Goal: Task Accomplishment & Management: Manage account settings

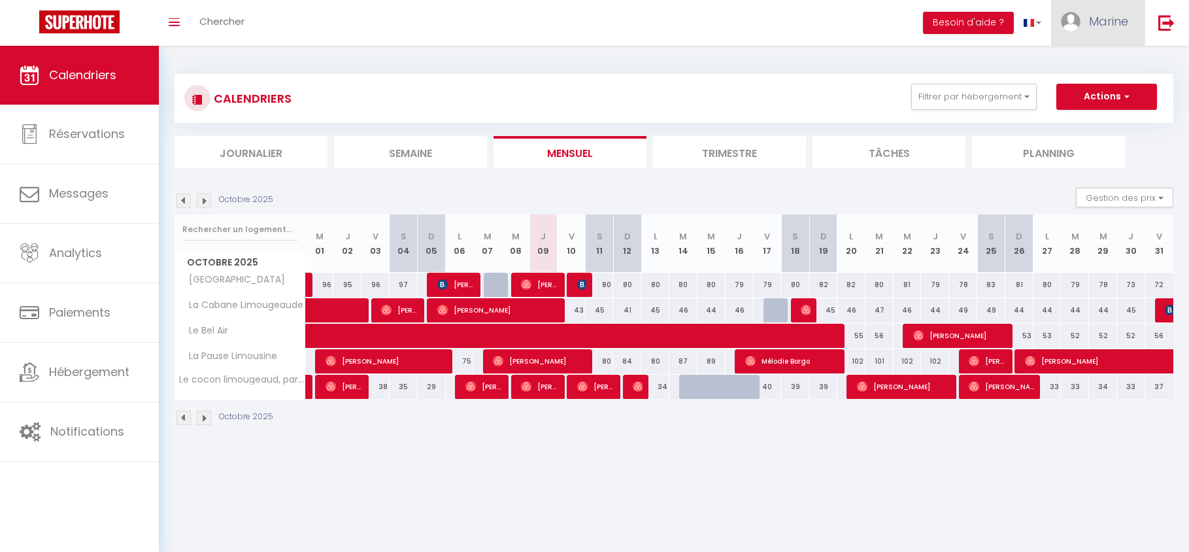
click at [1116, 27] on span "Marine" at bounding box center [1108, 21] width 39 height 16
click at [1094, 66] on link "Paramètres" at bounding box center [1092, 65] width 97 height 22
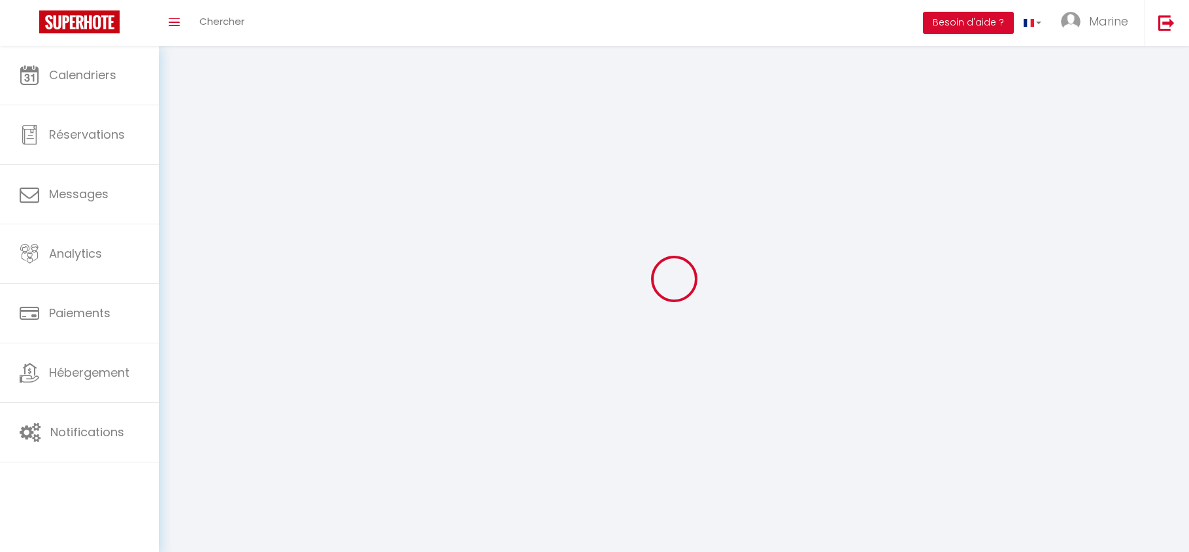
type input "Marine"
type input "TSIGDINOS"
type input "0603211100"
type input "[STREET_ADDRESS]"
type input "87110"
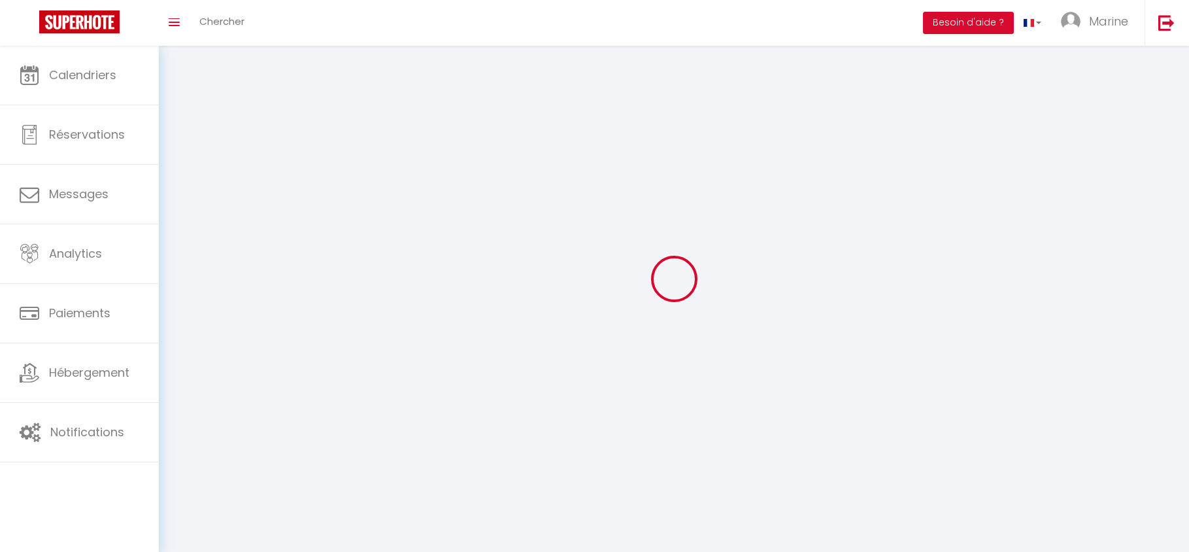
type input "LE VIGEN"
type input "oIIJd4CcUd0pP4CEE12VICKFb"
type input "1mz9Bl0C7n3fRJgwbZDwLRPK3"
type input "[URL][DOMAIN_NAME]"
type textarea "#external-rental-detail { background-color: #000000; border: 1px solid #d6c38a;…"
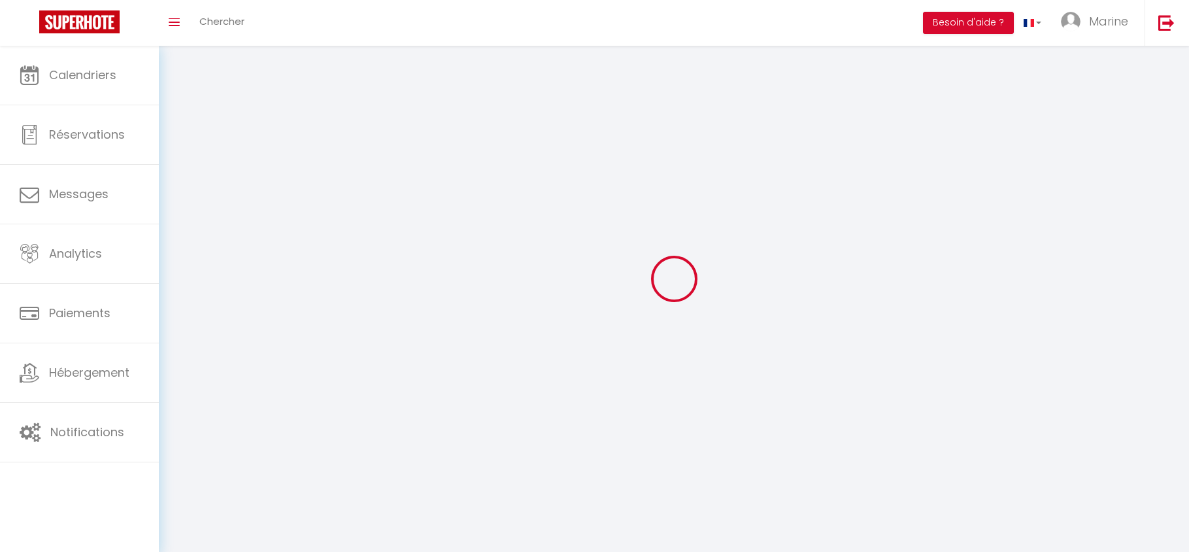
select select "28"
select select "fr"
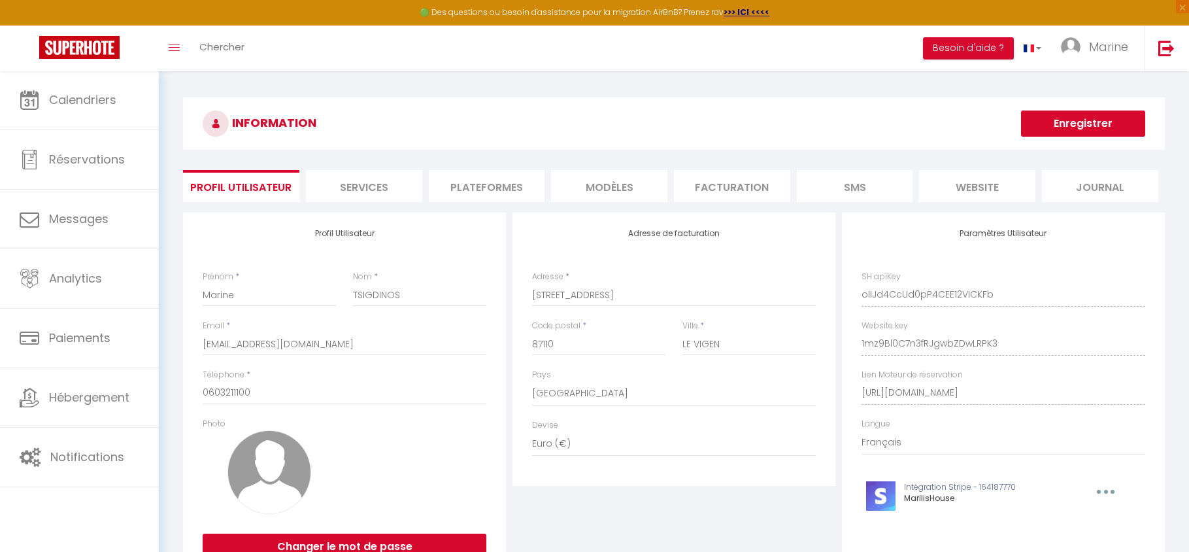
click at [996, 186] on li "website" at bounding box center [977, 186] width 116 height 32
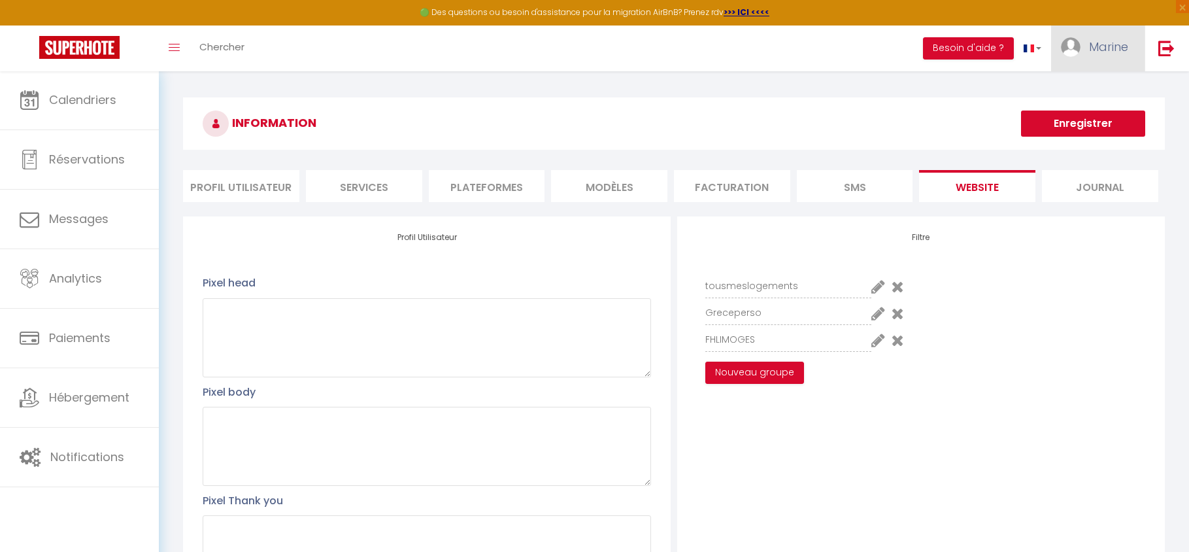
click at [1093, 41] on span "Marine" at bounding box center [1108, 47] width 39 height 16
click at [630, 188] on li "MODÈLES" at bounding box center [609, 186] width 116 height 32
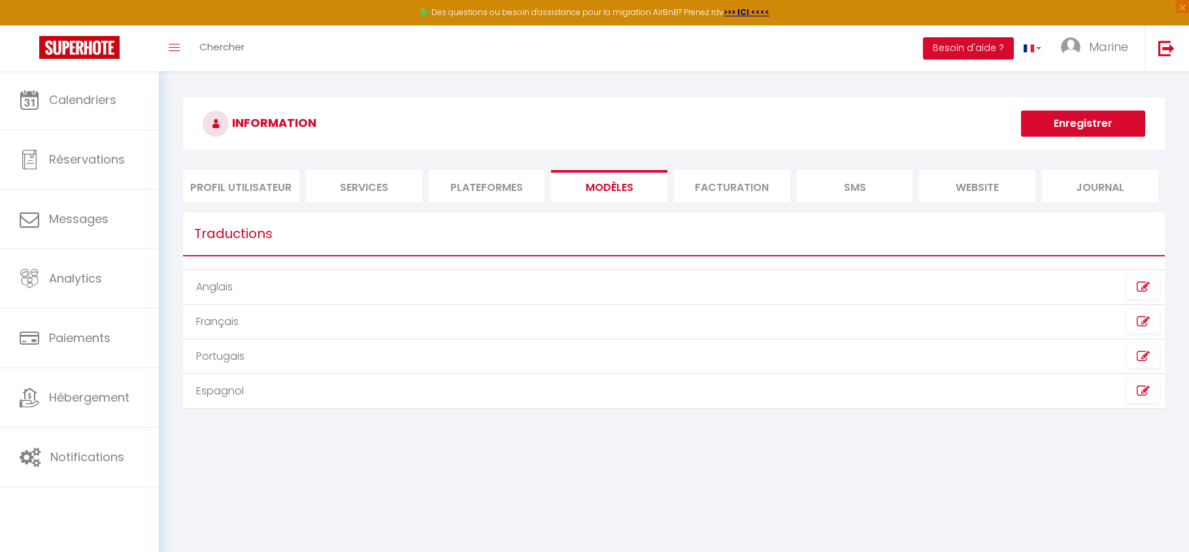
click at [495, 188] on li "Plateformes" at bounding box center [487, 186] width 116 height 32
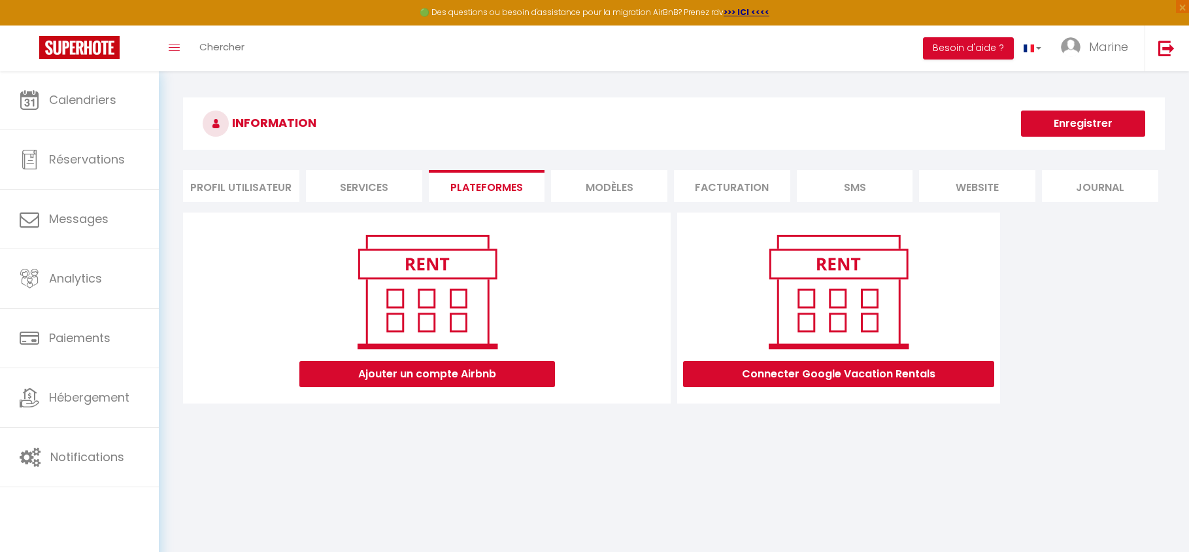
click at [381, 186] on li "Services" at bounding box center [364, 186] width 116 height 32
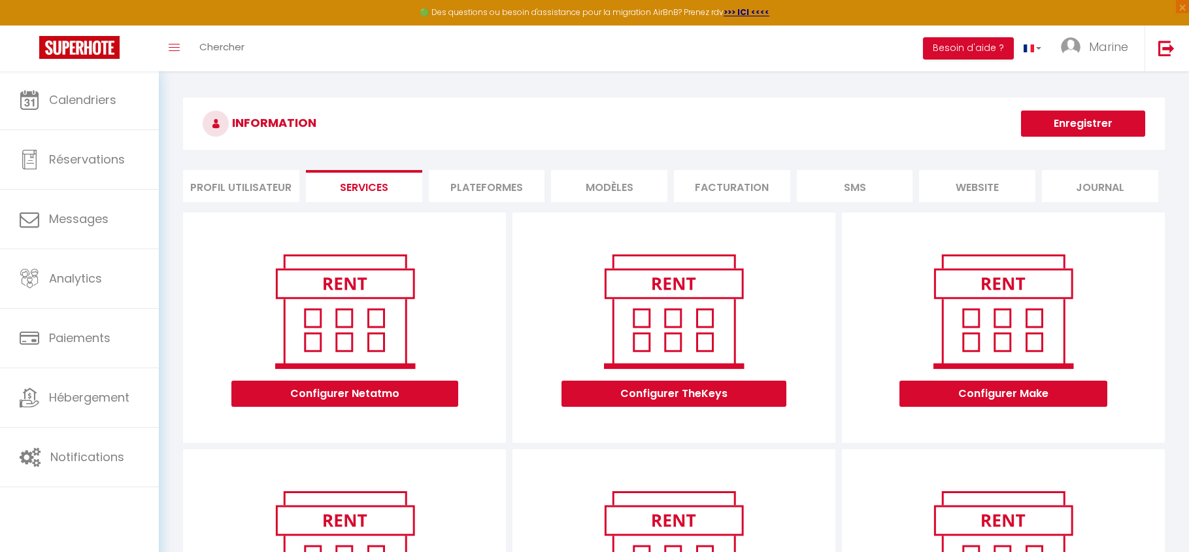
click at [277, 190] on li "Profil Utilisateur" at bounding box center [241, 186] width 116 height 32
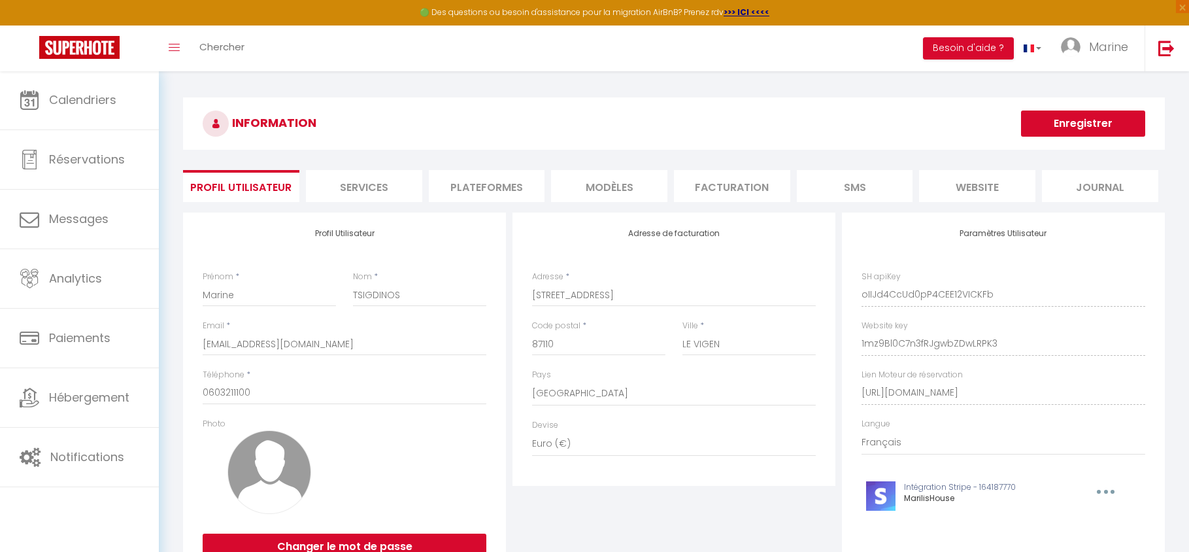
click at [1124, 183] on li "Journal" at bounding box center [1100, 186] width 116 height 32
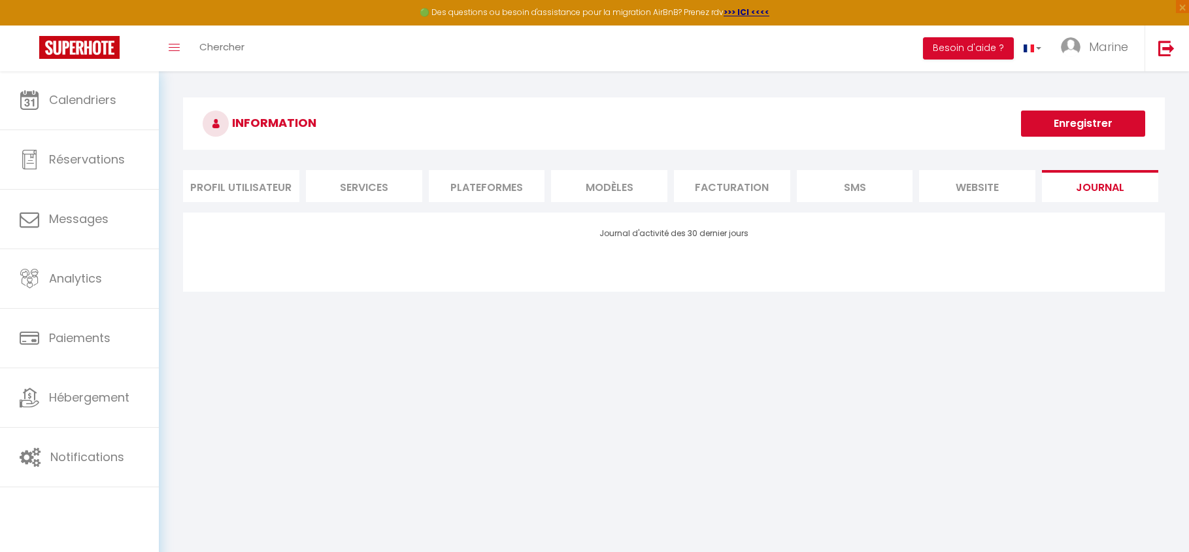
click at [1003, 187] on li "website" at bounding box center [977, 186] width 116 height 32
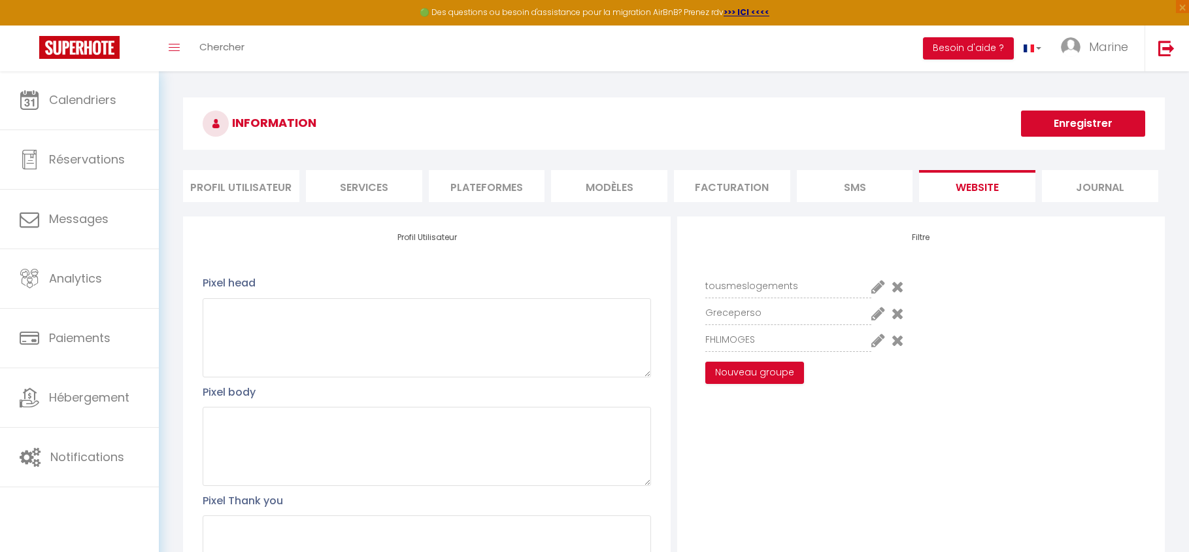
click at [875, 338] on icon at bounding box center [878, 340] width 14 height 16
click at [936, 349] on wifi "Le cocon limougeaud, parking privé, wifi" at bounding box center [1038, 350] width 216 height 13
checkbox wifi "true"
click at [766, 377] on button "Mettre à jour" at bounding box center [744, 373] width 78 height 22
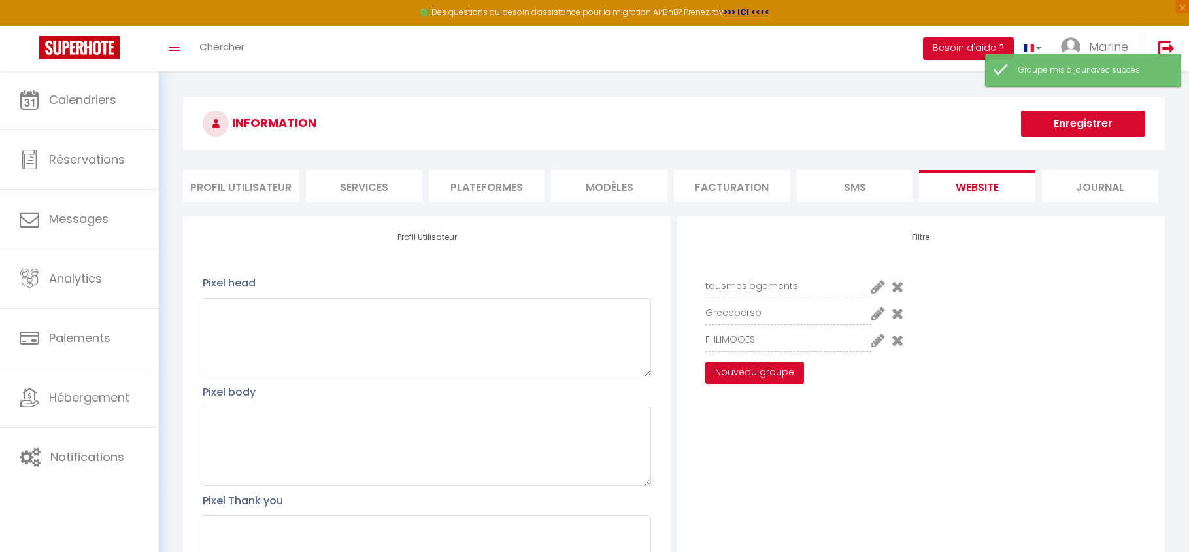
click at [1055, 126] on button "Enregistrer" at bounding box center [1083, 123] width 124 height 26
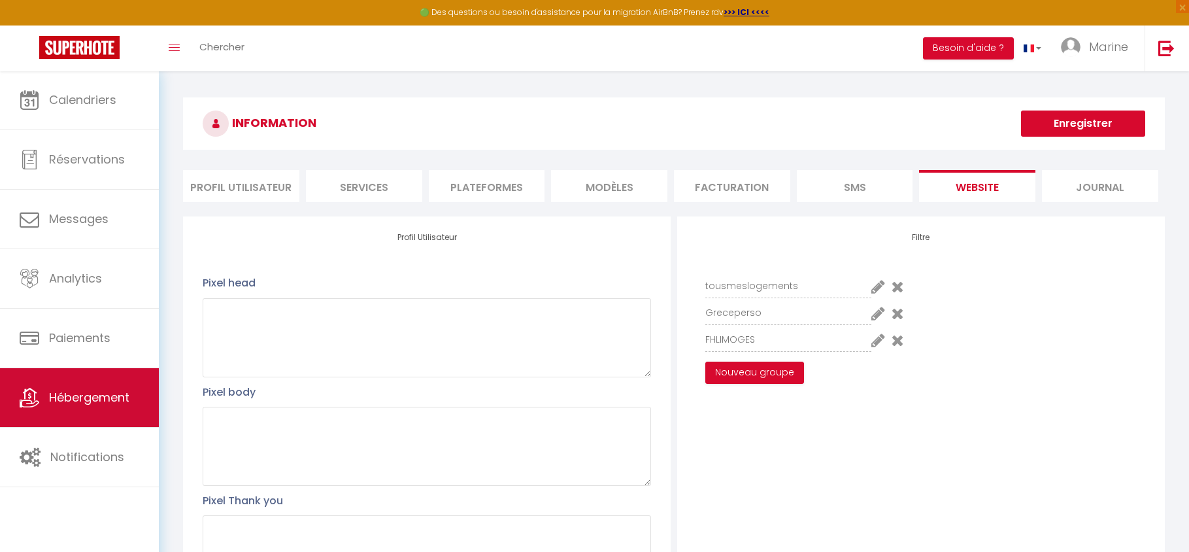
click at [116, 389] on span "Hébergement" at bounding box center [89, 397] width 80 height 16
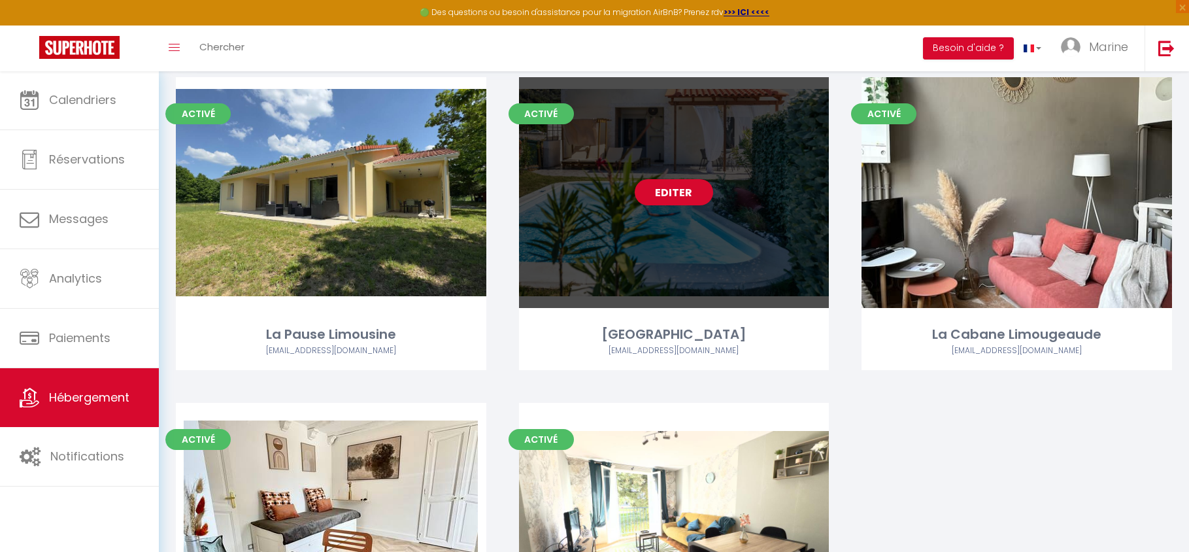
scroll to position [280, 0]
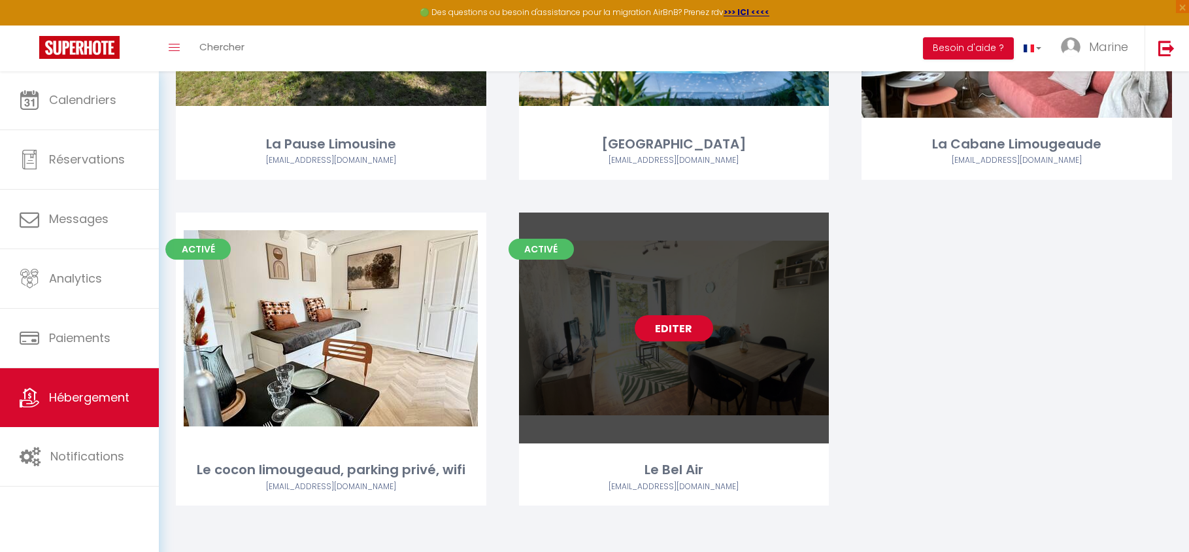
click at [653, 330] on link "Editer" at bounding box center [674, 328] width 78 height 26
select select "3"
select select "2"
select select "1"
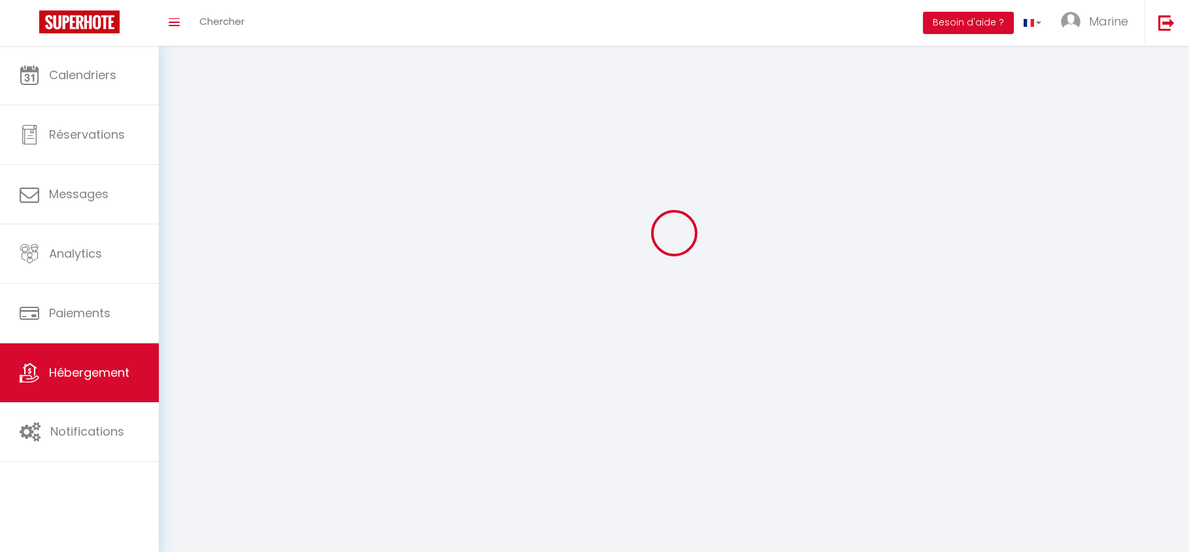
select select
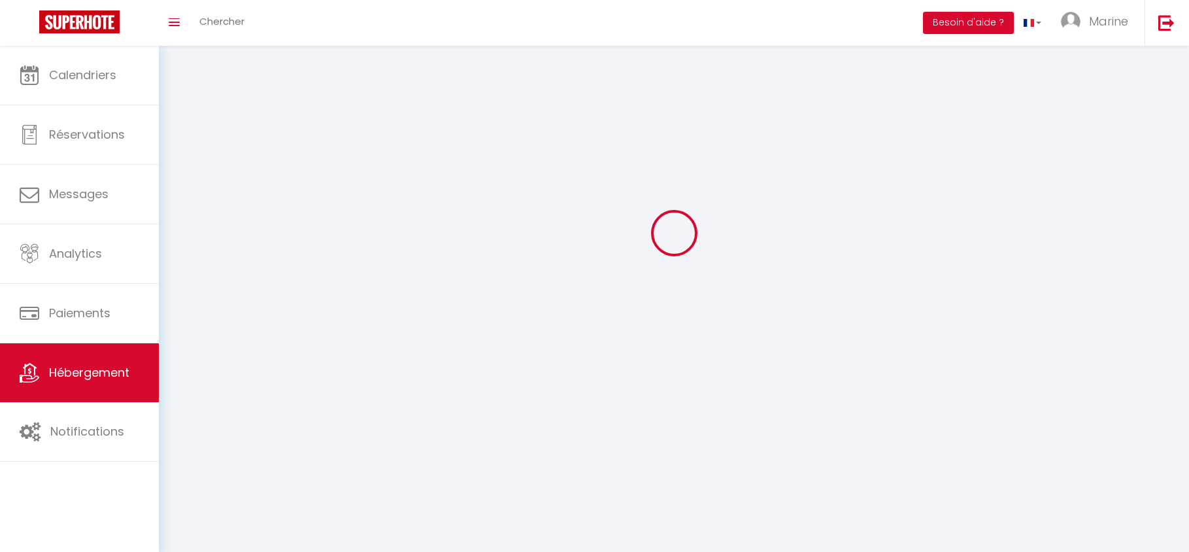
select select
checkbox input "false"
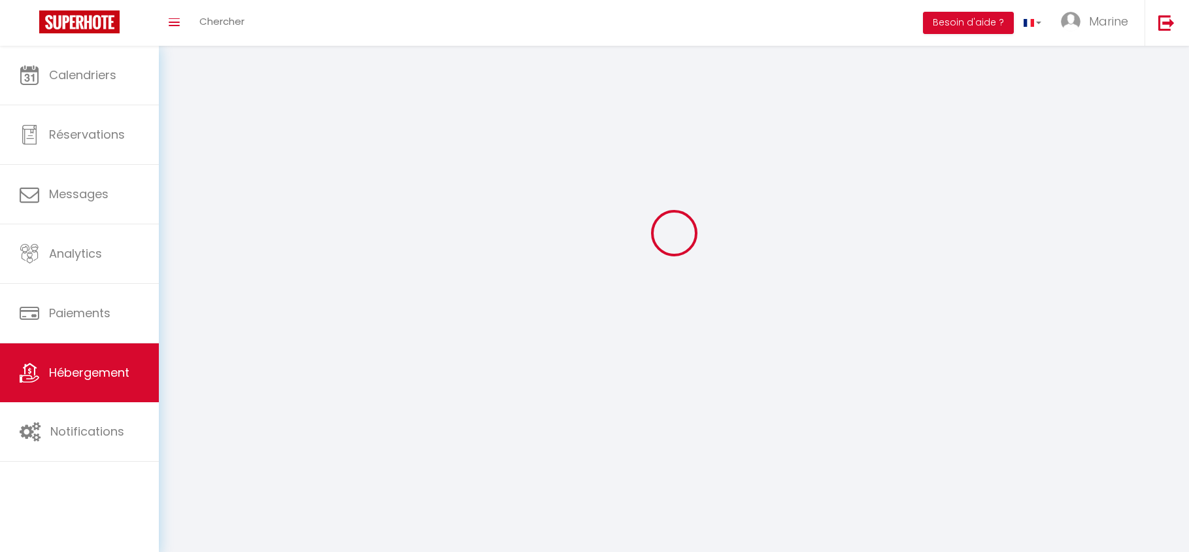
checkbox input "false"
select select
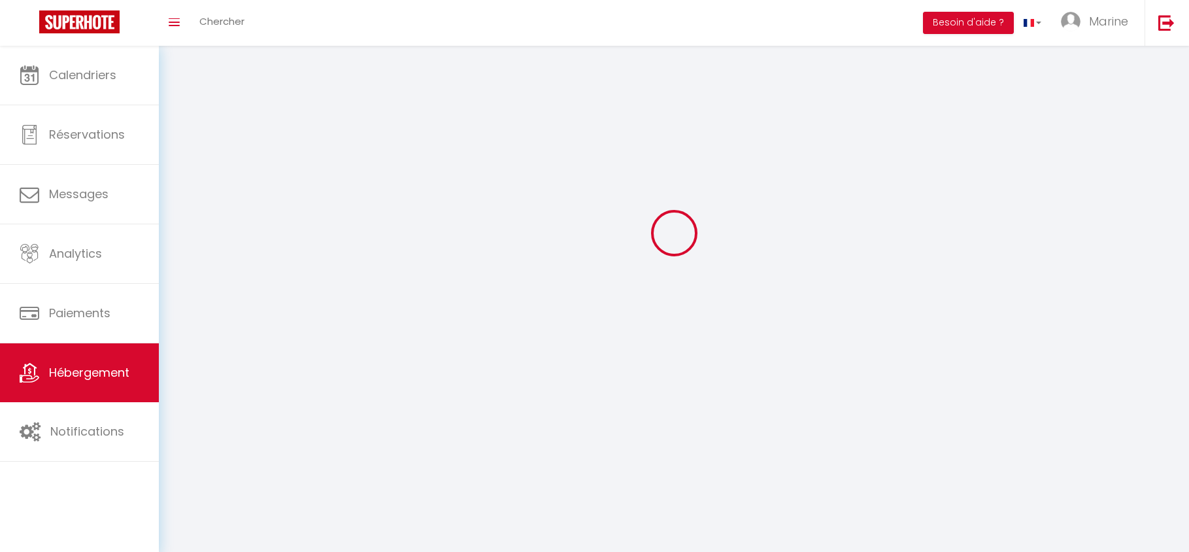
select select
checkbox input "false"
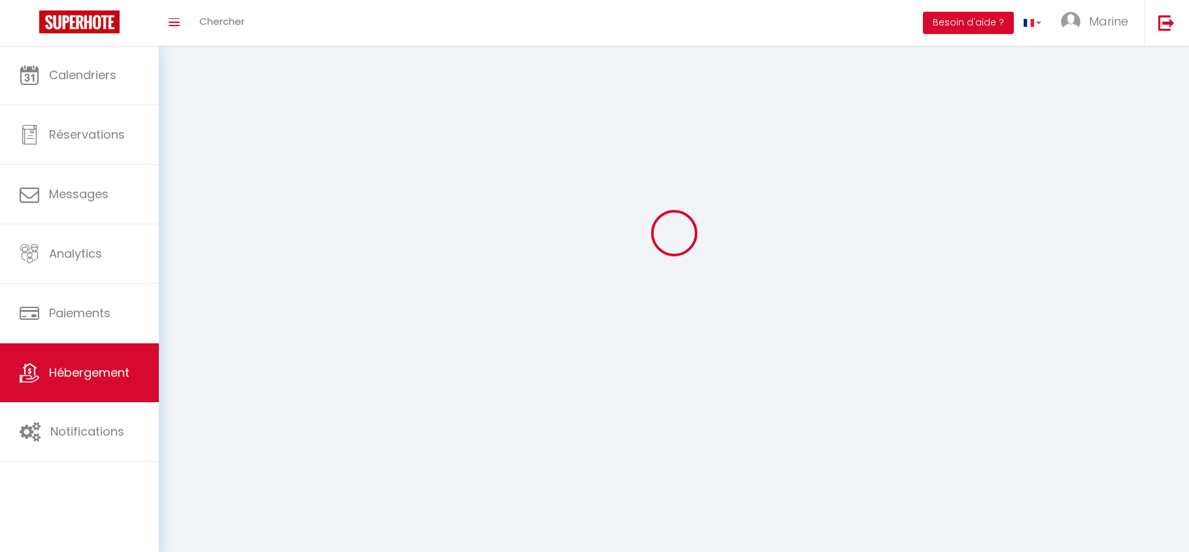
checkbox input "false"
select select
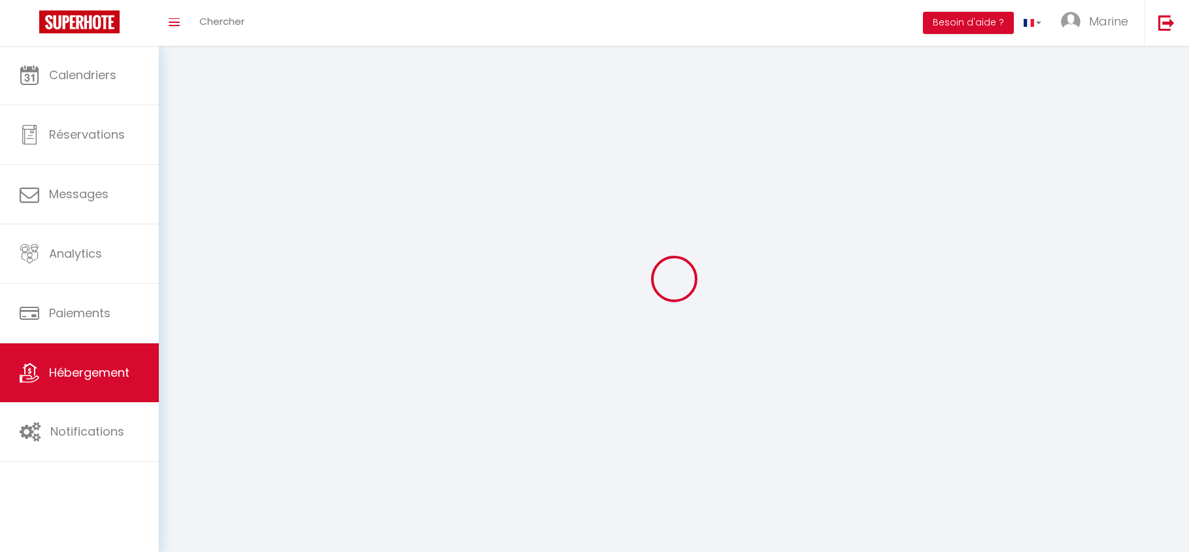
select select
checkbox input "false"
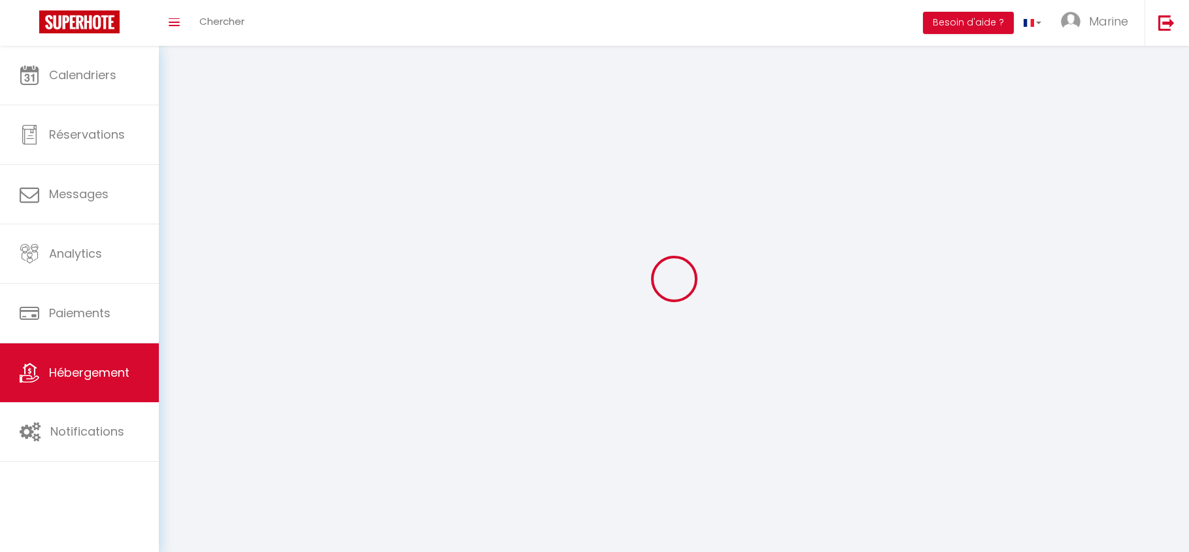
checkbox input "false"
select select
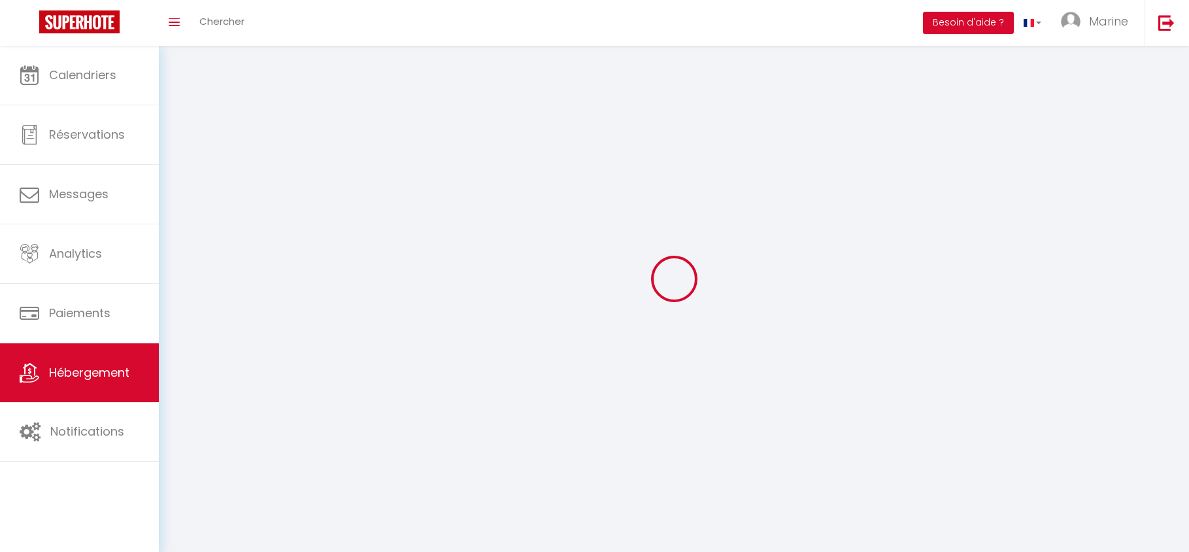
select select
select select "28"
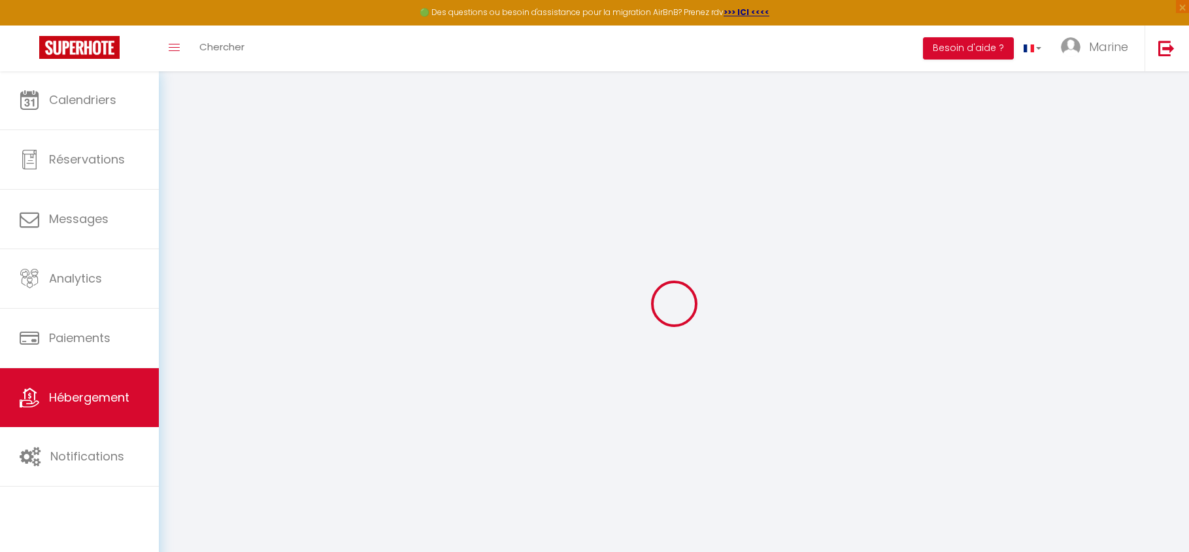
select select
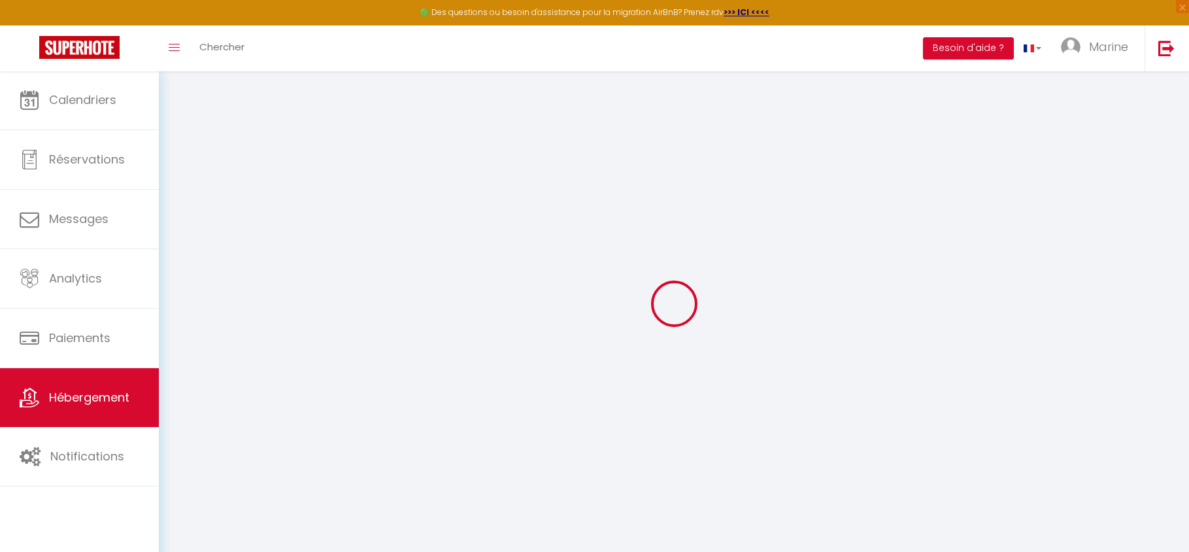
select select
checkbox input "false"
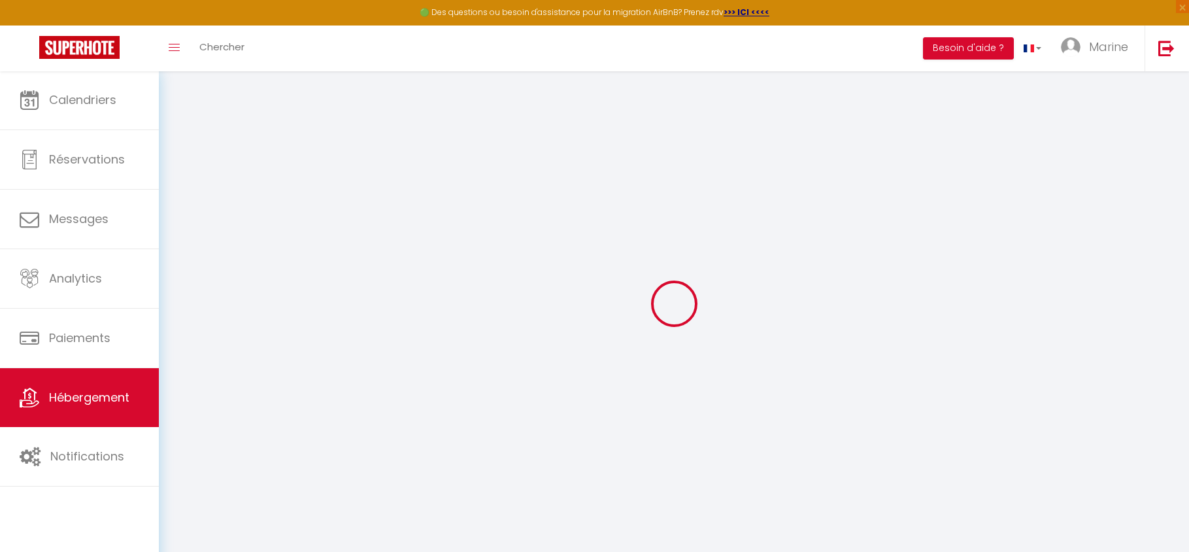
select select
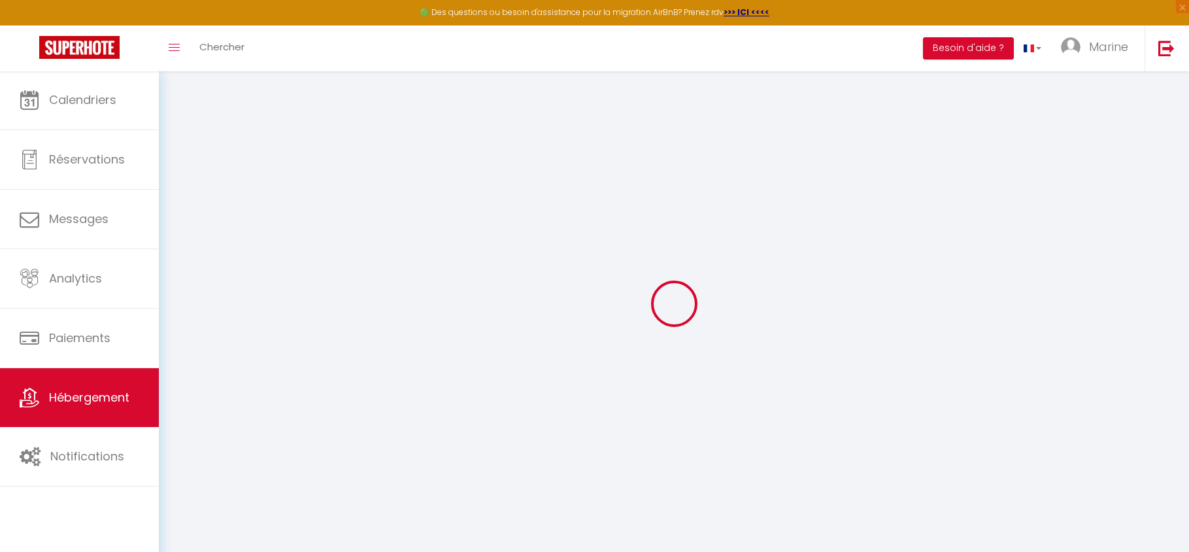
select select
checkbox input "false"
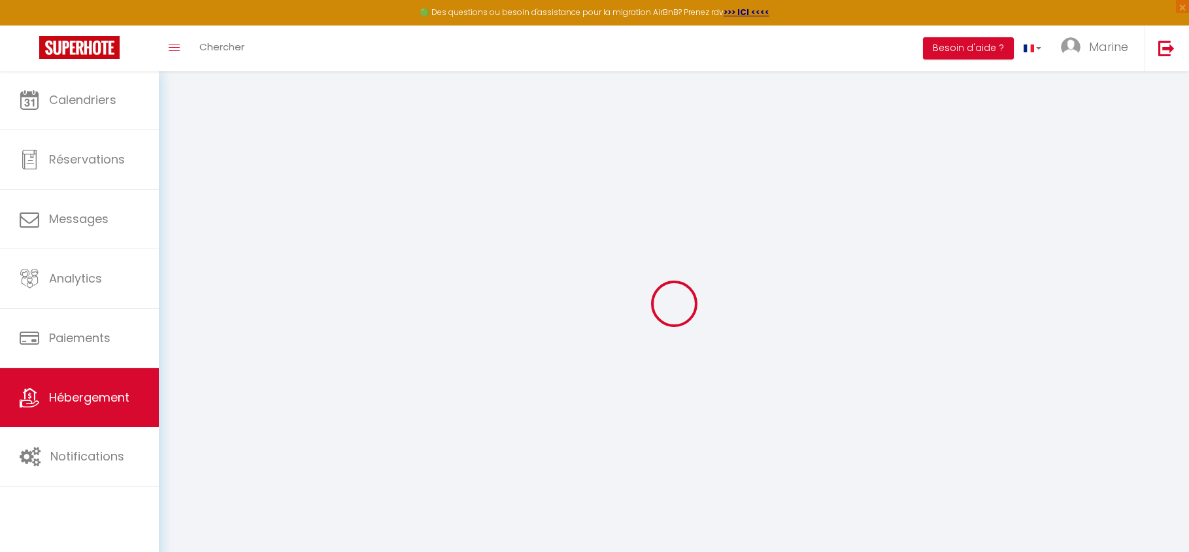
checkbox input "false"
select select
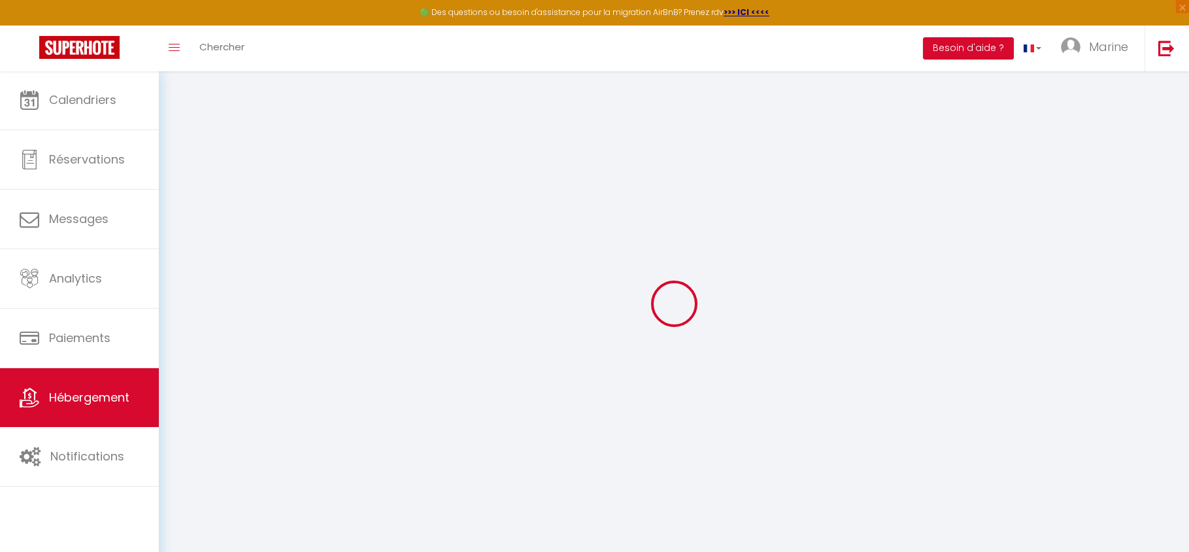
select select
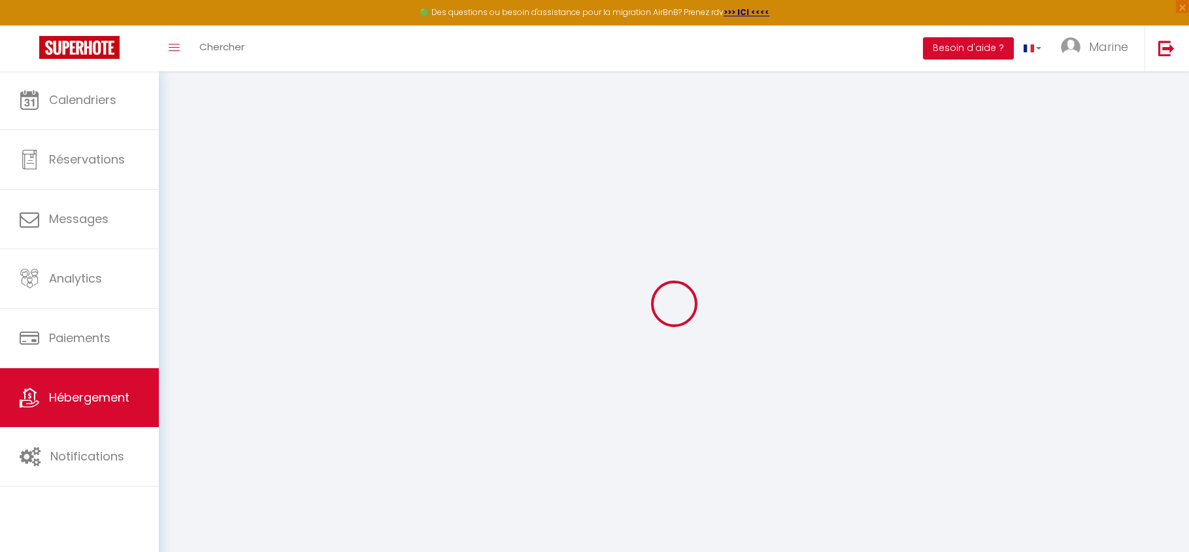
checkbox input "false"
select select
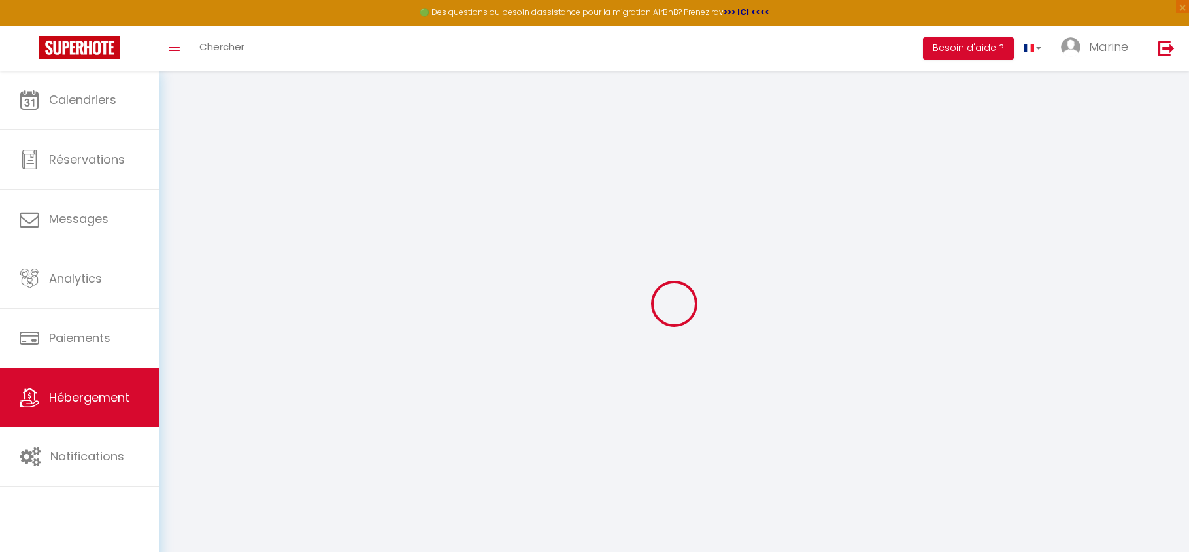
select select
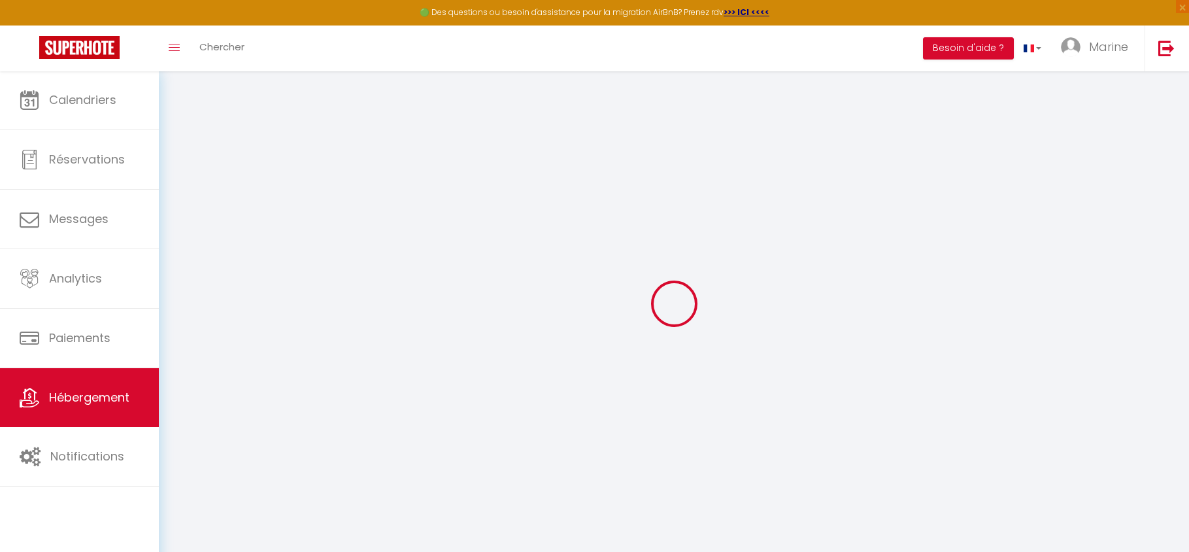
select select
checkbox input "false"
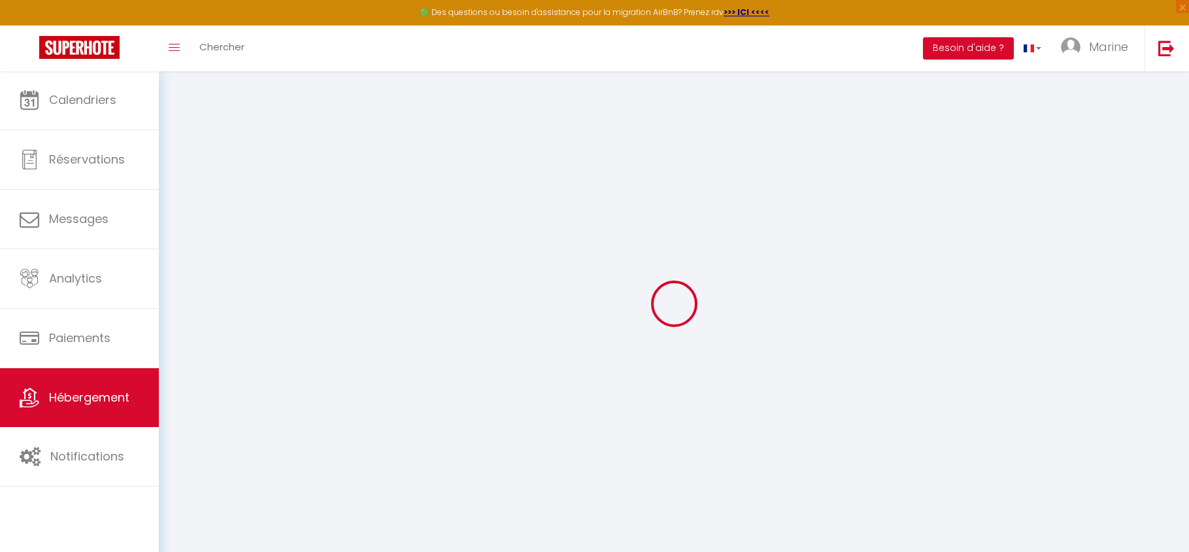
checkbox input "false"
select select
type input "Le Bel Air"
type input "Syllia"
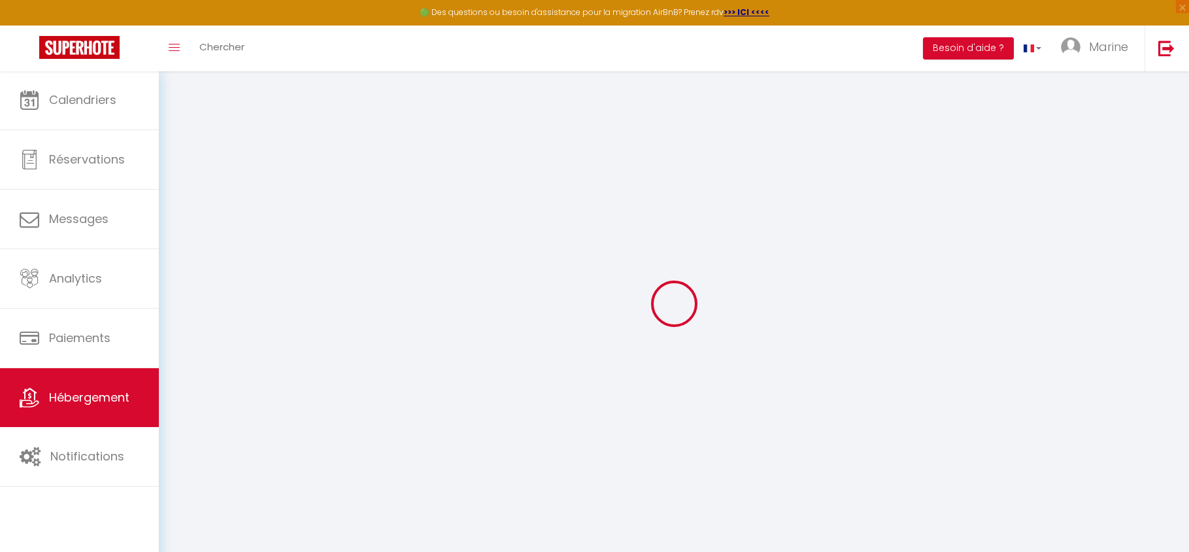
select select "2"
type input "39"
type input "45"
type input "0.30"
type input "250"
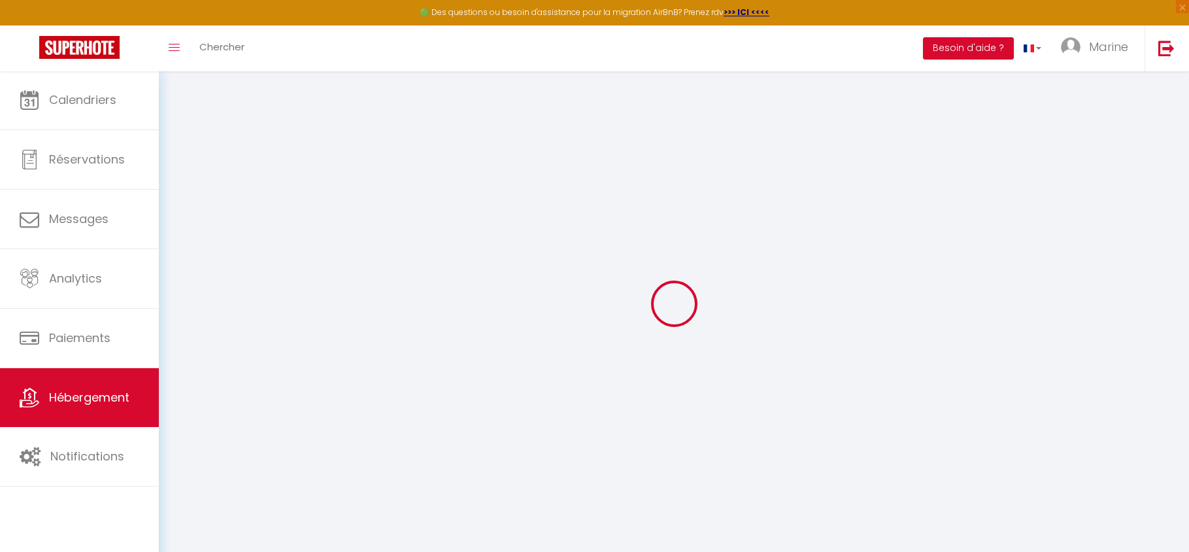
select select
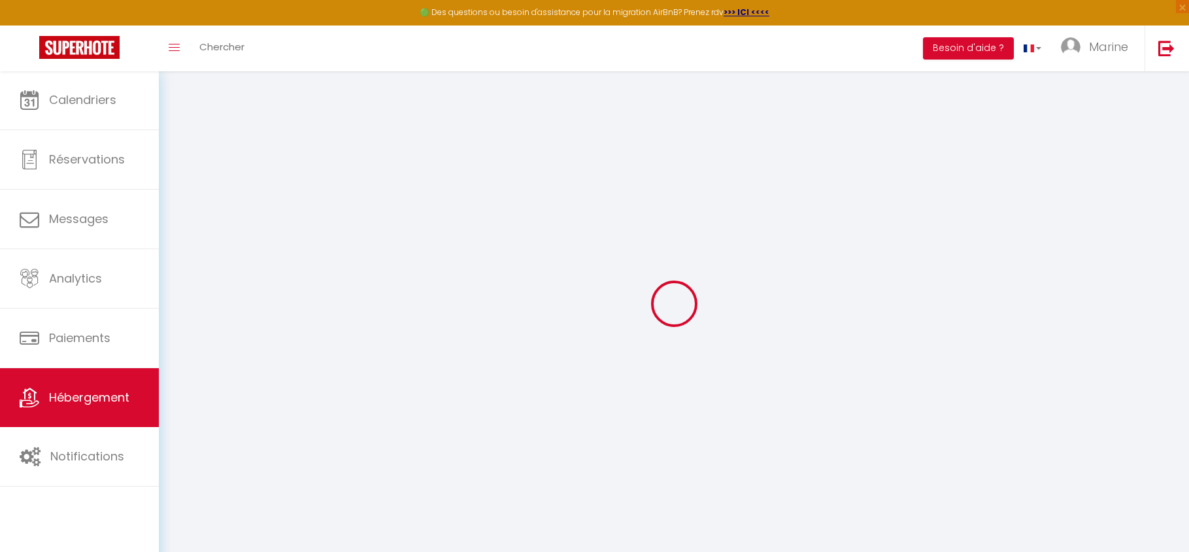
type input "[STREET_ADDRESS][GEOGRAPHIC_DATA]"
type input "87000"
type input "[GEOGRAPHIC_DATA]"
type input "[EMAIL_ADDRESS][DOMAIN_NAME]"
select select
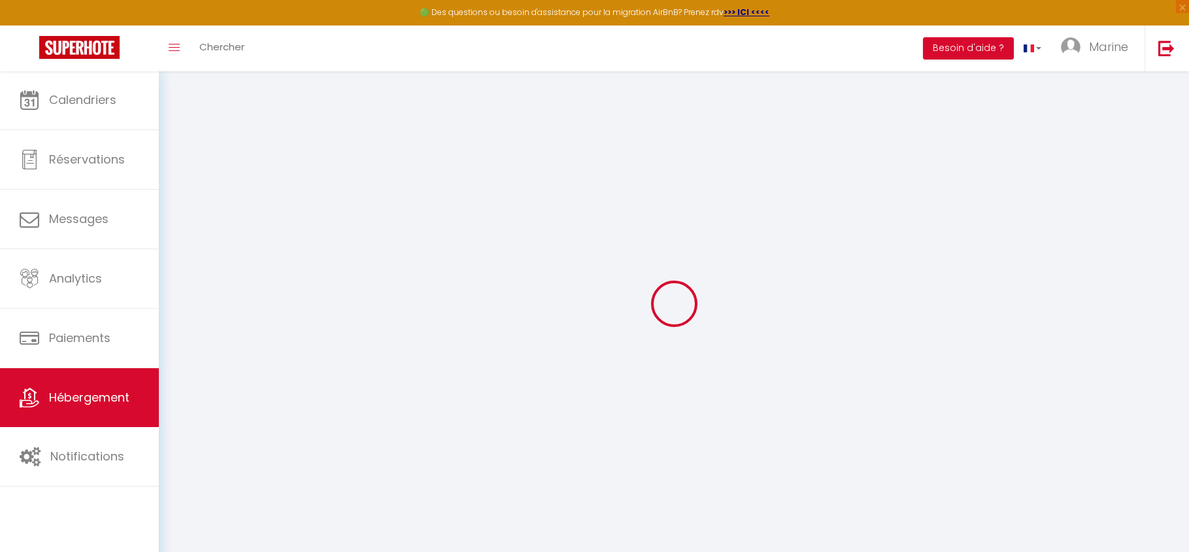
checkbox input "false"
type input "0"
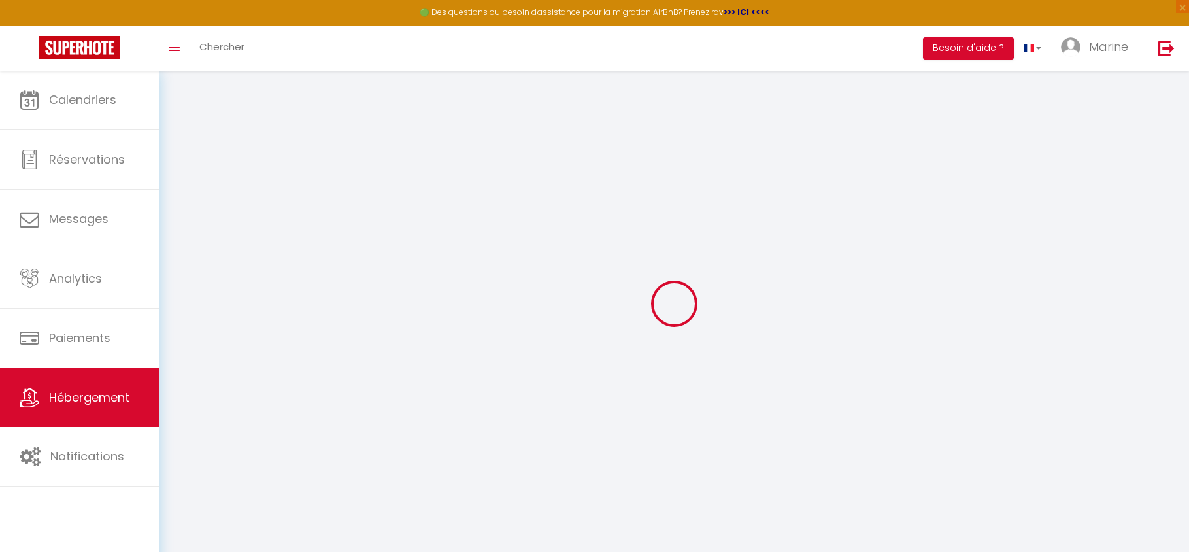
type input "45"
type input "0"
select select
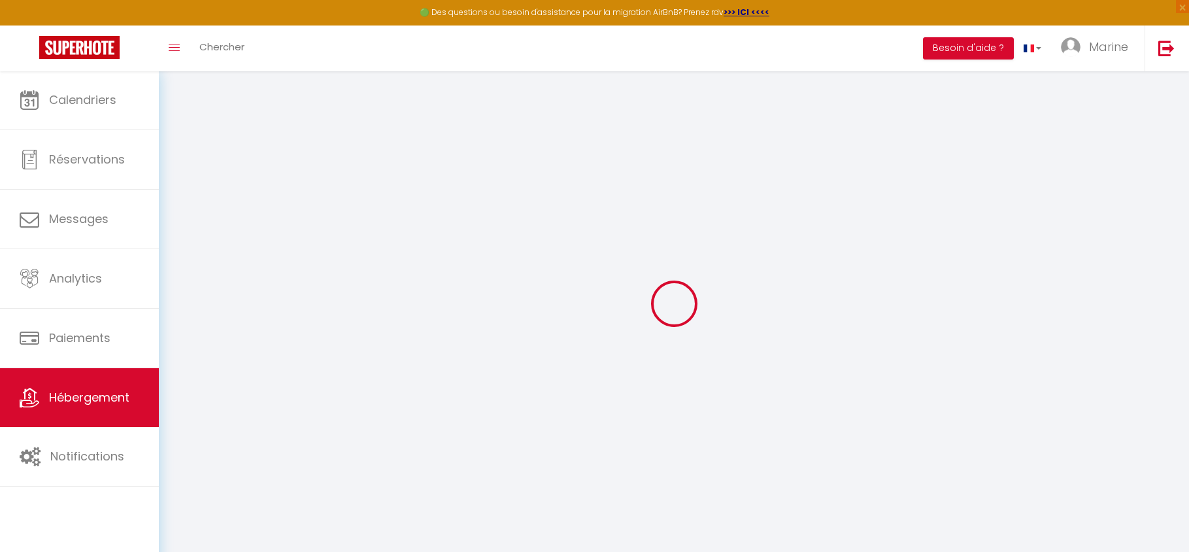
select select
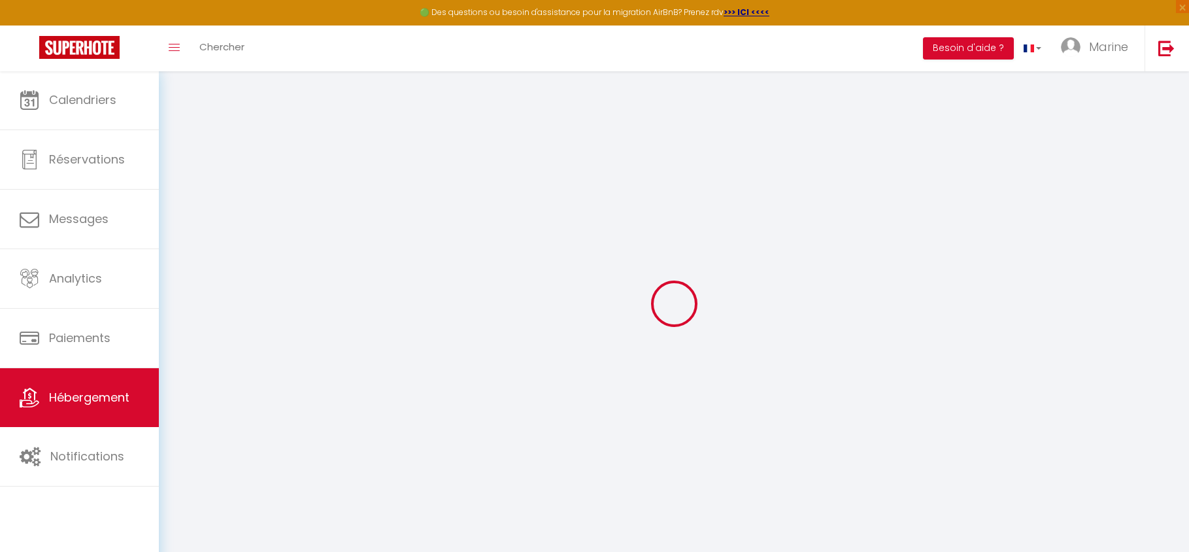
checkbox input "false"
select select "+ 15 %"
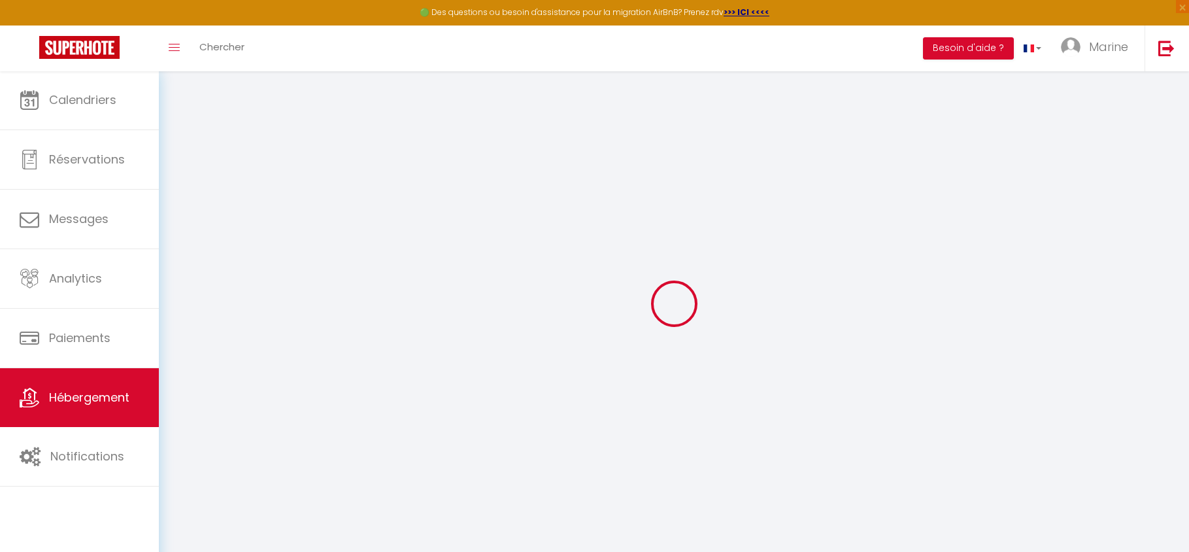
select select "+ 30 %"
select select "+ 4 %"
select select
checkbox input "false"
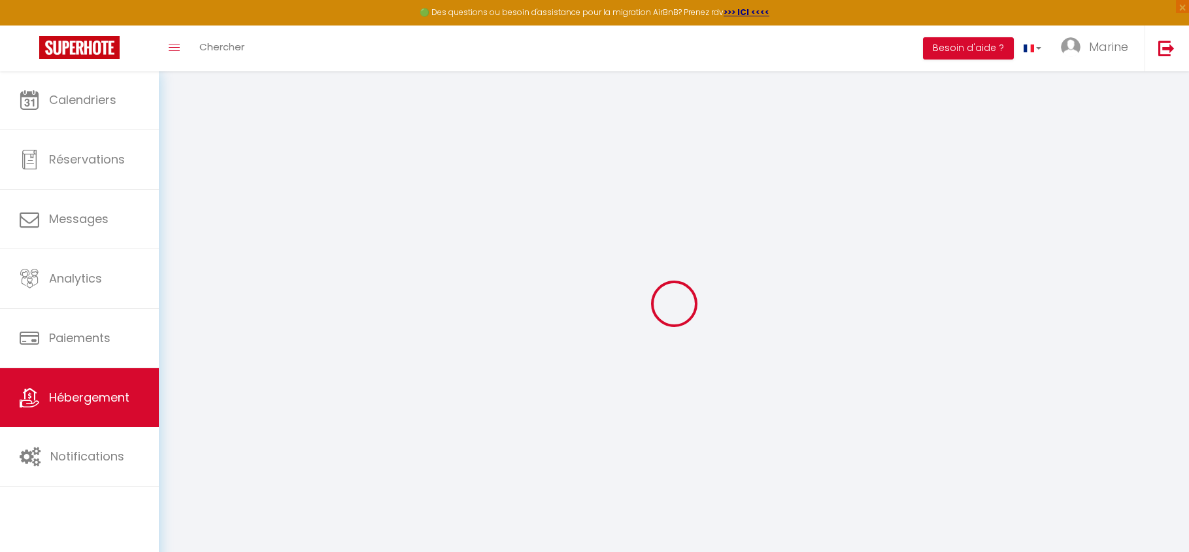
checkbox input "false"
select select "16:00"
select select
select select "11:00"
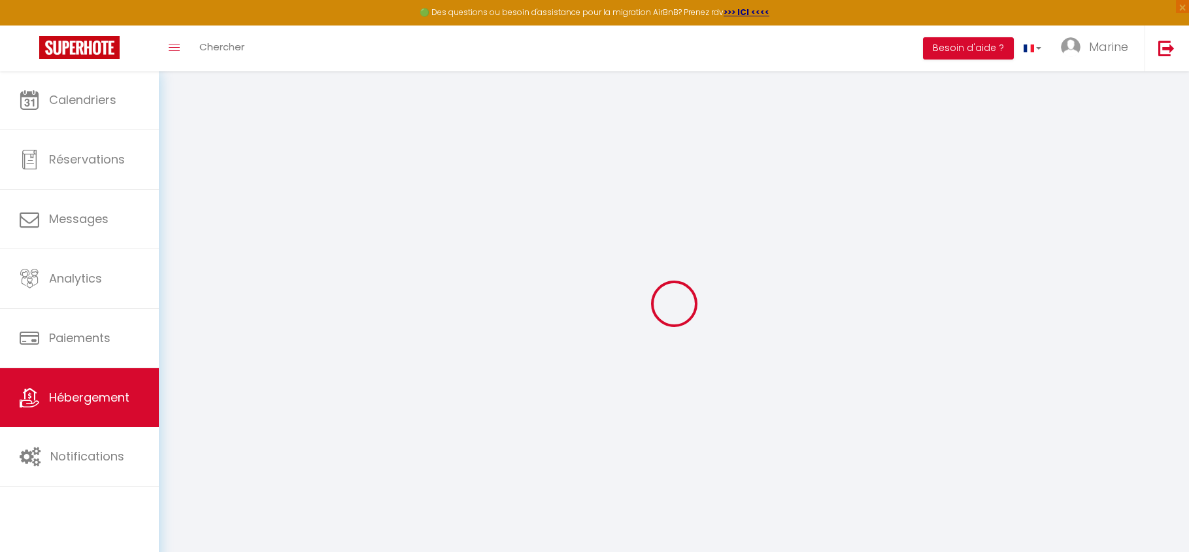
select select "30"
select select "120"
select select "well_reviewed_guests"
select select "EUR"
select select "21709"
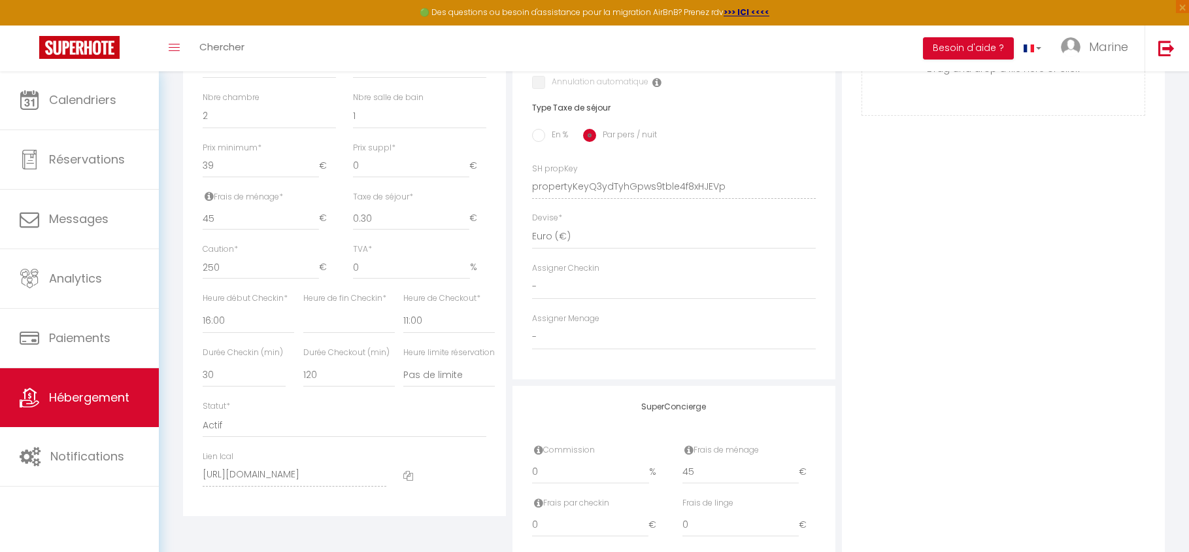
scroll to position [54, 0]
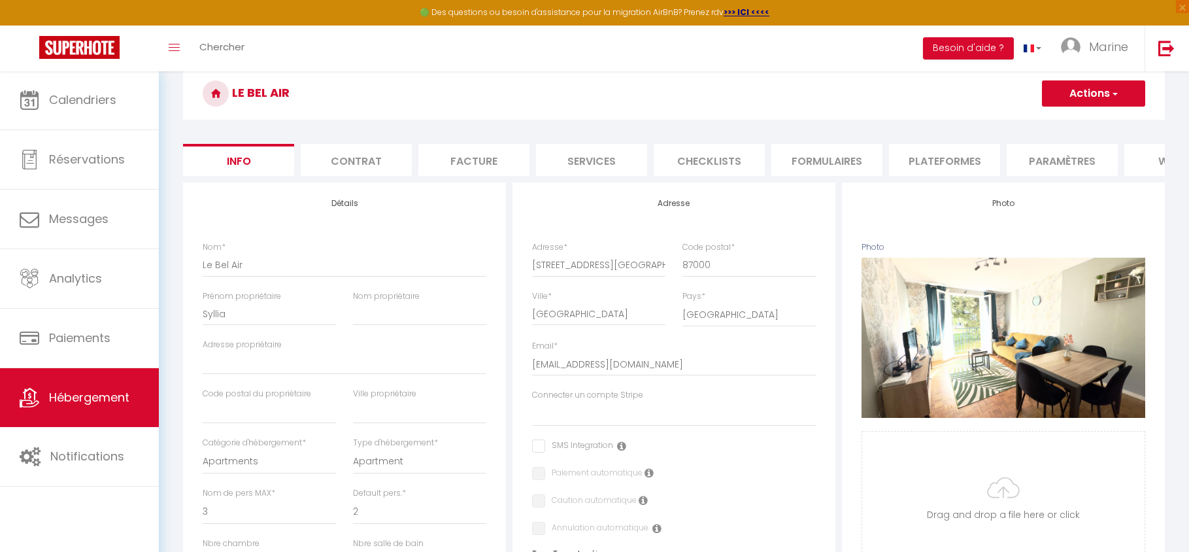
click at [957, 166] on li "Plateformes" at bounding box center [944, 160] width 111 height 32
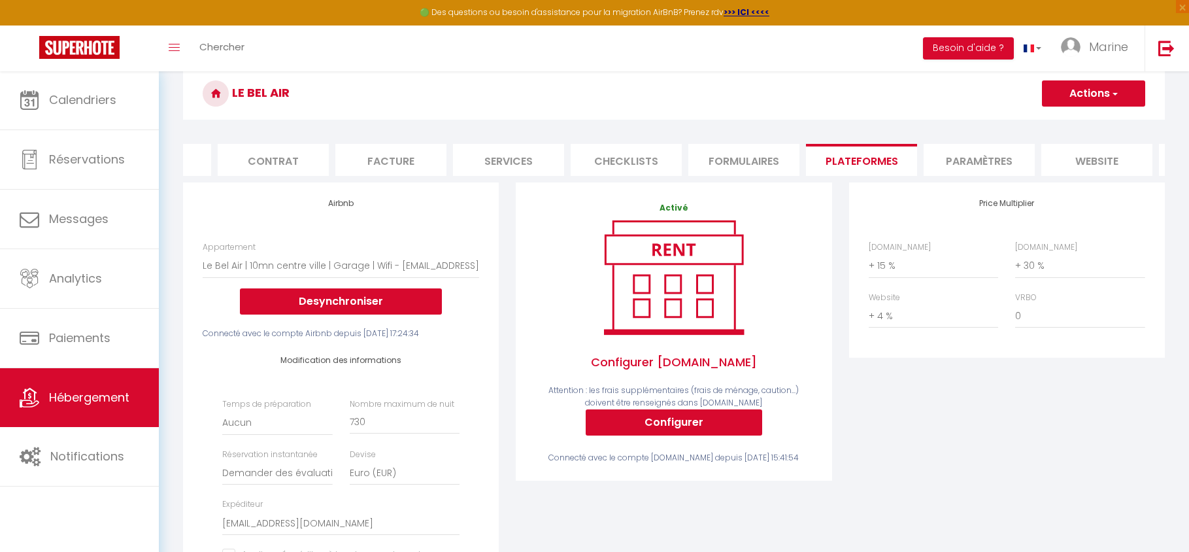
scroll to position [0, 93]
click at [755, 196] on div "Activé Configurer [DOMAIN_NAME] Attention : les frais supplémentaires (frais de…" at bounding box center [674, 331] width 316 height 298
click at [1092, 165] on li "website" at bounding box center [1086, 160] width 111 height 32
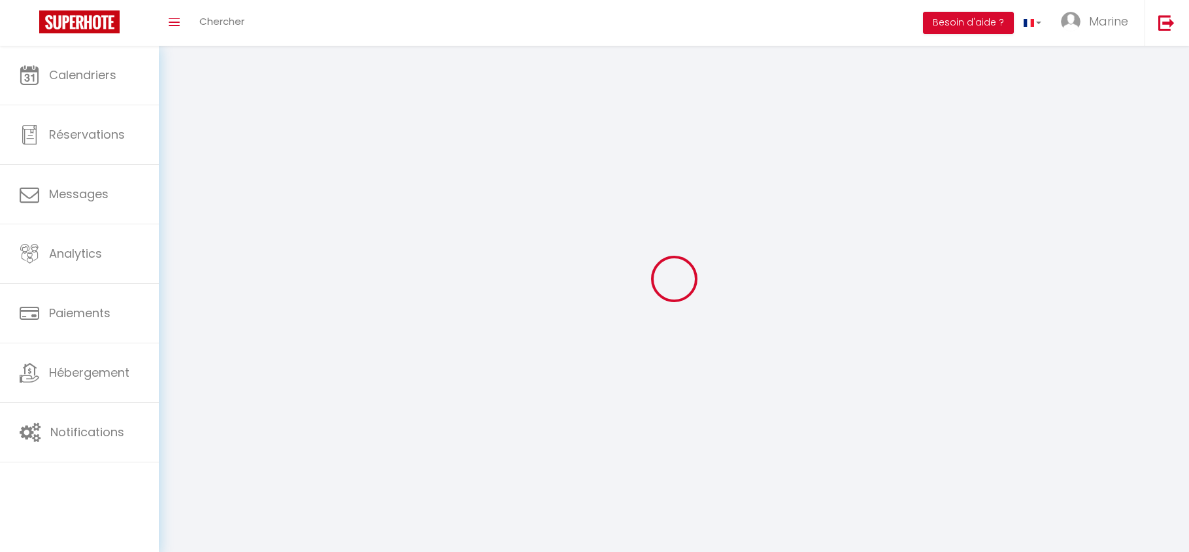
type textarea "#external-rental-detail { background-color: #000000; border: 1px solid #d6c38a;…"
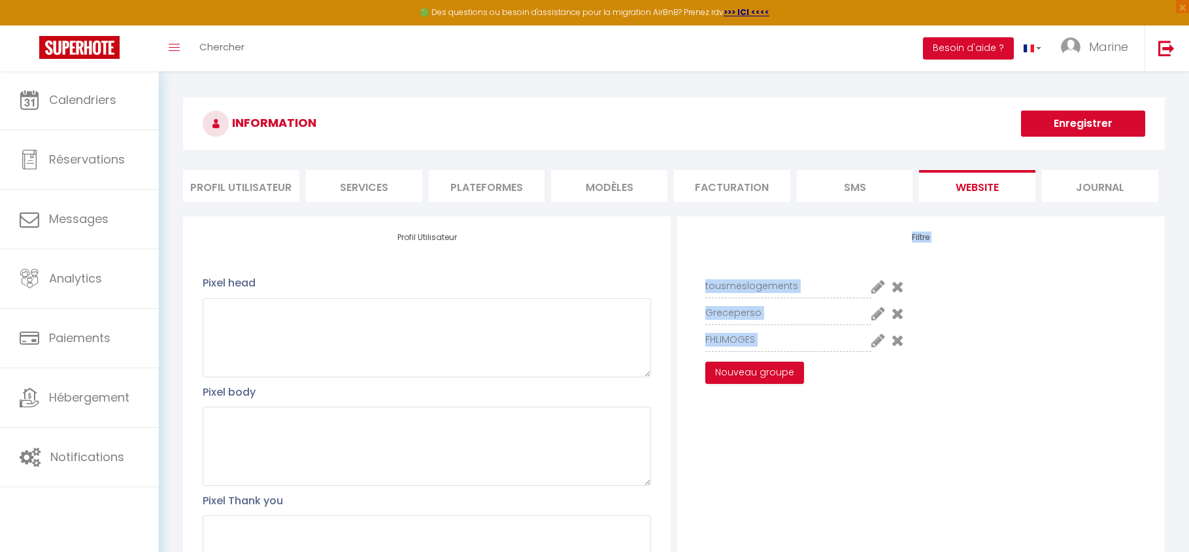
drag, startPoint x: 895, startPoint y: 233, endPoint x: 983, endPoint y: 248, distance: 89.5
click at [988, 243] on div "Filtre tousmeslogements Greceperso FHLIMOGES Nouveau groupe" at bounding box center [921, 470] width 488 height 509
click at [226, 190] on li "Profil Utilisateur" at bounding box center [241, 186] width 116 height 32
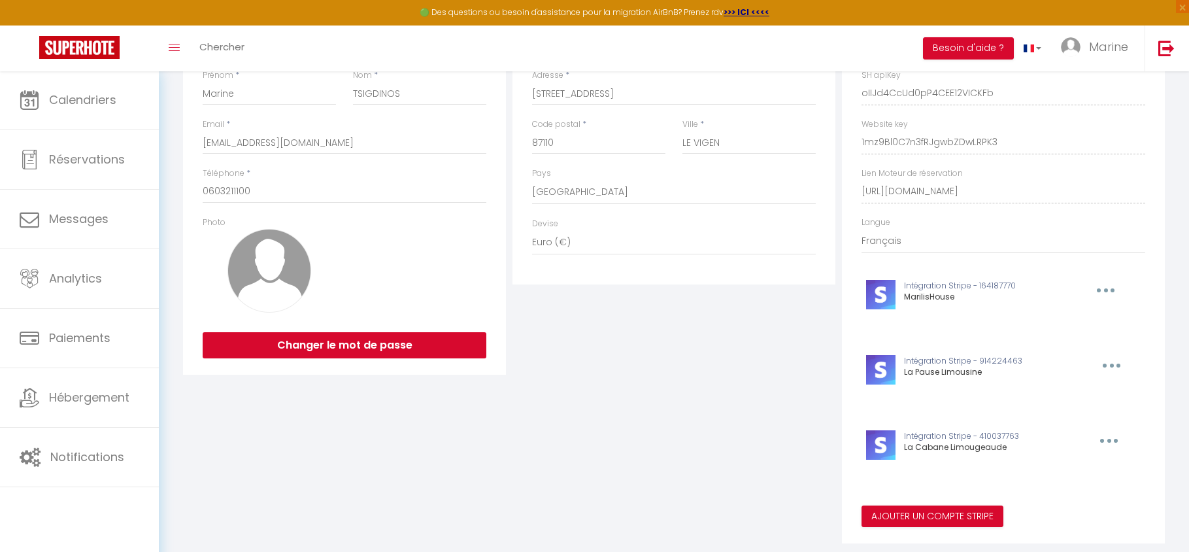
scroll to position [227, 0]
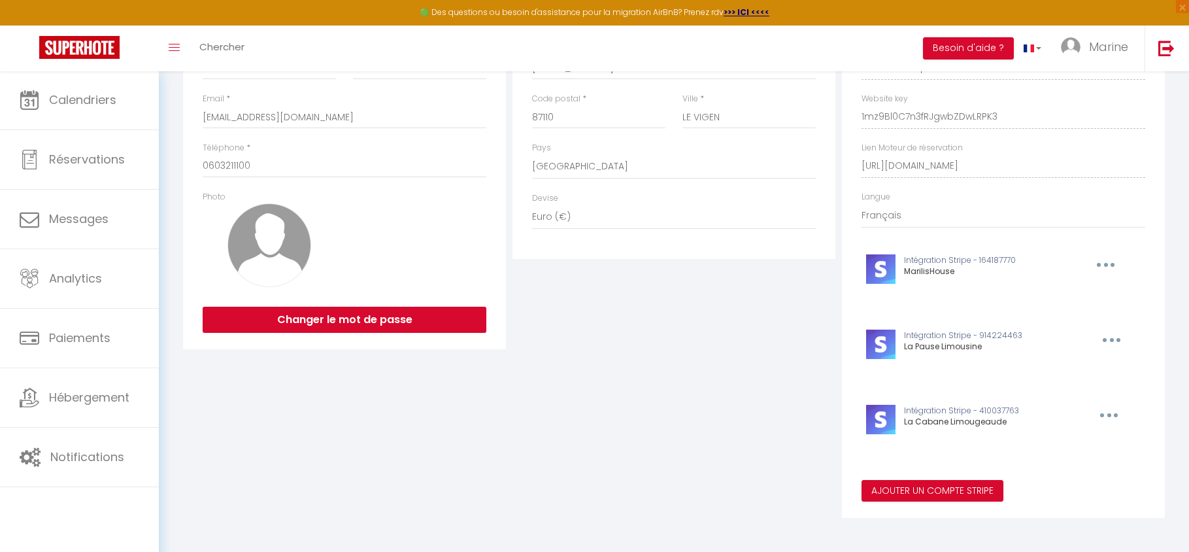
click at [1107, 413] on icon "button" at bounding box center [1109, 415] width 4 height 4
click at [1107, 414] on icon "button" at bounding box center [1109, 415] width 4 height 4
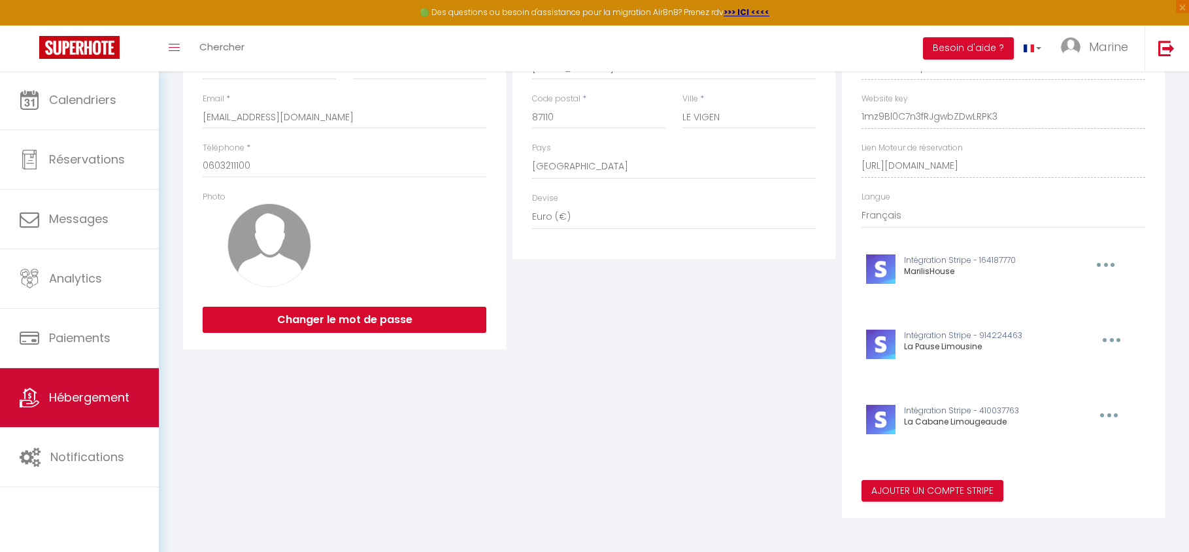
click at [127, 402] on span "Hébergement" at bounding box center [89, 397] width 80 height 16
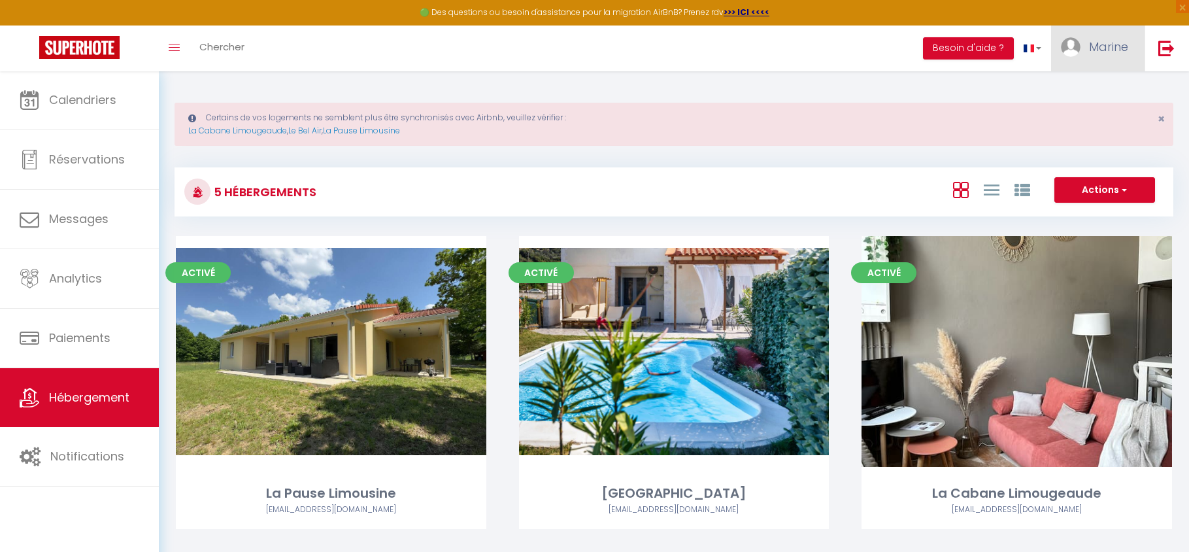
click at [1106, 44] on span "Marine" at bounding box center [1108, 47] width 39 height 16
click at [1098, 88] on link "Paramètres" at bounding box center [1092, 91] width 97 height 22
select select "28"
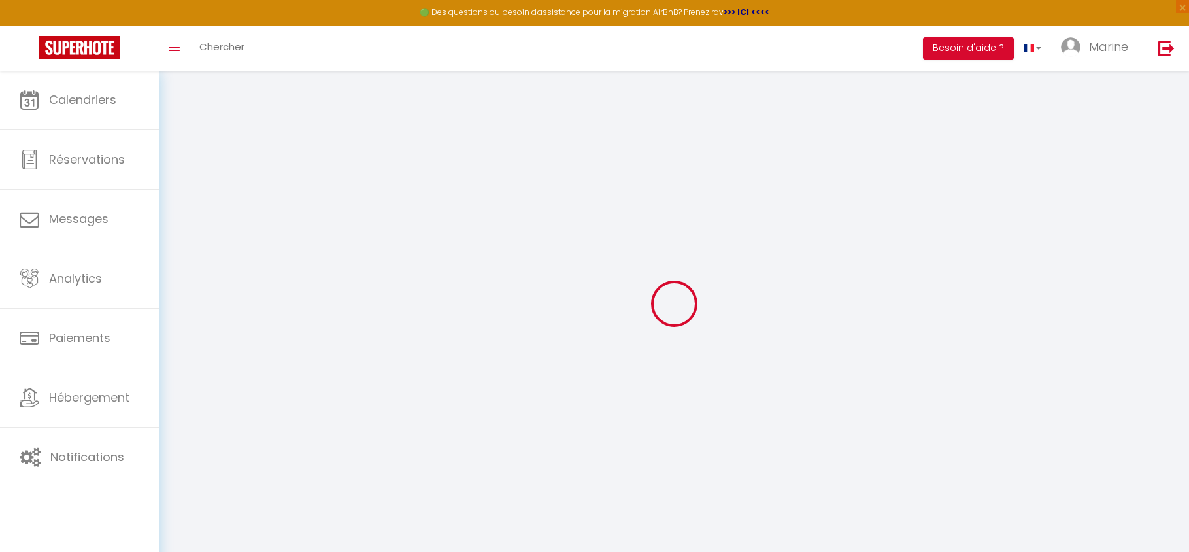
type input "oIIJd4CcUd0pP4CEE12VICKFb"
type input "1mz9Bl0C7n3fRJgwbZDwLRPK3"
type input "[URL][DOMAIN_NAME]"
select select "fr"
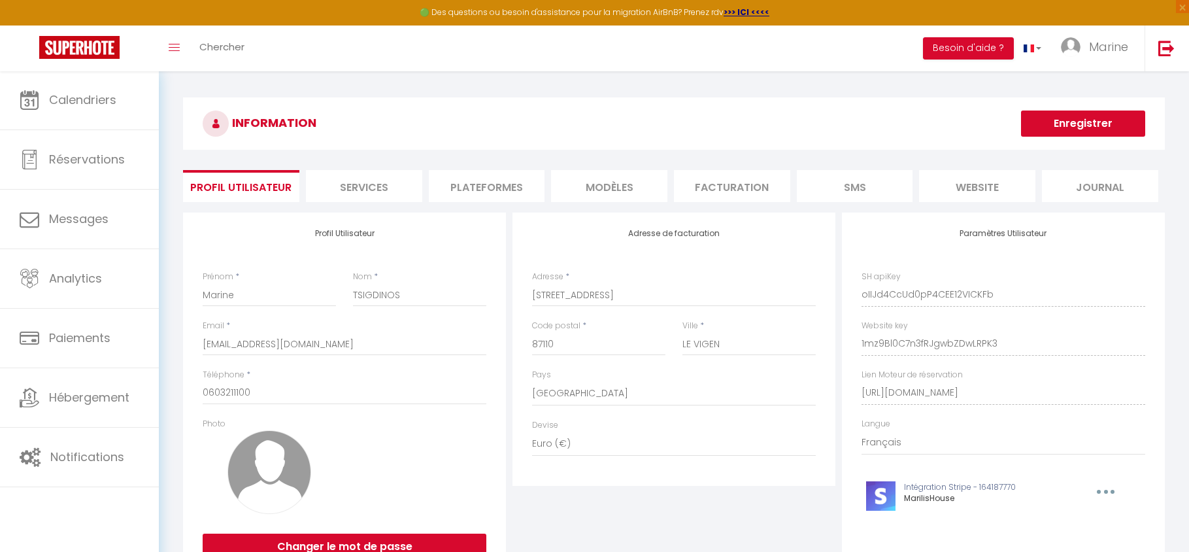
click at [366, 195] on li "Services" at bounding box center [364, 186] width 116 height 32
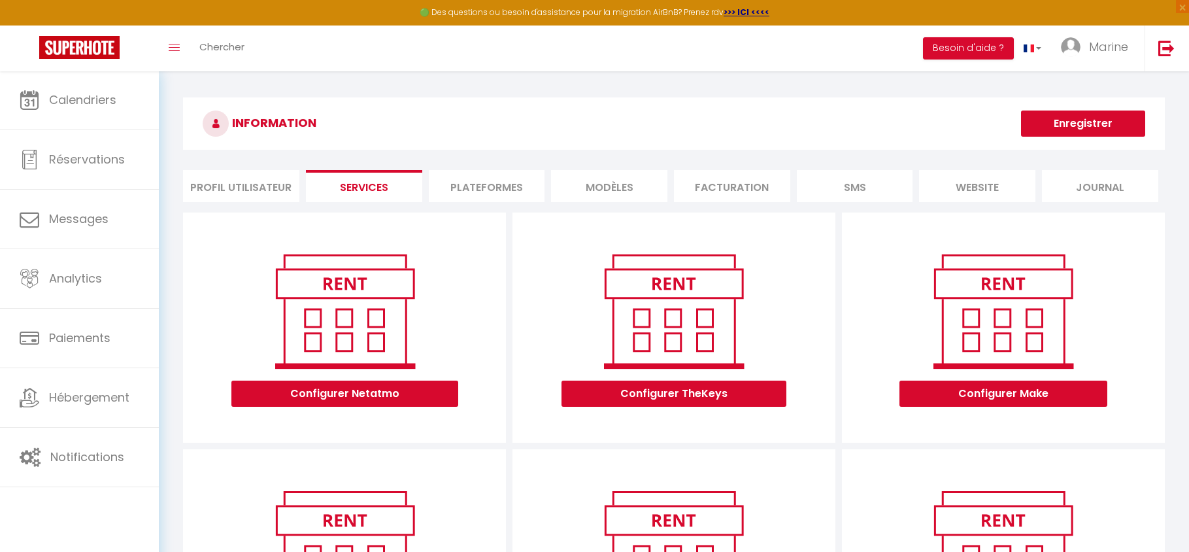
click at [235, 179] on li "Profil Utilisateur" at bounding box center [241, 186] width 116 height 32
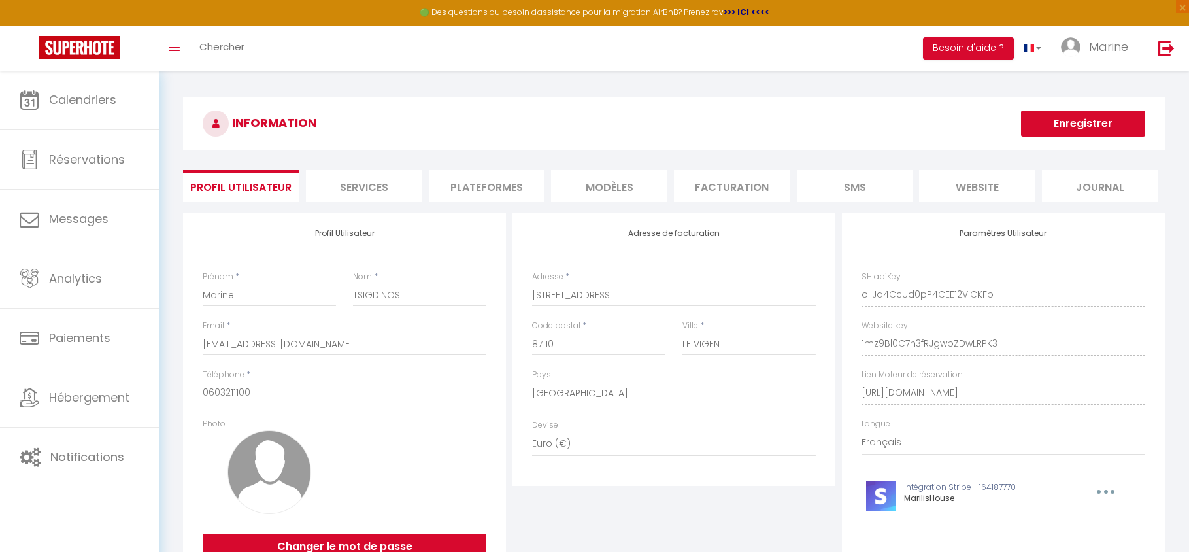
click at [490, 197] on li "Plateformes" at bounding box center [487, 186] width 116 height 32
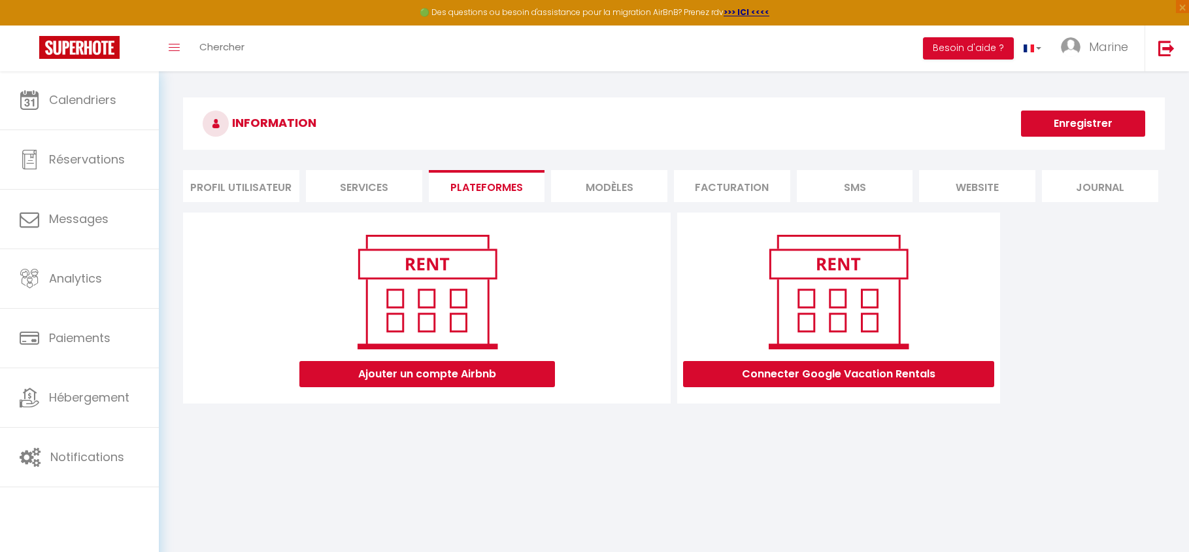
click at [616, 196] on li "MODÈLES" at bounding box center [609, 186] width 116 height 32
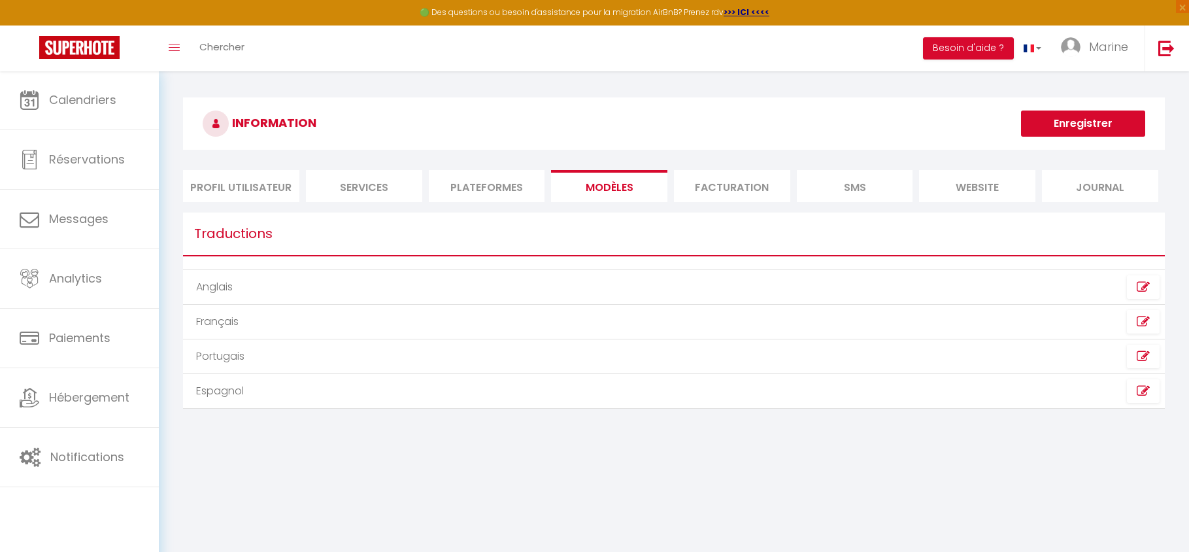
click at [762, 193] on li "Facturation" at bounding box center [732, 186] width 116 height 32
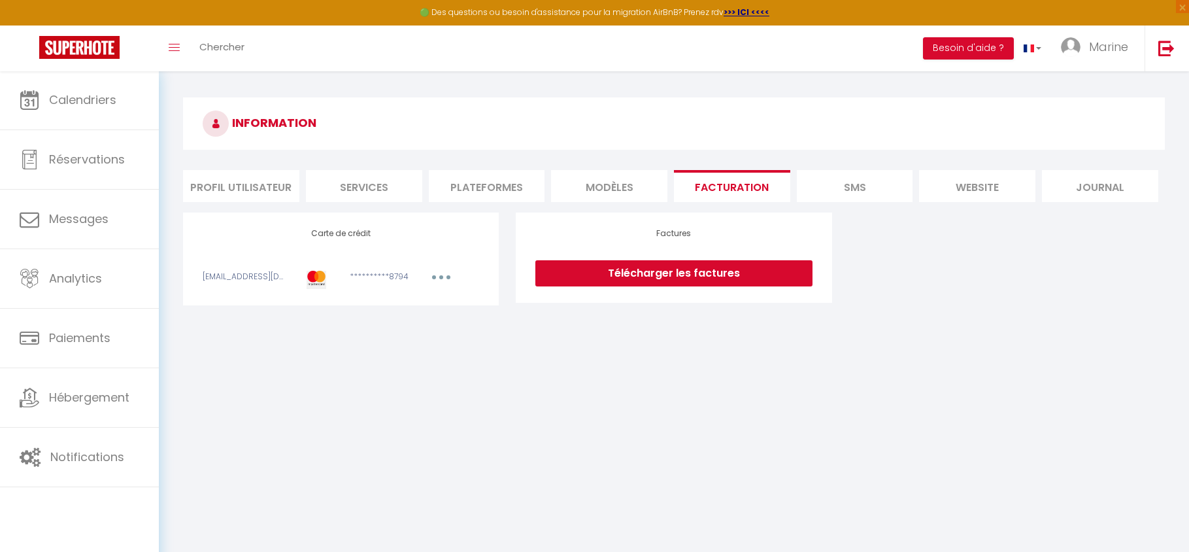
click at [861, 195] on li "SMS" at bounding box center [855, 186] width 116 height 32
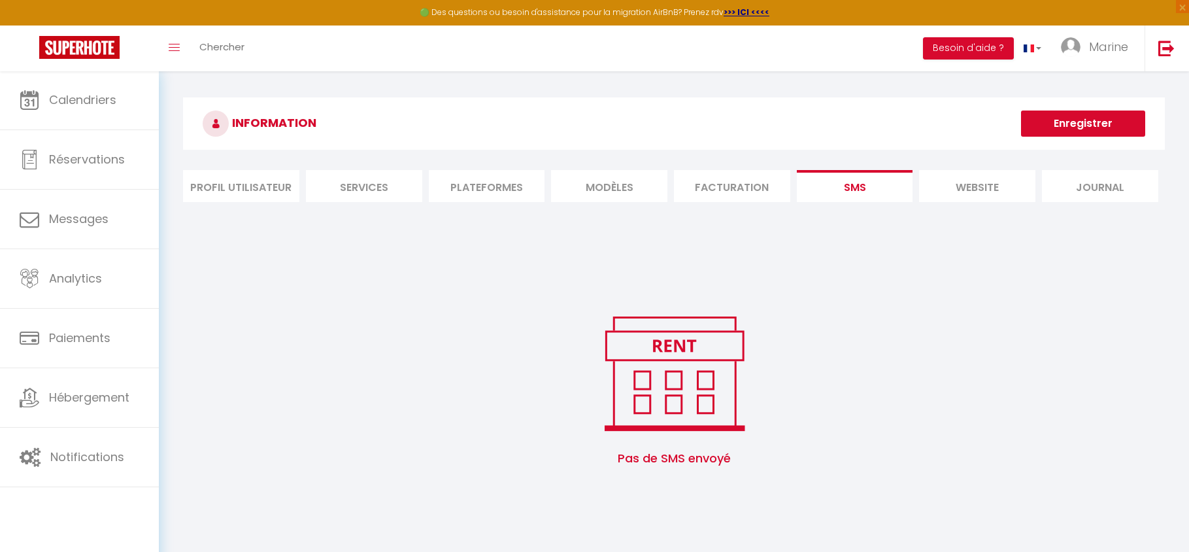
click at [966, 195] on li "website" at bounding box center [977, 186] width 116 height 32
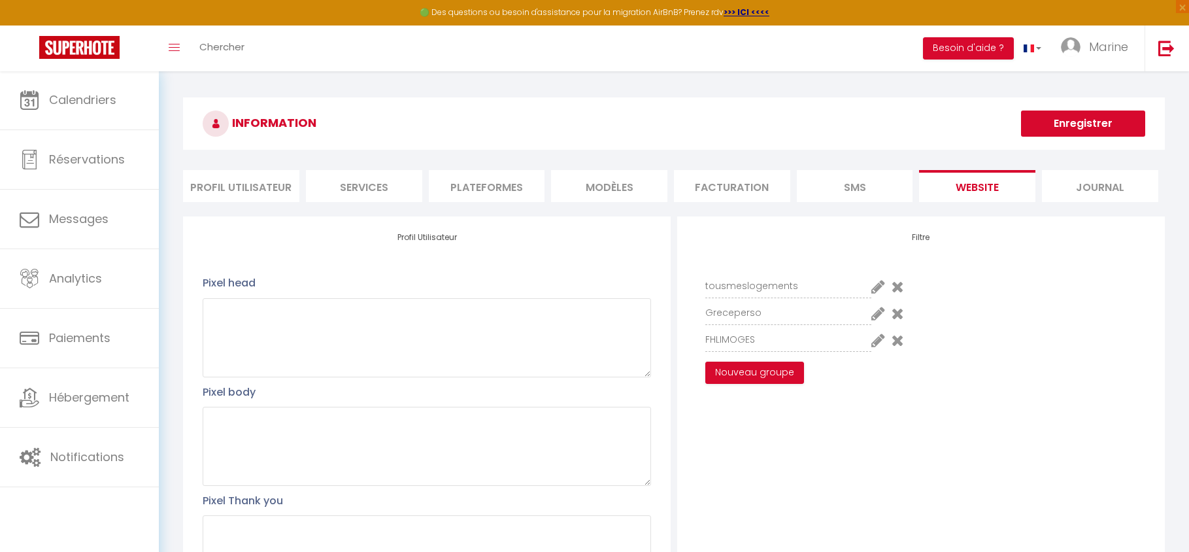
click at [1107, 181] on li "Journal" at bounding box center [1100, 186] width 116 height 32
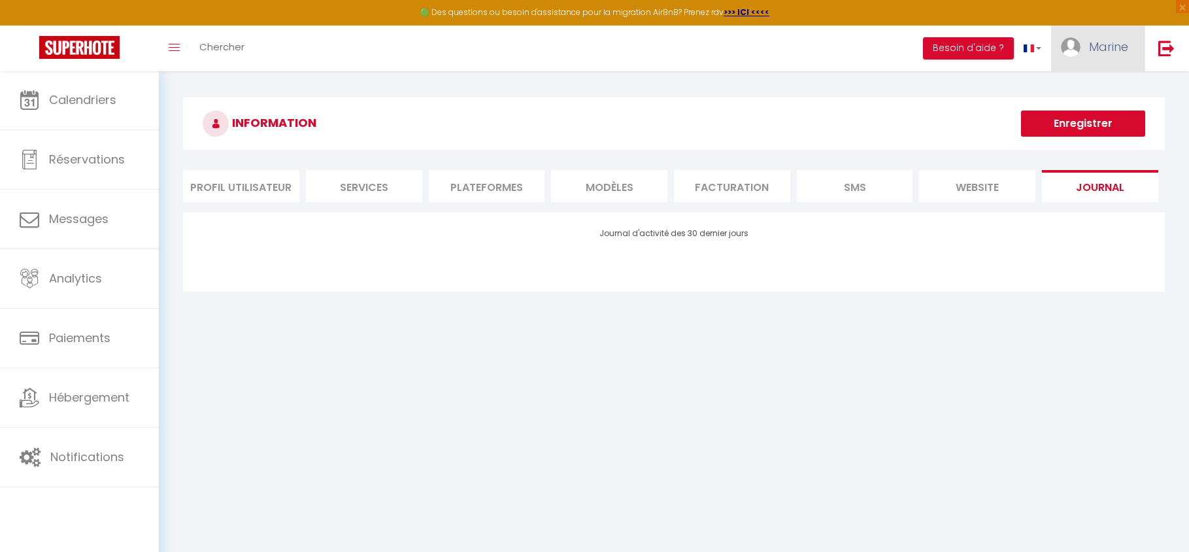
click at [1105, 58] on link "Marine" at bounding box center [1097, 48] width 93 height 46
click at [1087, 87] on link "Paramètres" at bounding box center [1092, 91] width 97 height 22
click at [342, 188] on li "Services" at bounding box center [364, 186] width 116 height 32
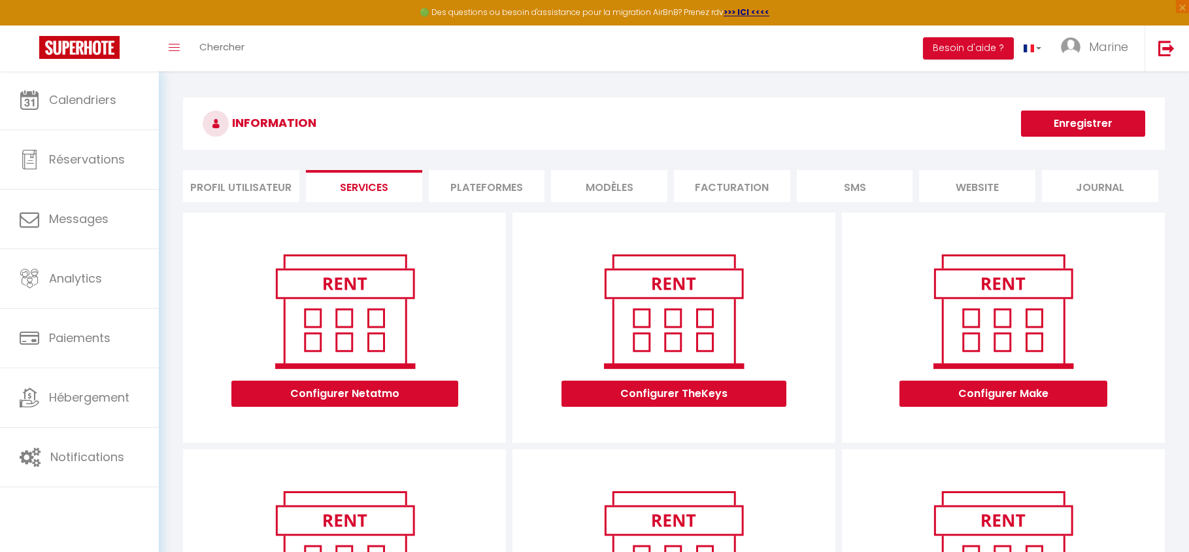
click at [263, 188] on li "Profil Utilisateur" at bounding box center [241, 186] width 116 height 32
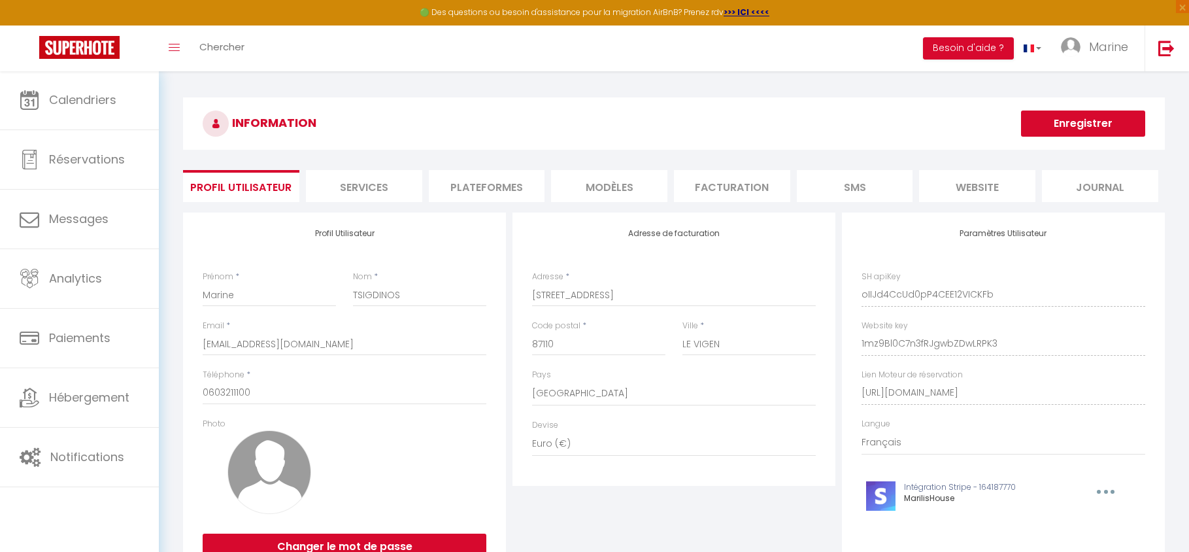
click at [491, 199] on li "Plateformes" at bounding box center [487, 186] width 116 height 32
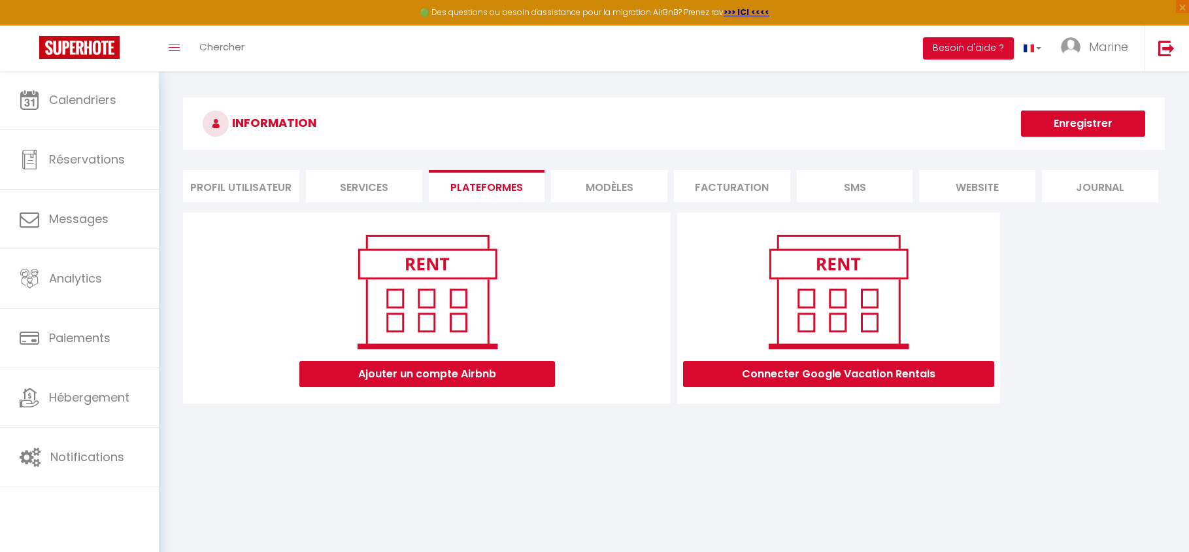
click at [459, 380] on button "Ajouter un compte Airbnb" at bounding box center [427, 374] width 256 height 26
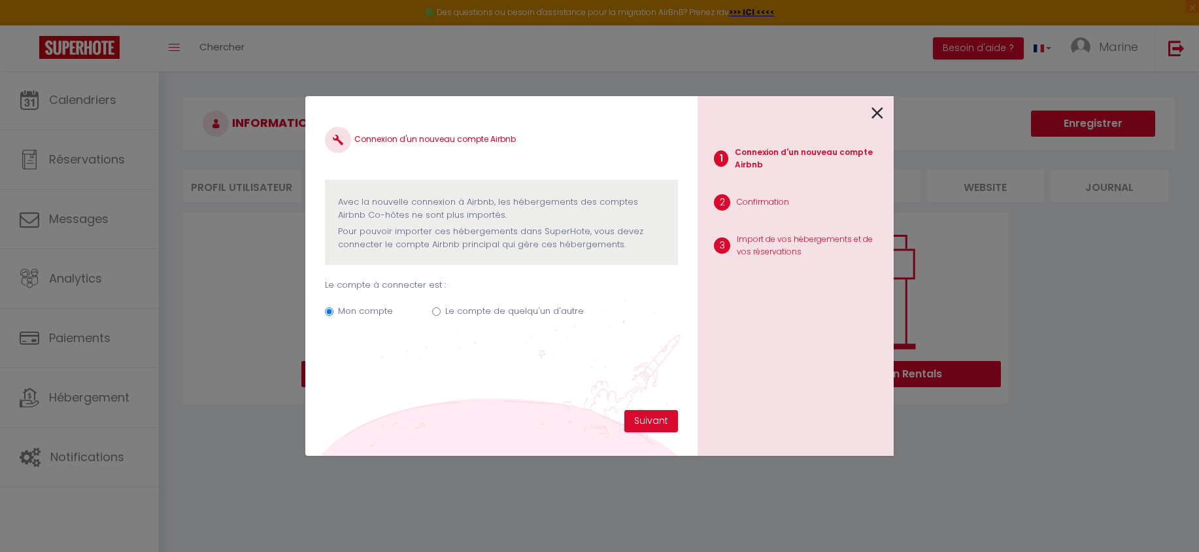
click at [878, 110] on icon at bounding box center [877, 113] width 12 height 20
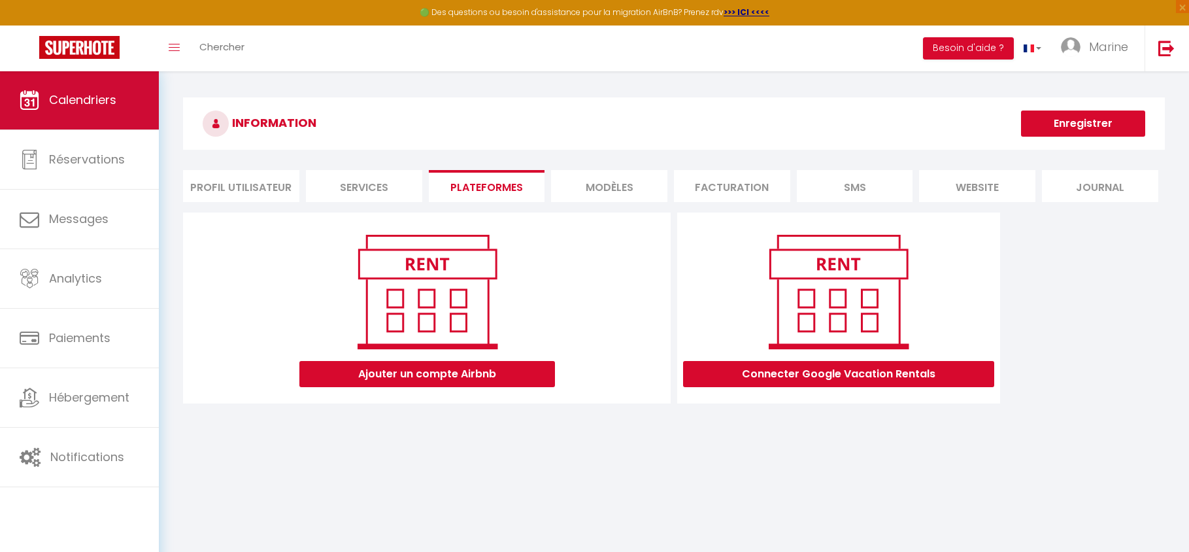
click at [114, 114] on link "Calendriers" at bounding box center [79, 100] width 159 height 59
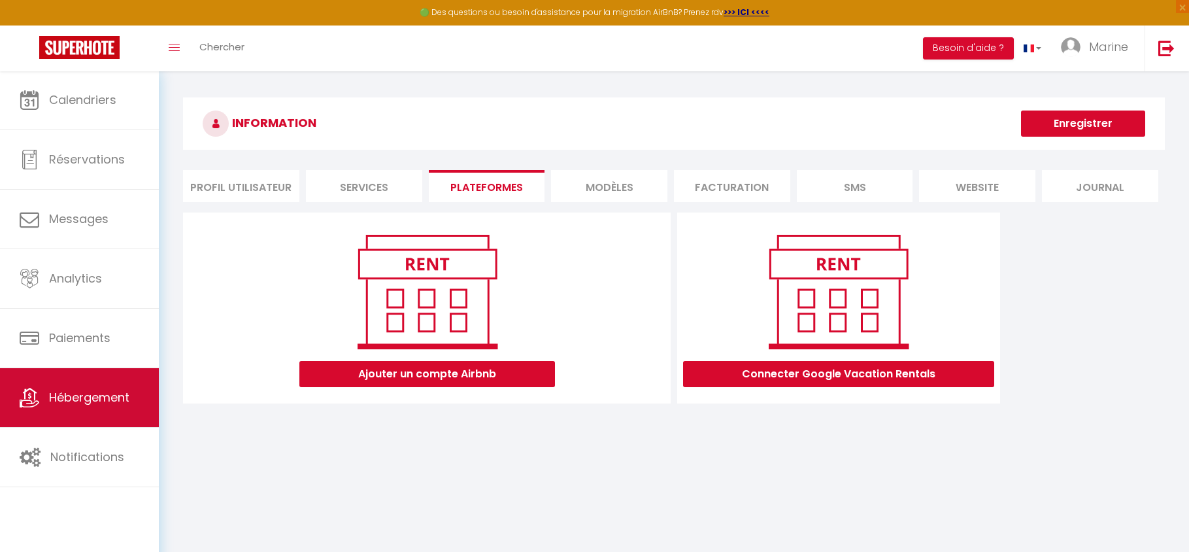
click at [91, 405] on span "Hébergement" at bounding box center [89, 397] width 80 height 16
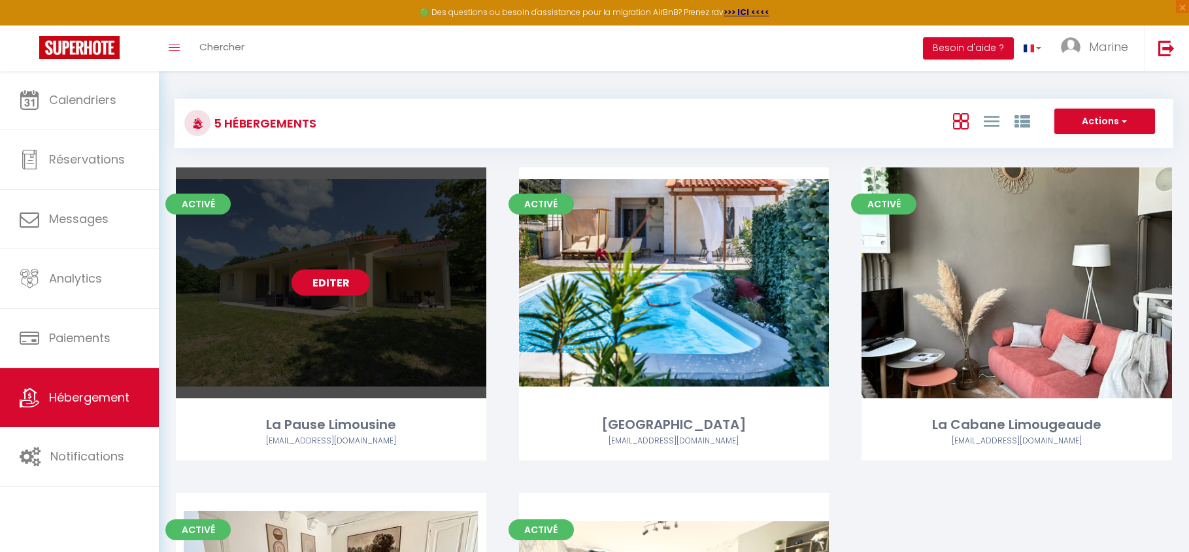
click at [327, 280] on link "Editer" at bounding box center [331, 282] width 78 height 26
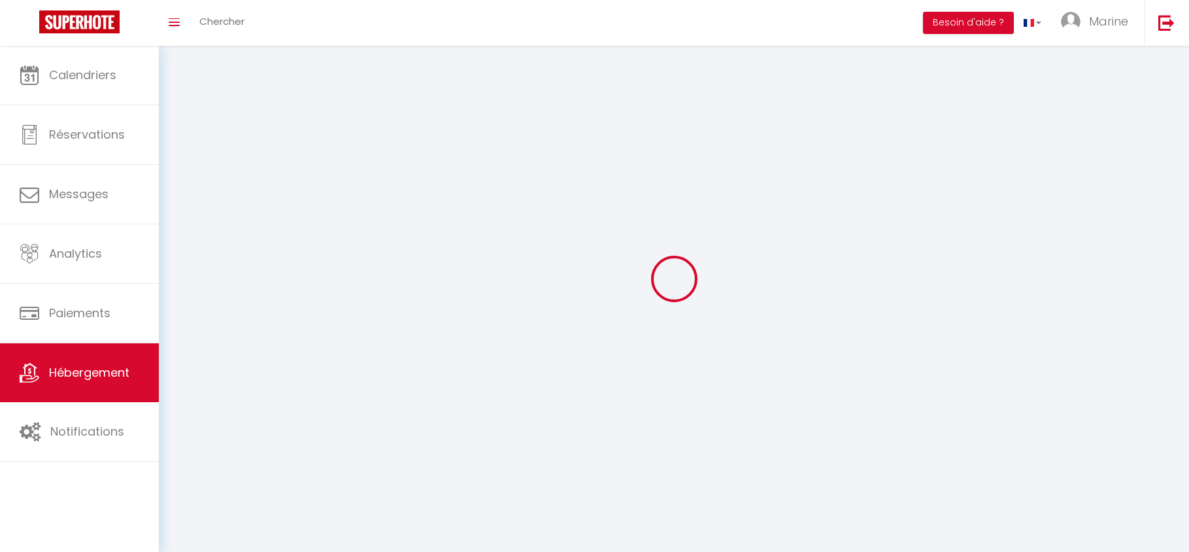
select select
select select "28"
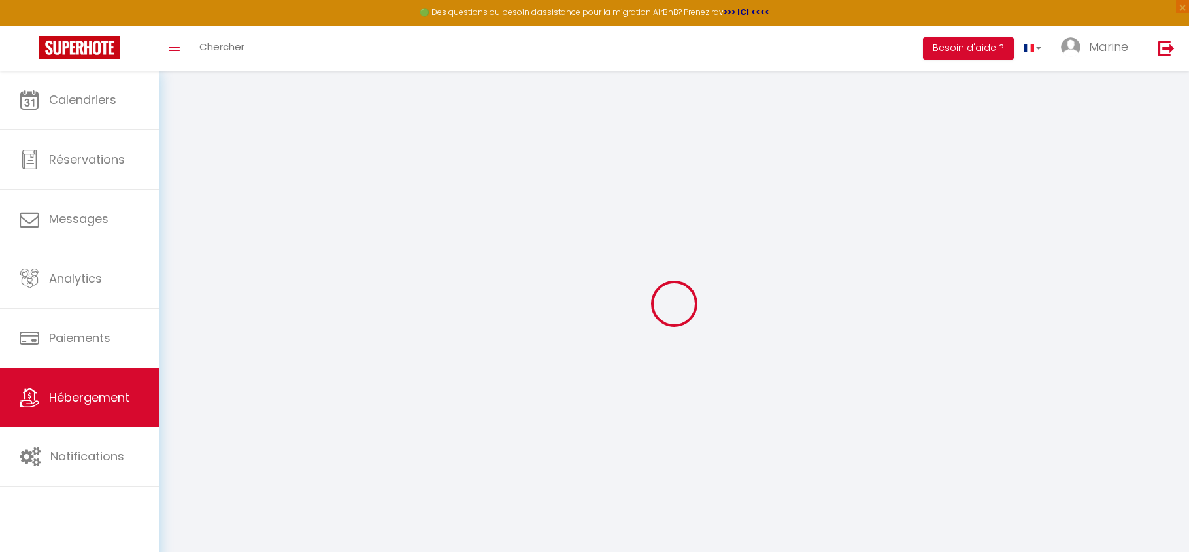
select select
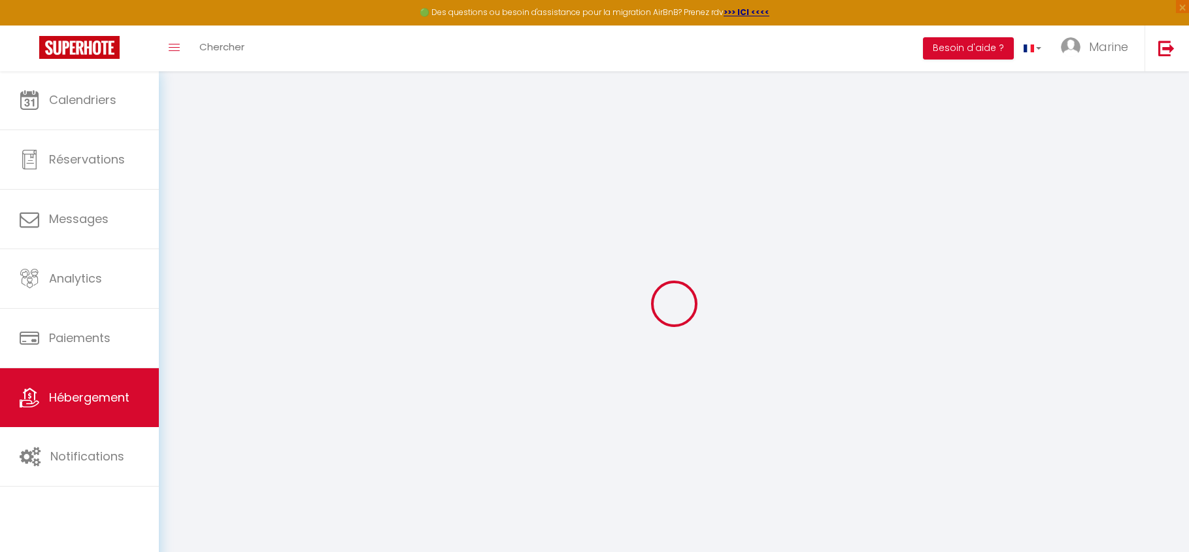
select select
checkbox input "false"
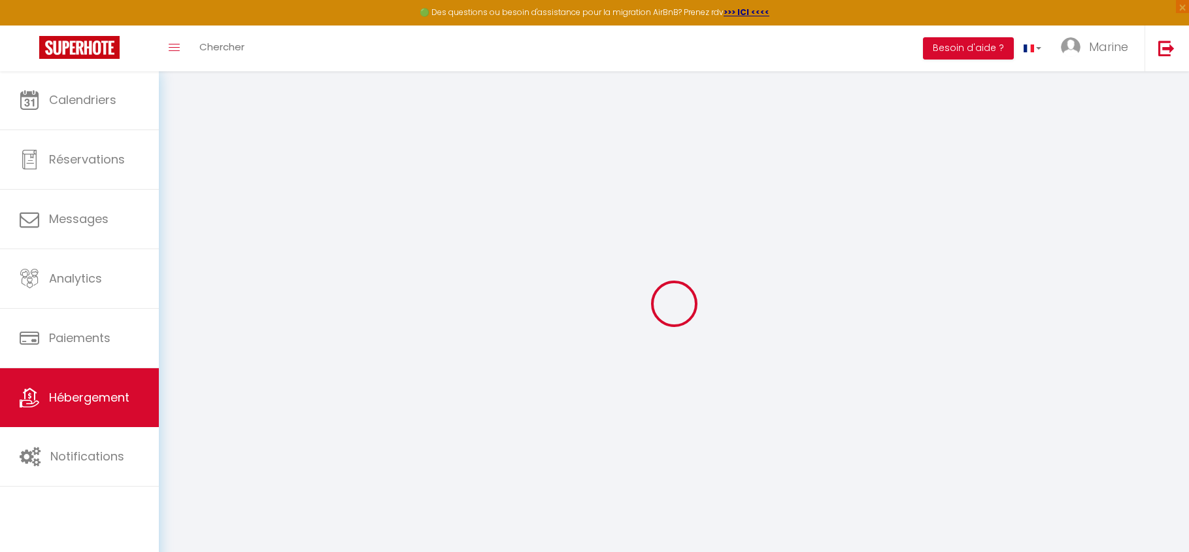
select select
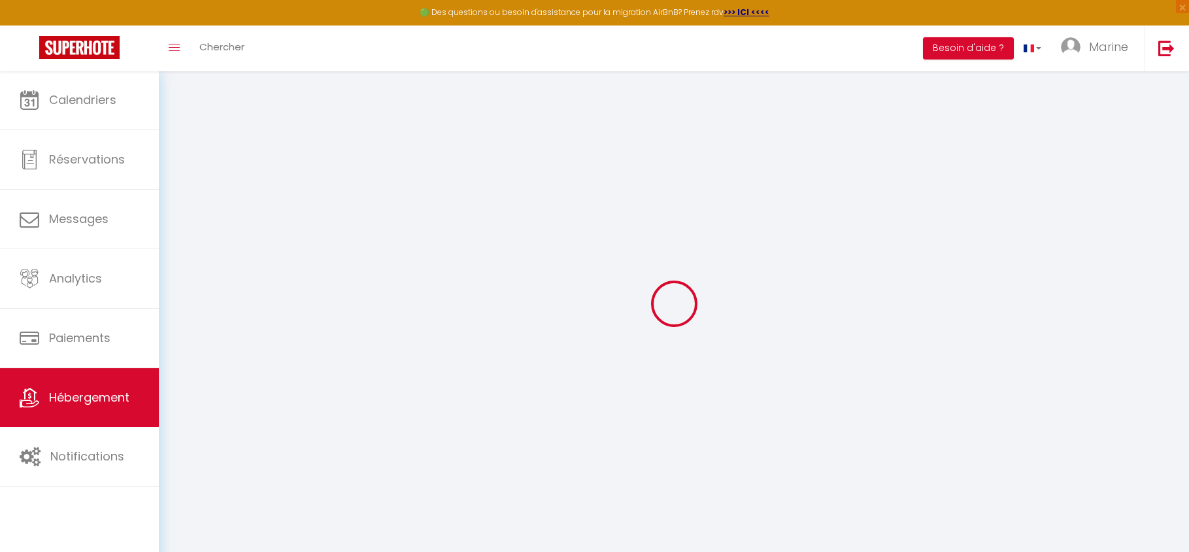
select select
checkbox input "false"
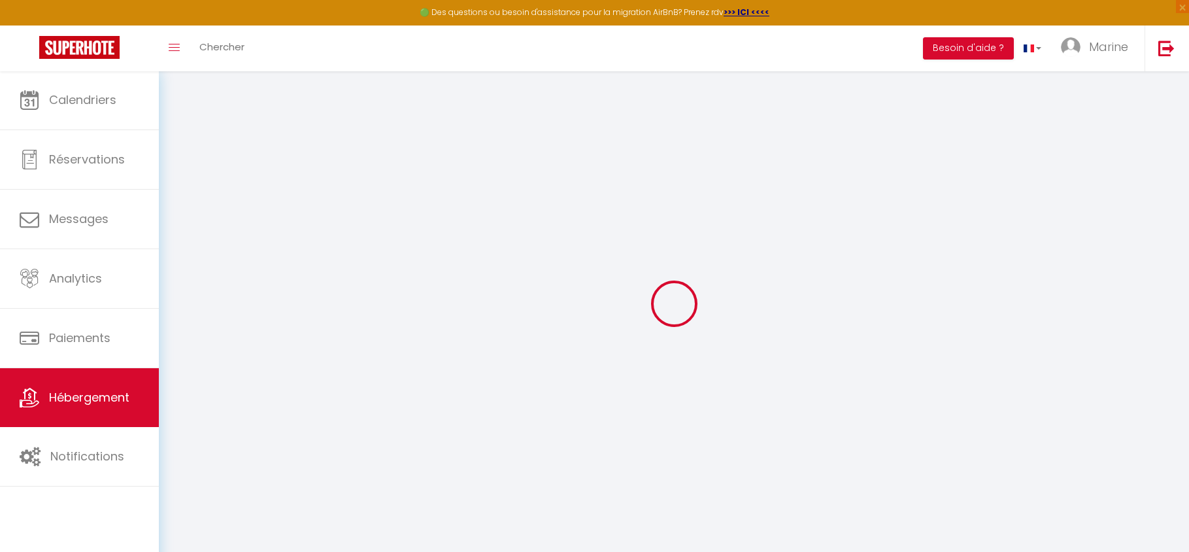
checkbox input "false"
select select
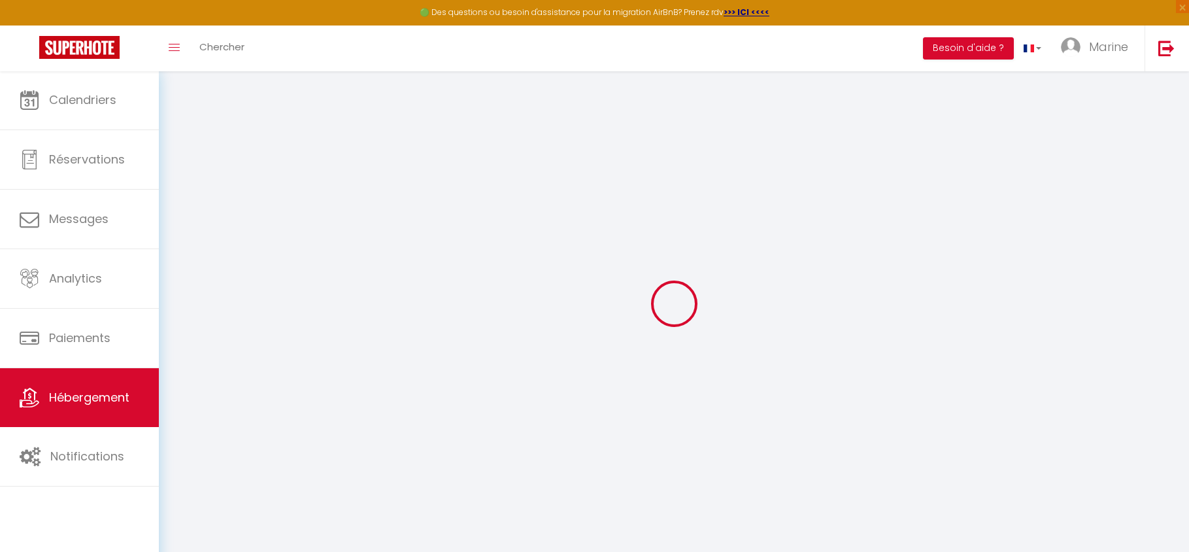
select select
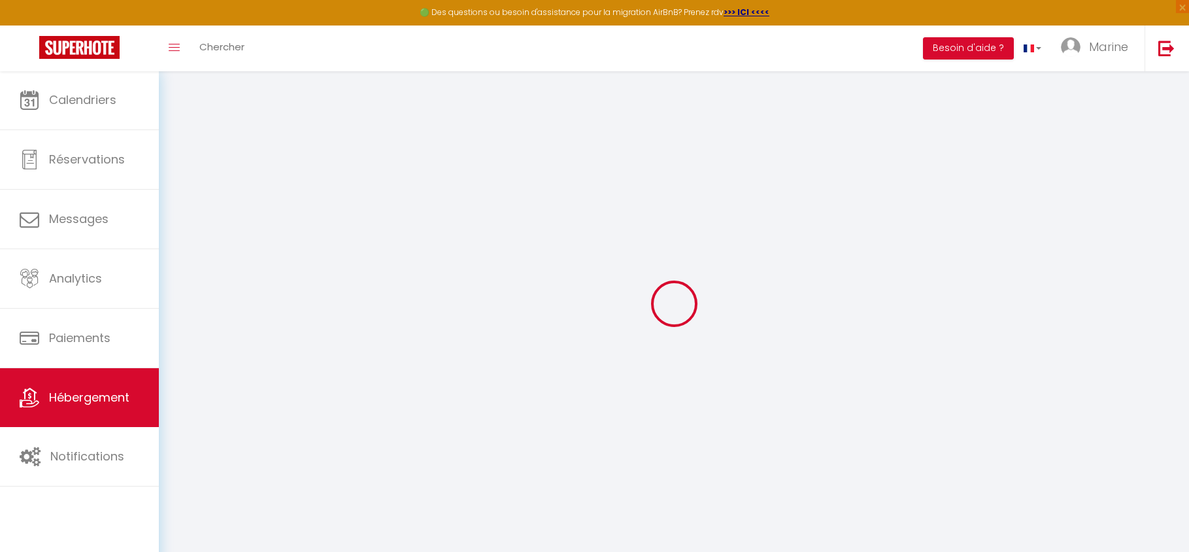
checkbox input "false"
select select
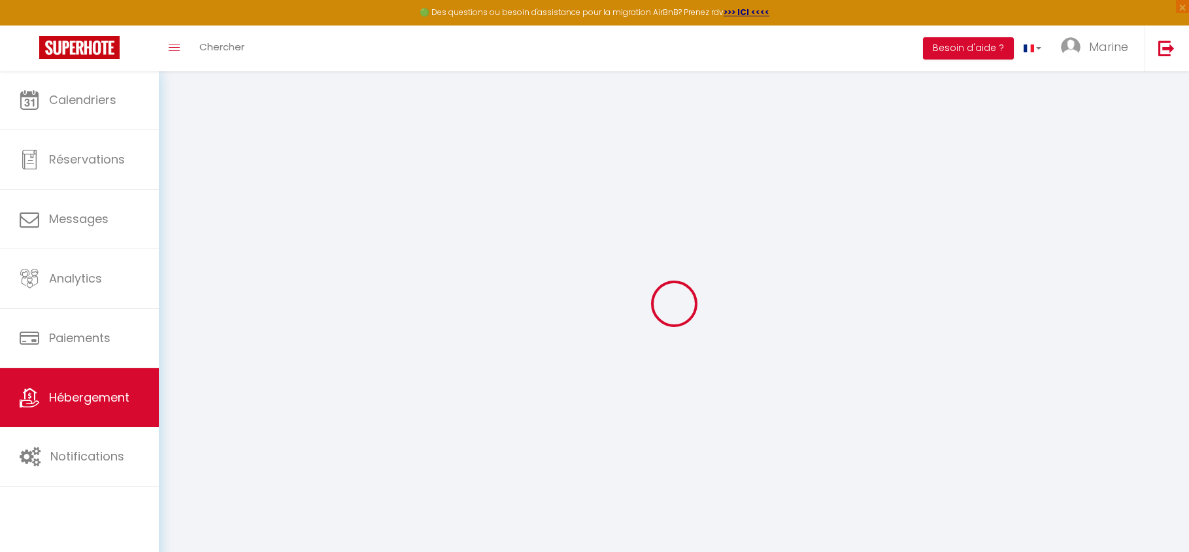
select select
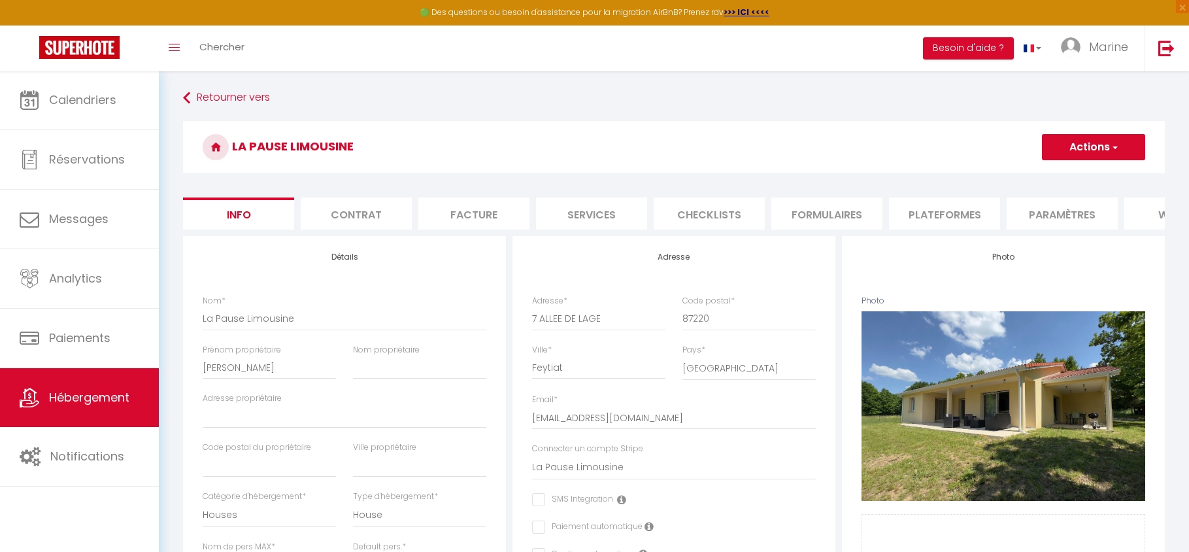
click at [934, 222] on li "Plateformes" at bounding box center [944, 213] width 111 height 32
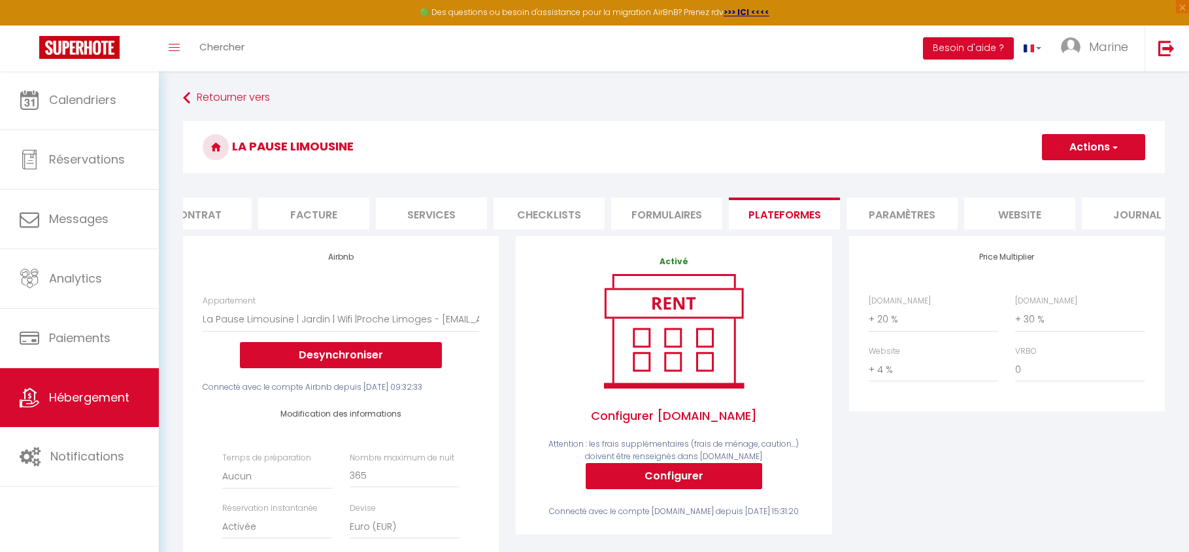
scroll to position [0, 163]
click at [1032, 218] on li "website" at bounding box center [1017, 213] width 111 height 32
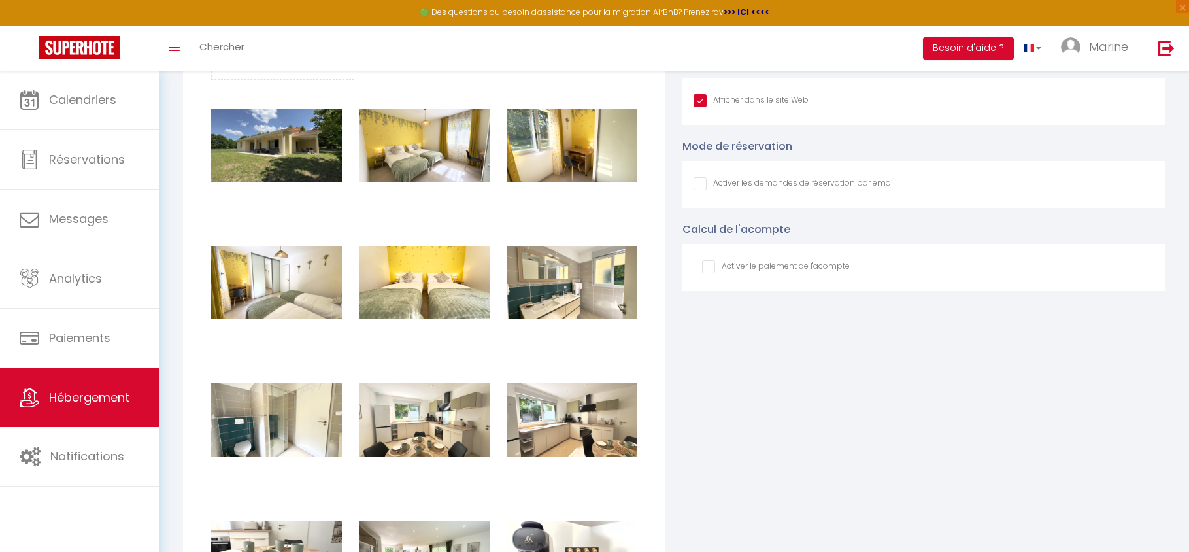
scroll to position [434, 0]
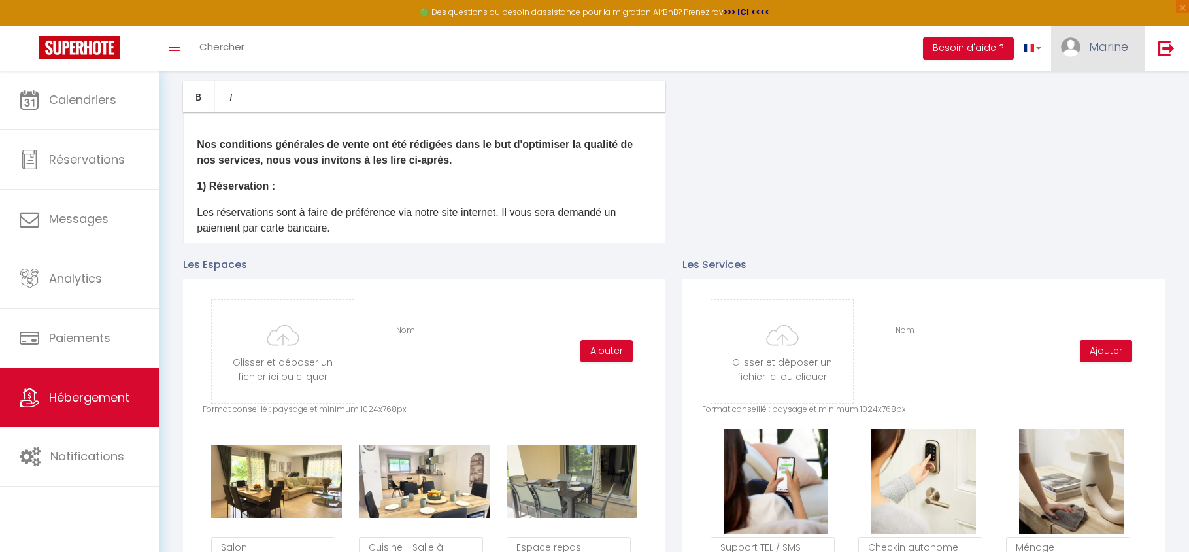
click at [1115, 48] on span "Marine" at bounding box center [1108, 47] width 39 height 16
click at [1095, 89] on link "Paramètres" at bounding box center [1092, 91] width 97 height 22
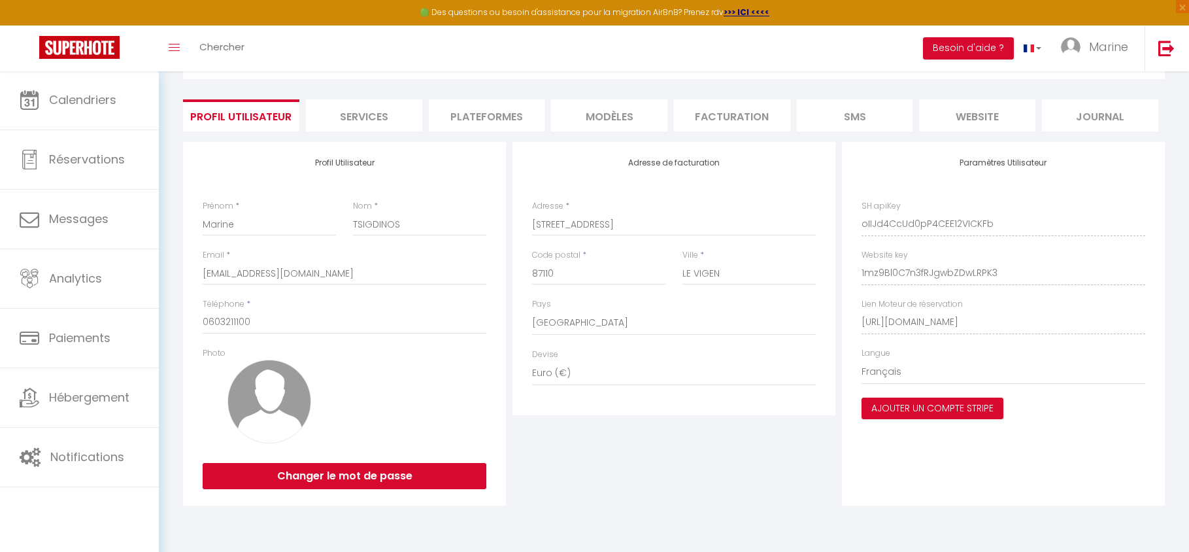
scroll to position [39, 0]
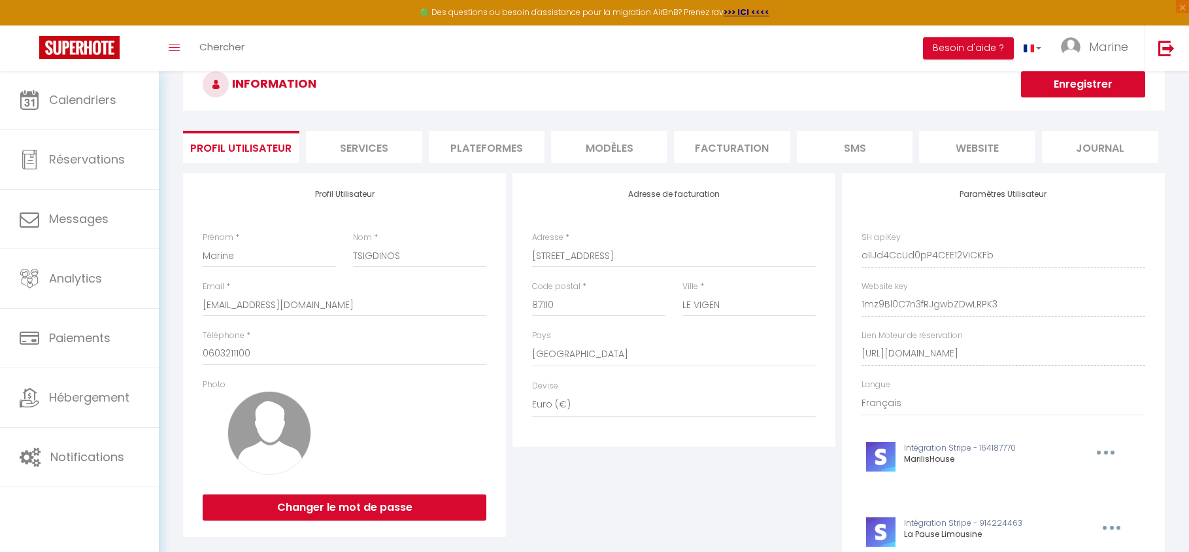
click at [990, 146] on li "website" at bounding box center [977, 147] width 116 height 32
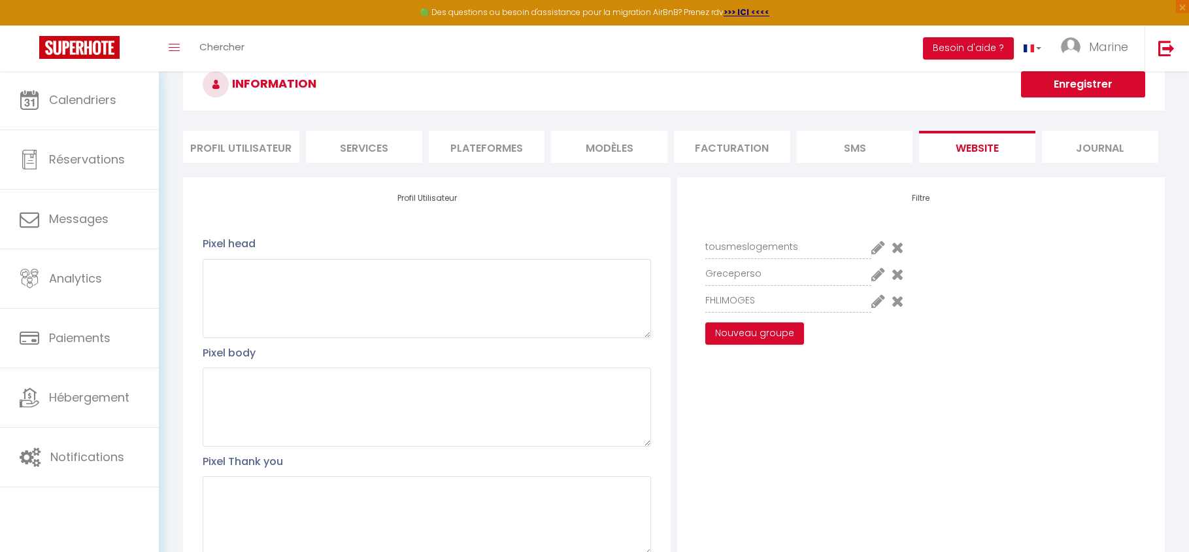
click at [877, 301] on icon at bounding box center [878, 301] width 14 height 16
click at [939, 314] on wifi "Le cocon limougeaud, parking privé, wifi" at bounding box center [1038, 311] width 216 height 13
click at [938, 331] on Air "Le Bel Air" at bounding box center [1038, 332] width 216 height 13
click at [754, 339] on button "Mettre à jour" at bounding box center [744, 333] width 78 height 22
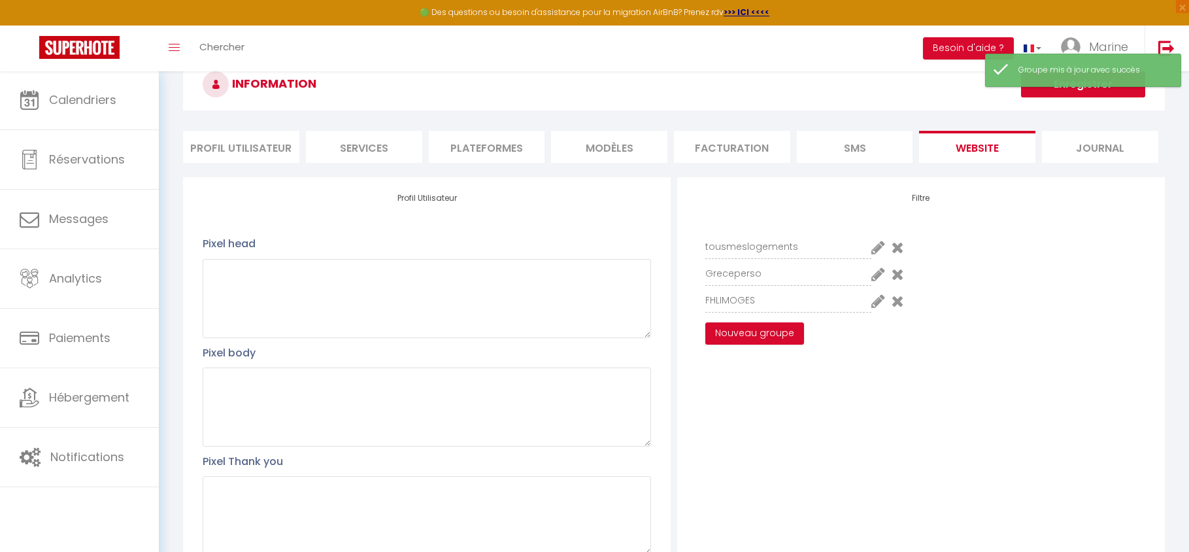
click at [1082, 95] on button "Enregistrer" at bounding box center [1083, 84] width 124 height 26
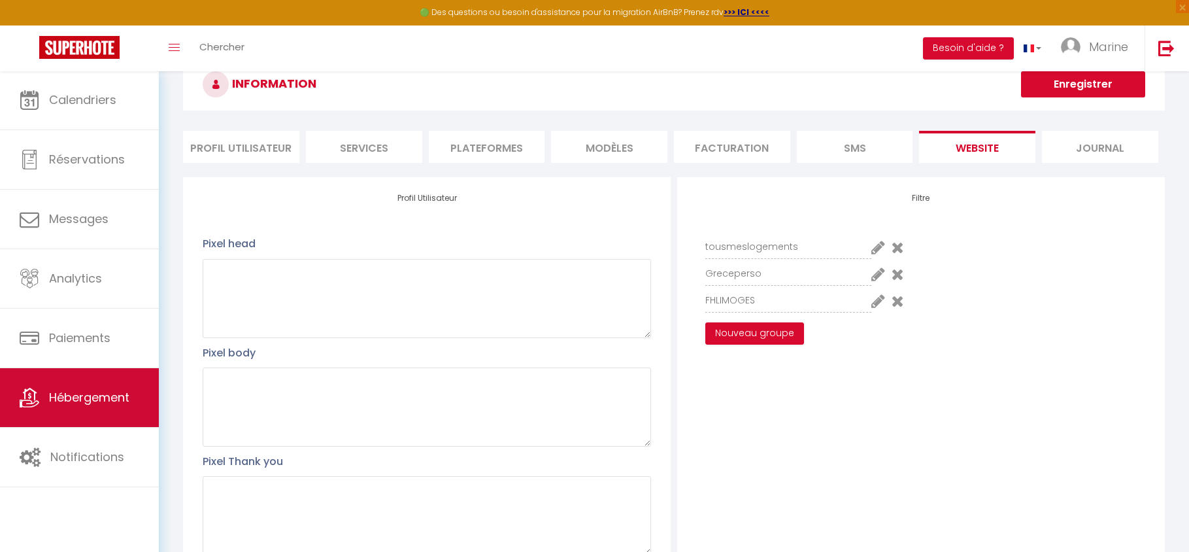
click at [77, 402] on span "Hébergement" at bounding box center [89, 397] width 80 height 16
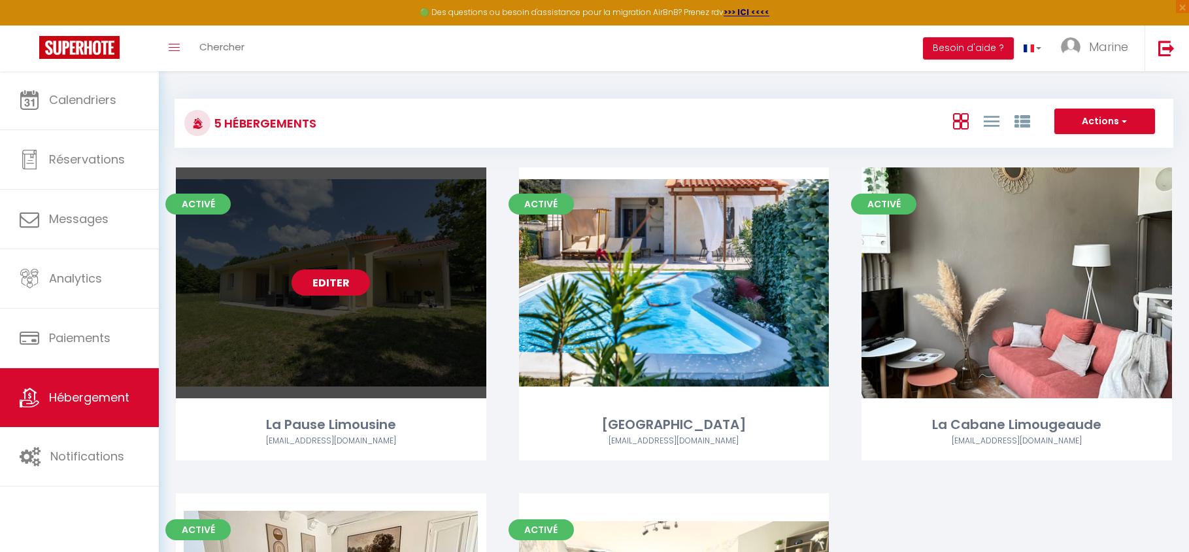
click at [325, 278] on link "Editer" at bounding box center [331, 282] width 78 height 26
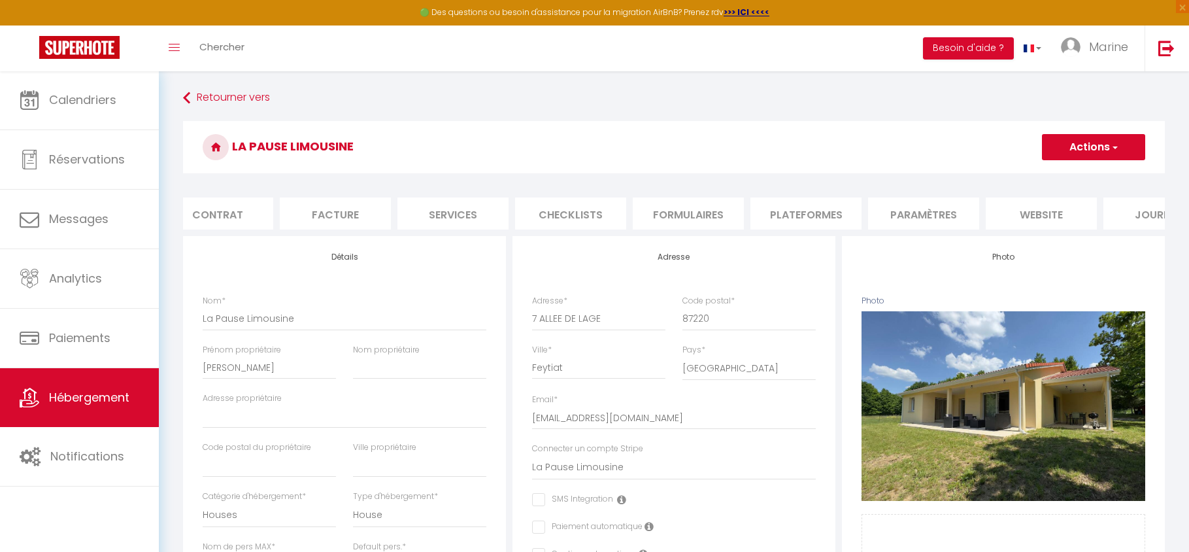
scroll to position [0, 143]
click at [1042, 218] on li "website" at bounding box center [1037, 213] width 111 height 32
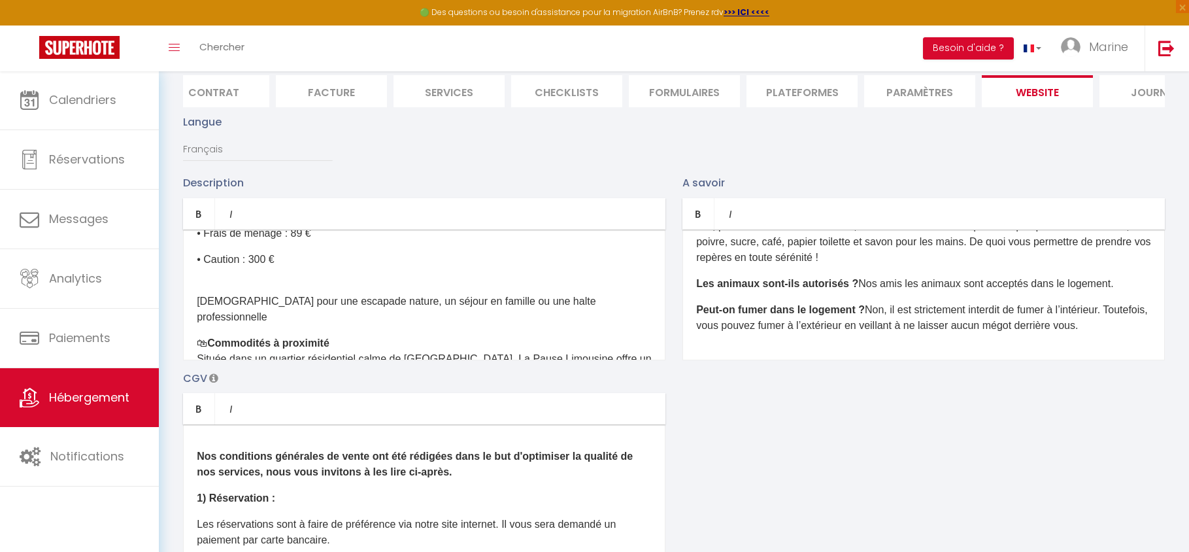
scroll to position [728, 0]
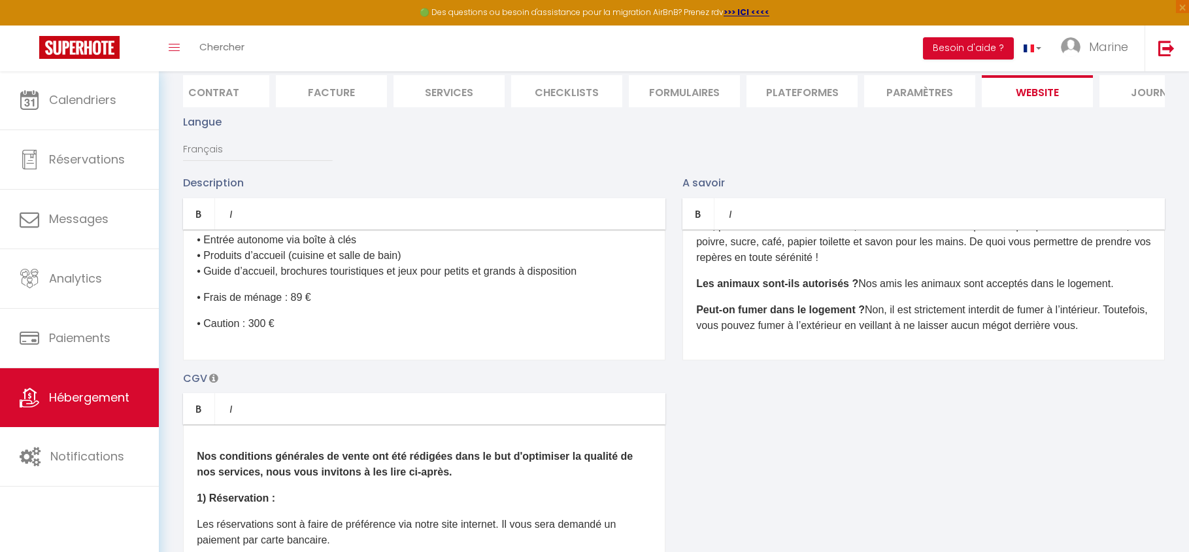
click at [297, 305] on p "• Frais de ménage : 89 €" at bounding box center [424, 298] width 455 height 16
click at [724, 399] on div "Description Bold Italic Rich text editor La Pause Limousine – Une parenthèse na…" at bounding box center [674, 365] width 999 height 380
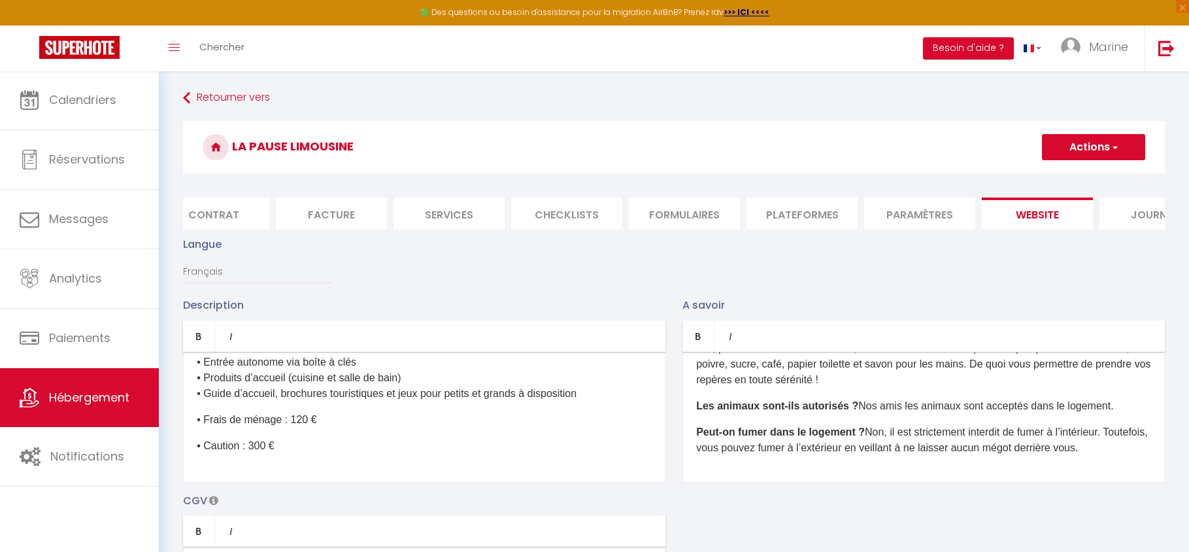
click at [1056, 150] on button "Actions" at bounding box center [1093, 147] width 103 height 26
click at [1062, 177] on input "Enregistrer" at bounding box center [1078, 175] width 48 height 13
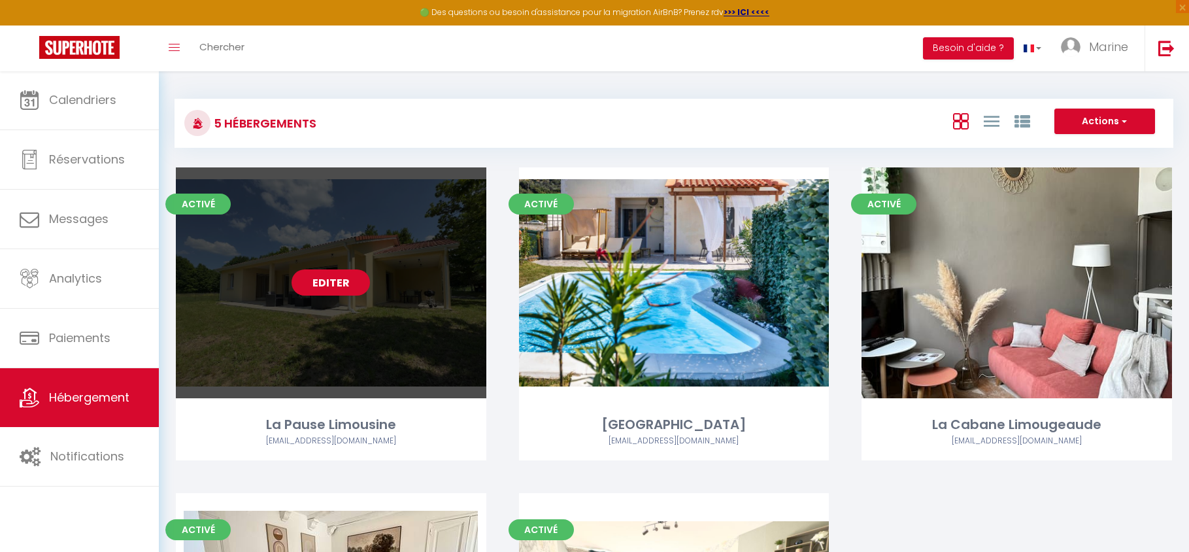
click at [329, 277] on link "Editer" at bounding box center [331, 282] width 78 height 26
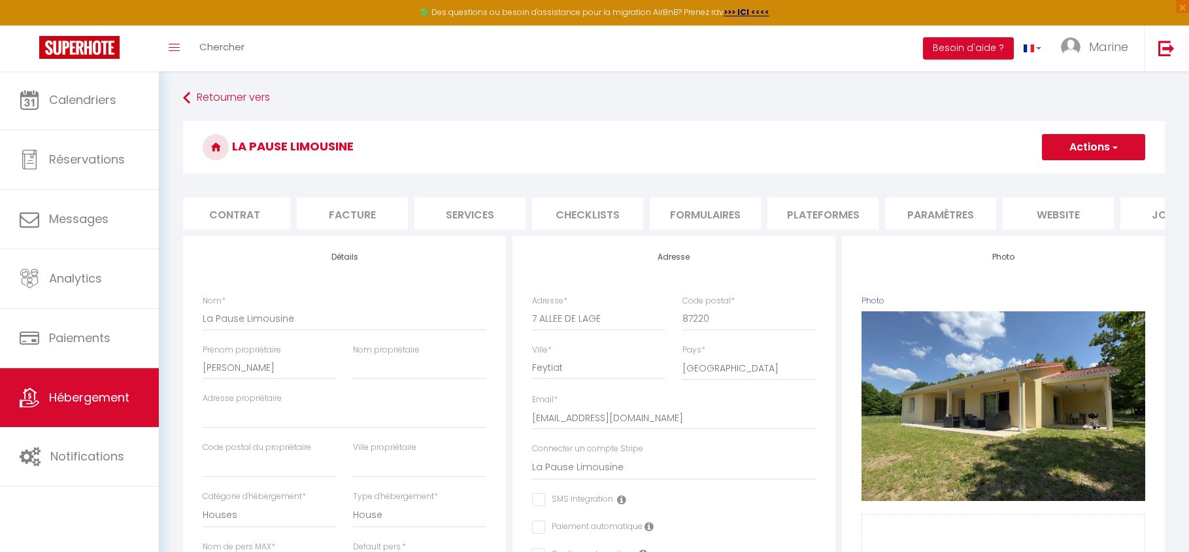
scroll to position [0, 124]
click at [1017, 216] on li "website" at bounding box center [1055, 213] width 111 height 32
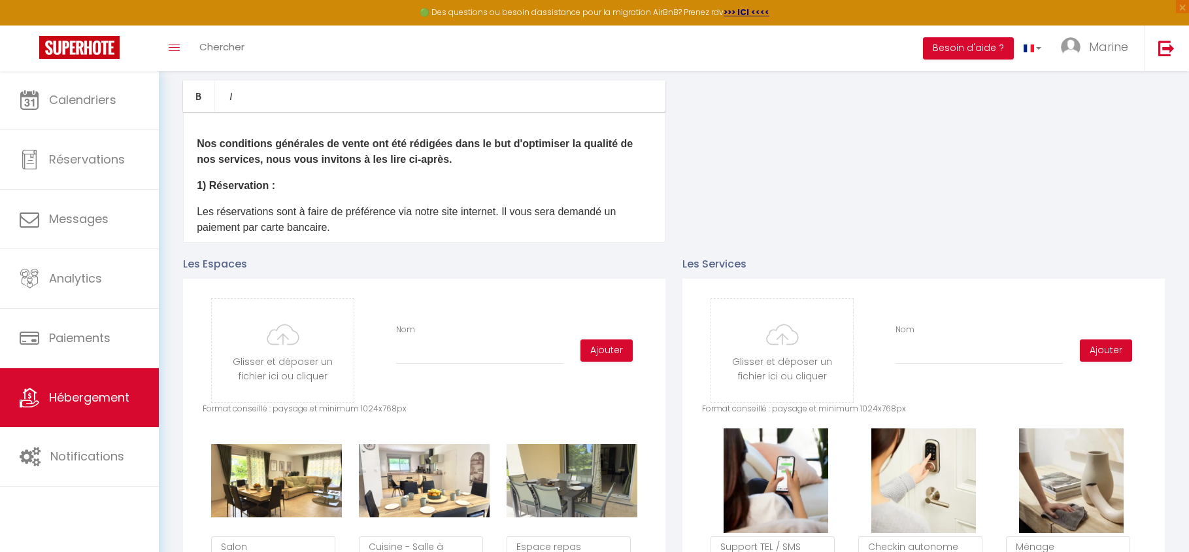
scroll to position [603, 0]
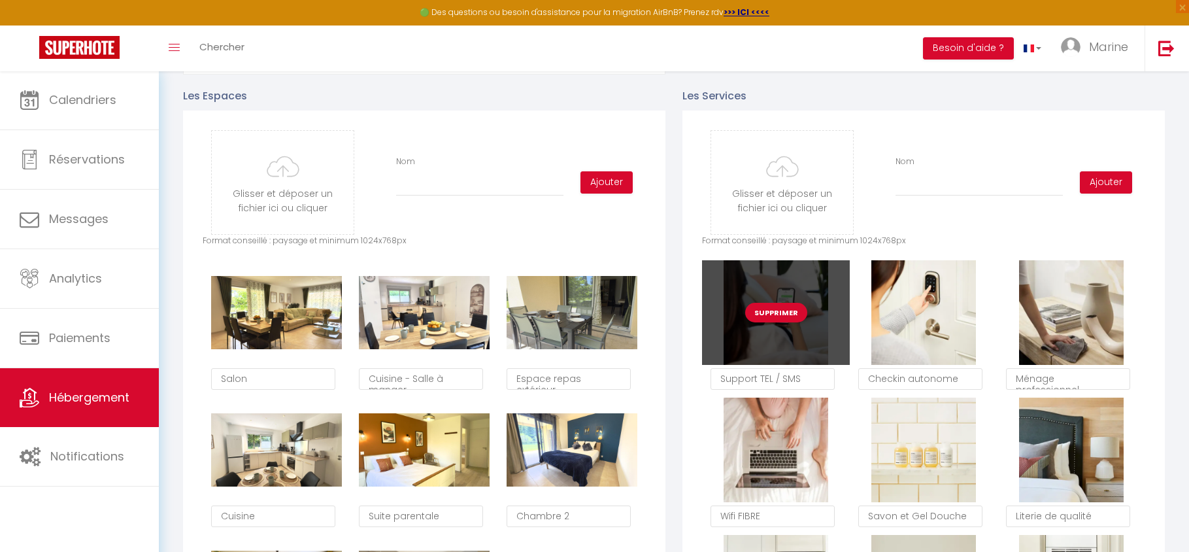
click at [776, 322] on button "Supprimer" at bounding box center [776, 313] width 62 height 20
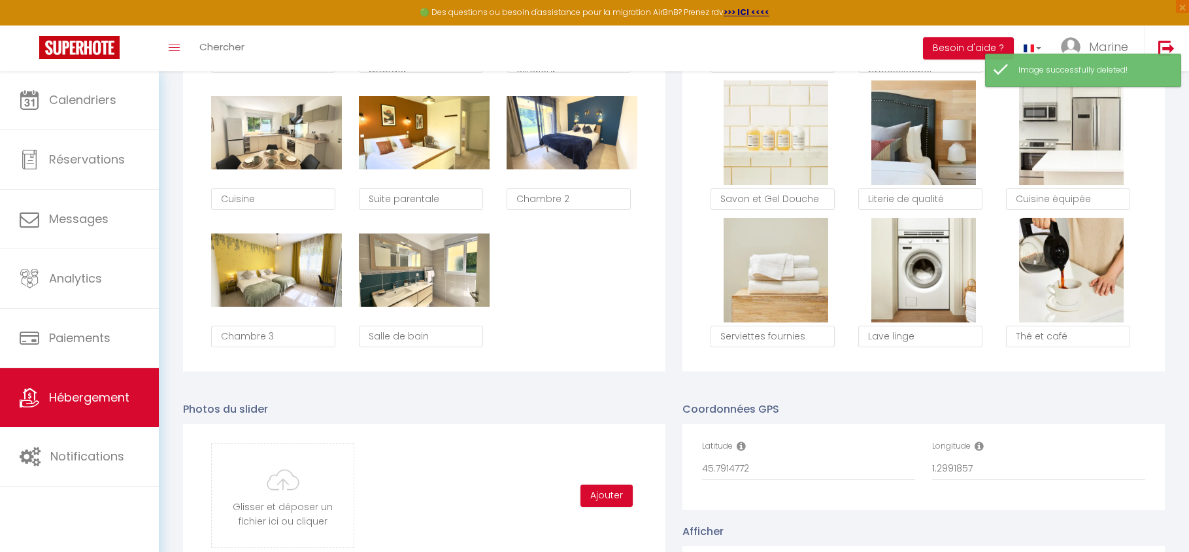
scroll to position [0, 0]
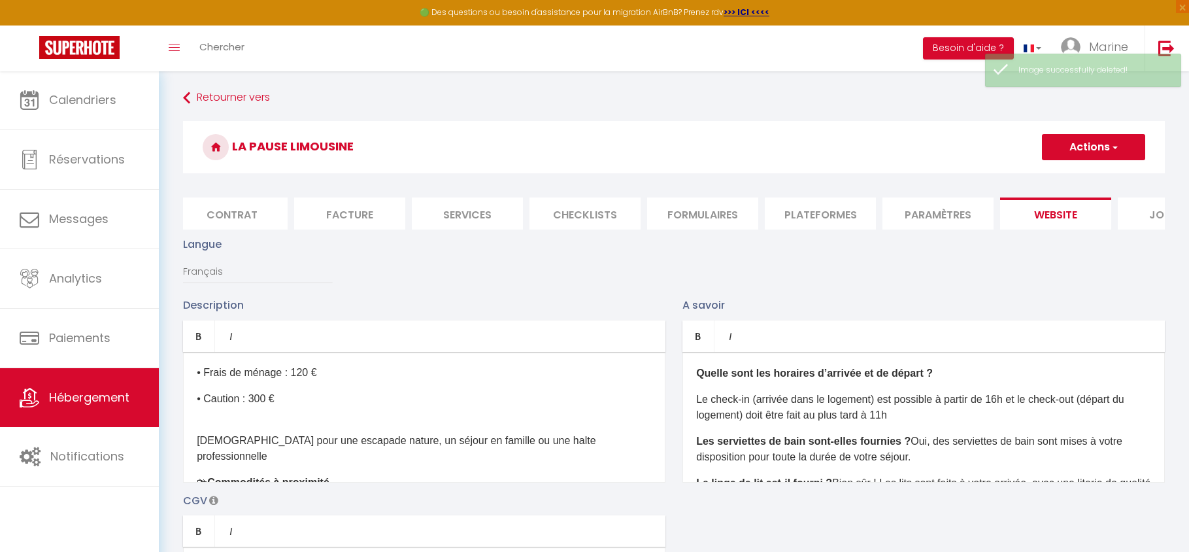
click at [1062, 154] on button "Actions" at bounding box center [1093, 147] width 103 height 26
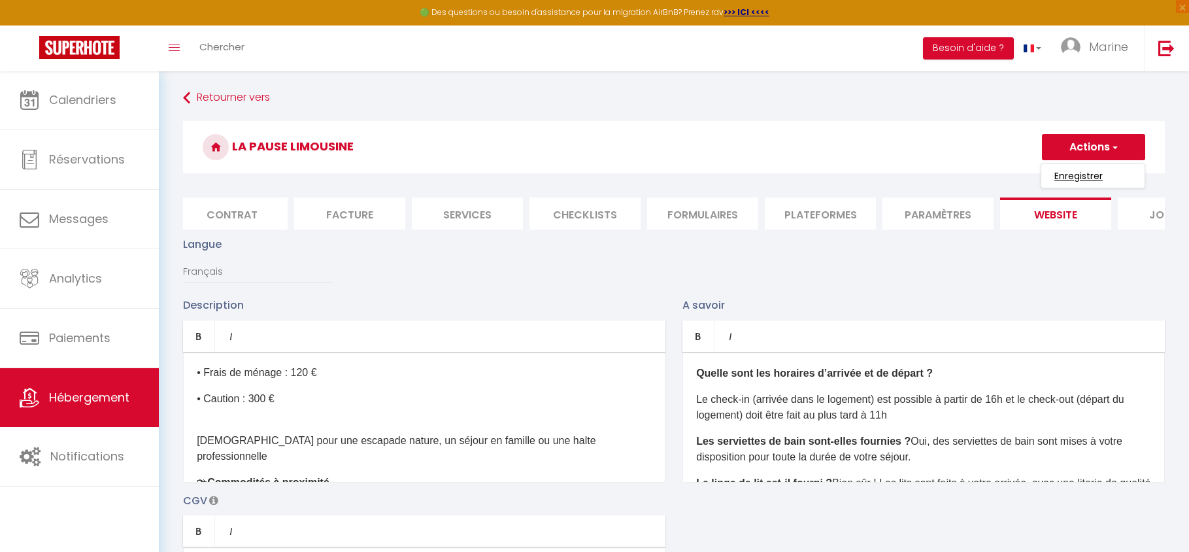
click at [1059, 181] on input "Enregistrer" at bounding box center [1078, 175] width 48 height 13
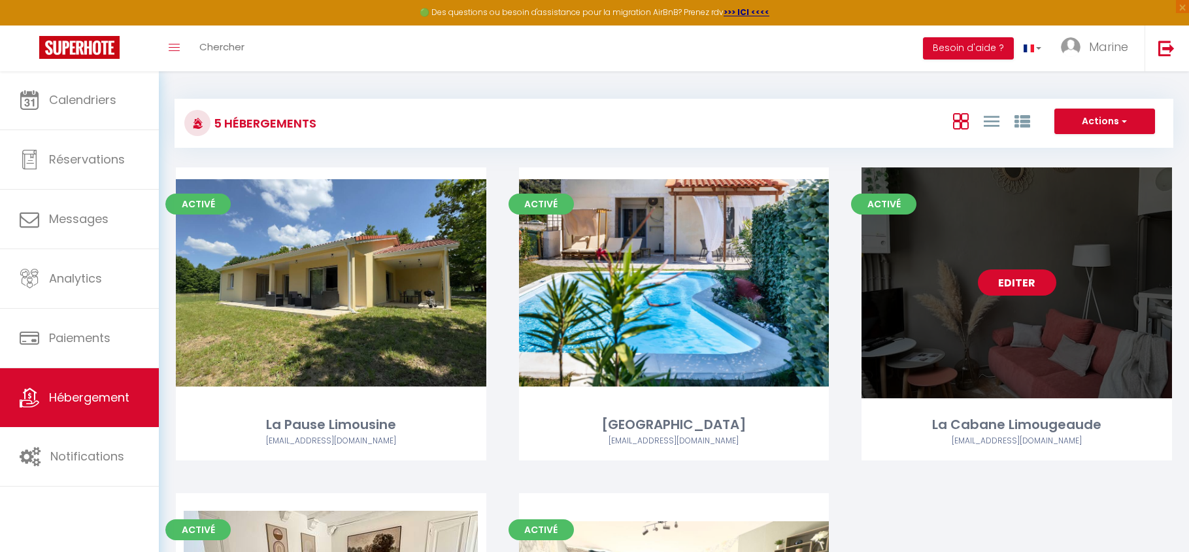
click at [1016, 288] on link "Editer" at bounding box center [1017, 282] width 78 height 26
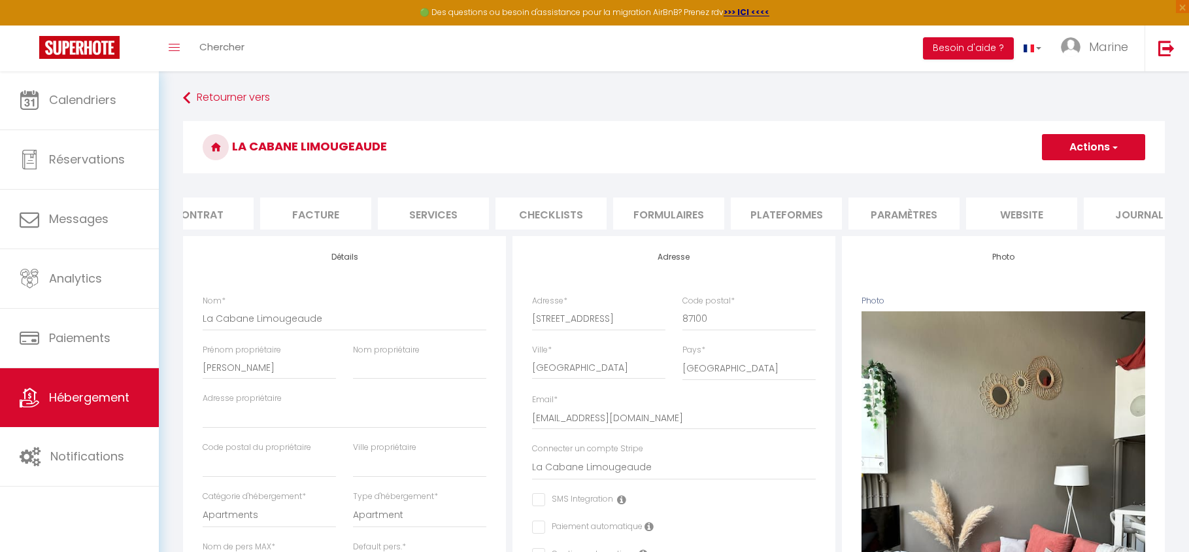
scroll to position [0, 158]
click at [1043, 218] on li "website" at bounding box center [1021, 213] width 111 height 32
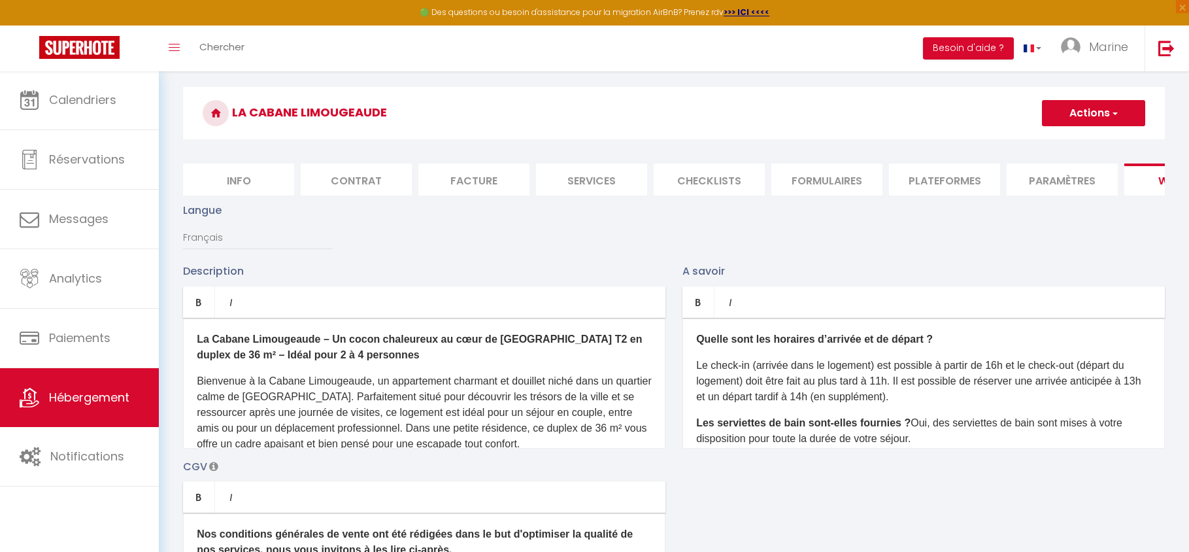
click at [271, 180] on li "Info" at bounding box center [238, 179] width 111 height 32
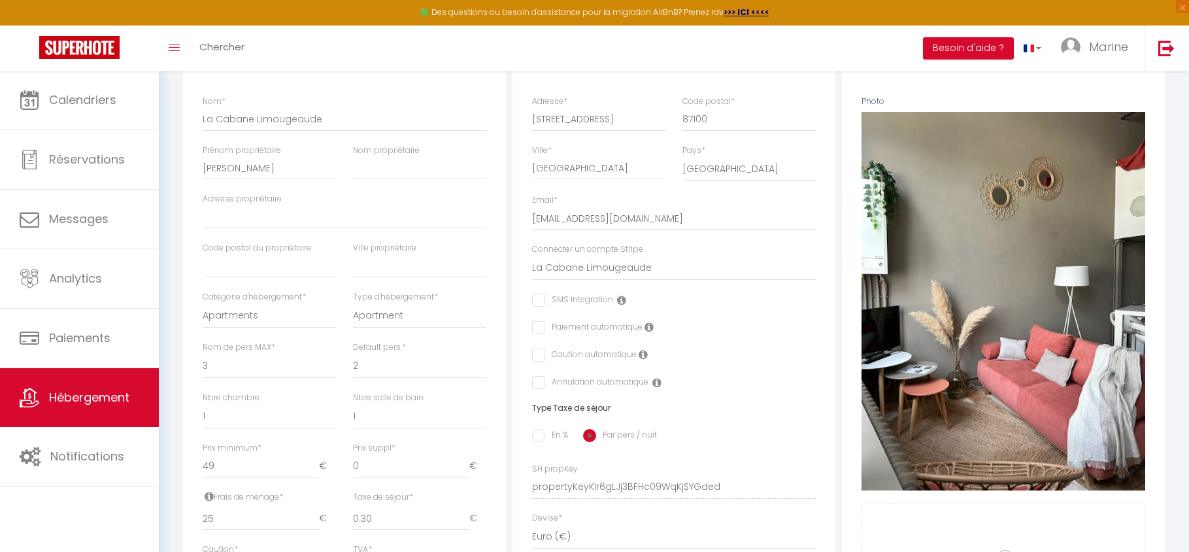
scroll to position [306, 0]
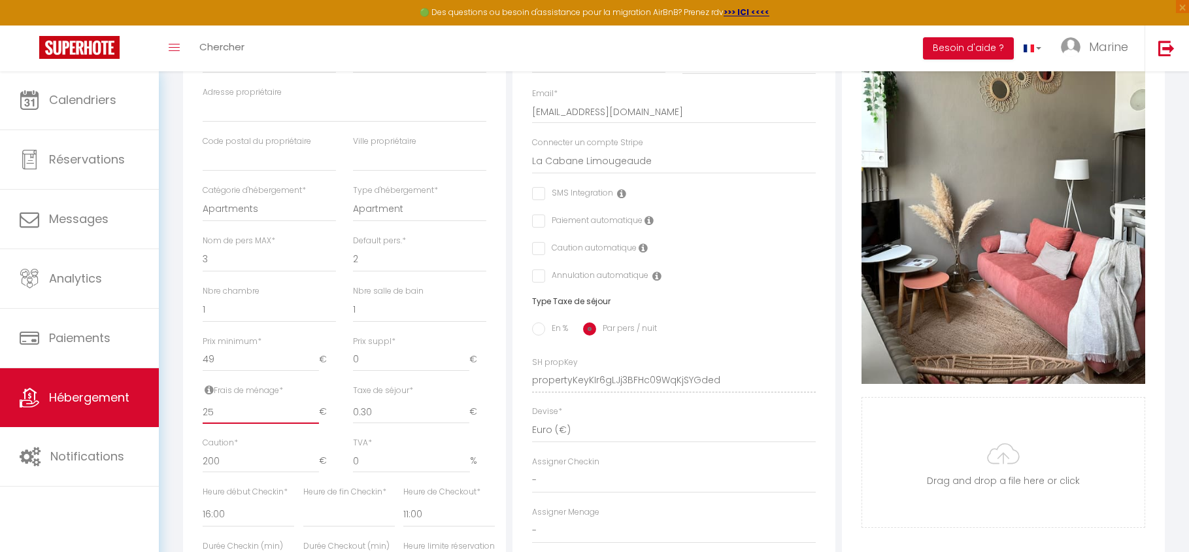
click at [209, 416] on input "25" at bounding box center [261, 412] width 116 height 24
click at [508, 430] on div "Détails Nom * La Cabane Limougeaude Prénom propriétaire Marion Nom propriétaire…" at bounding box center [344, 371] width 329 height 882
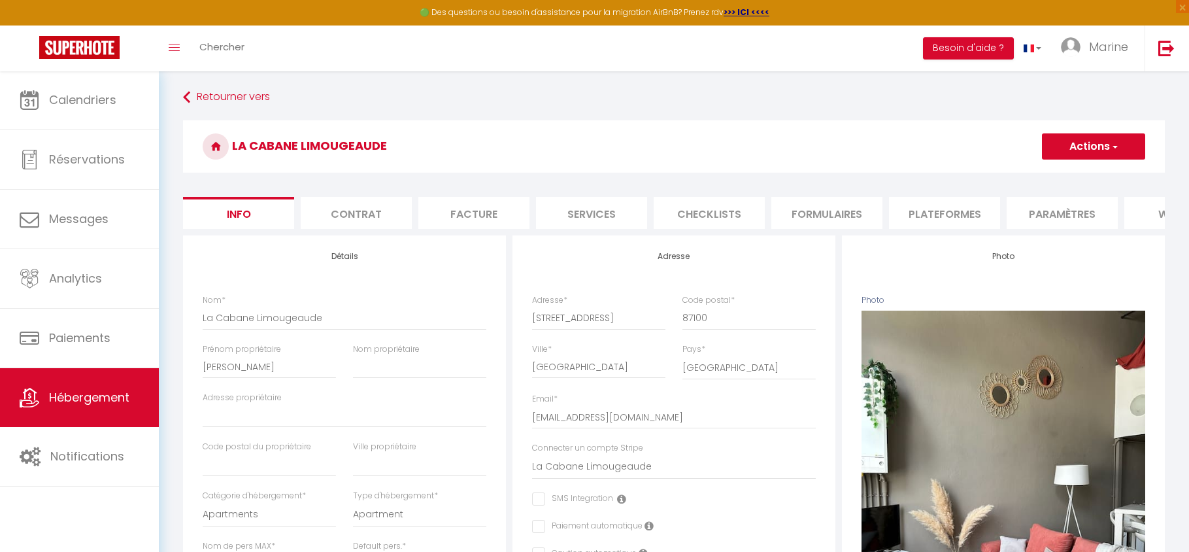
scroll to position [0, 0]
click at [1071, 148] on button "Actions" at bounding box center [1093, 147] width 103 height 26
click at [1062, 174] on input "Enregistrer" at bounding box center [1042, 175] width 48 height 13
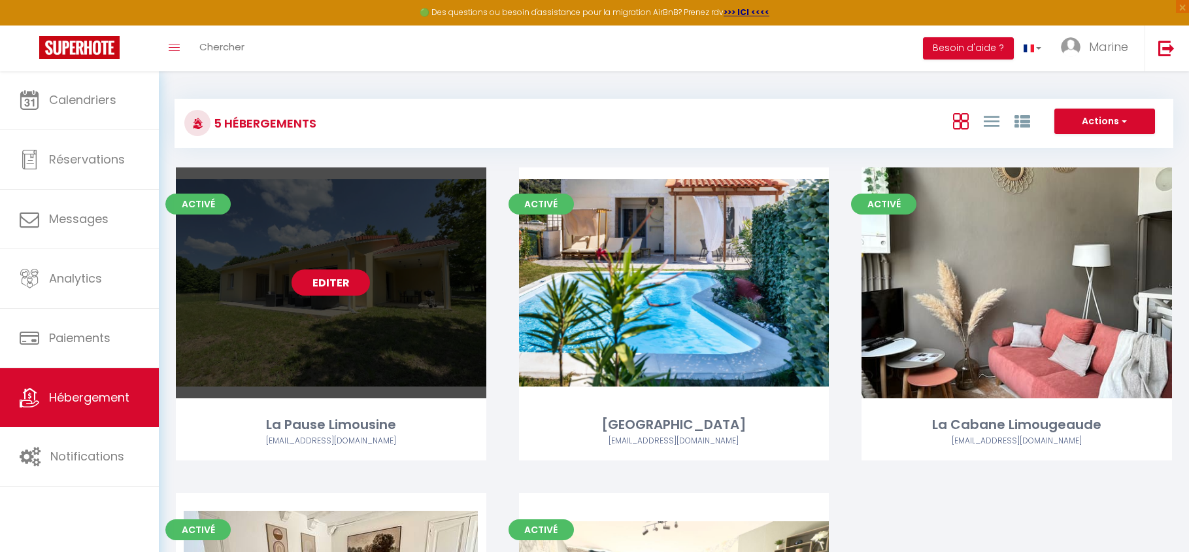
click at [322, 286] on link "Editer" at bounding box center [331, 282] width 78 height 26
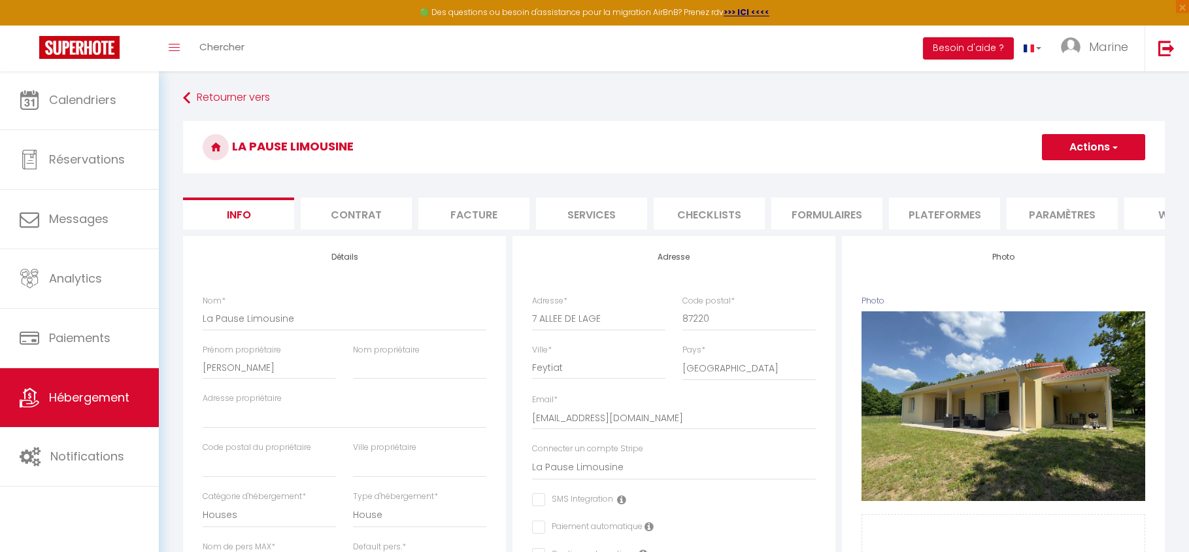
click at [960, 211] on li "Plateformes" at bounding box center [944, 213] width 111 height 32
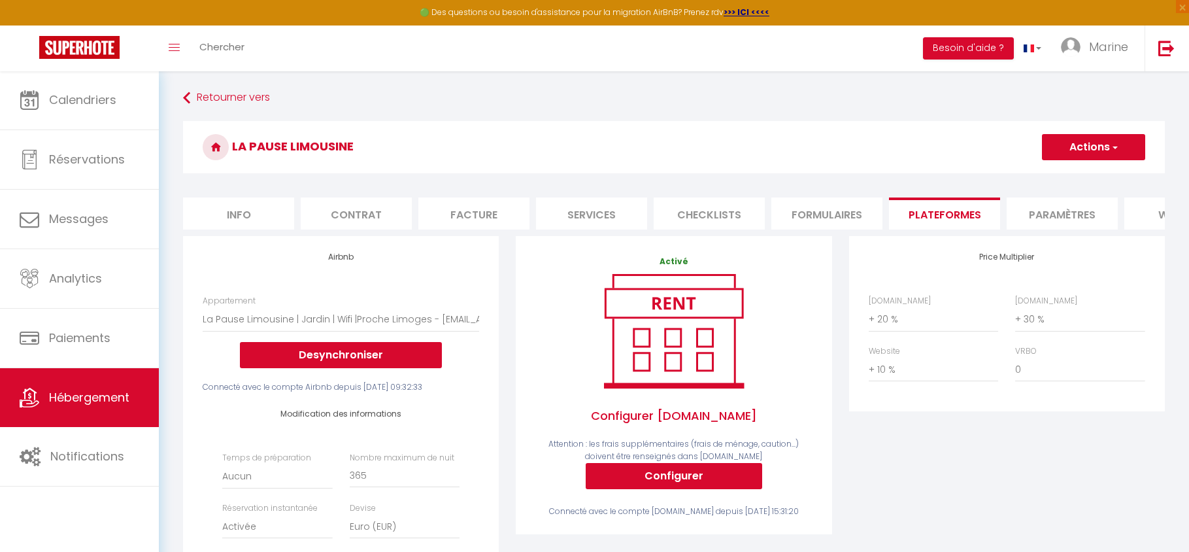
click at [1098, 152] on button "Actions" at bounding box center [1093, 147] width 103 height 26
click at [1091, 176] on link "Enregistrer" at bounding box center [1092, 175] width 103 height 17
click at [1075, 156] on button "Actions" at bounding box center [1093, 147] width 103 height 26
click at [1070, 178] on link "Enregistrer" at bounding box center [1092, 175] width 103 height 17
click at [213, 96] on link "Retourner vers" at bounding box center [674, 98] width 982 height 24
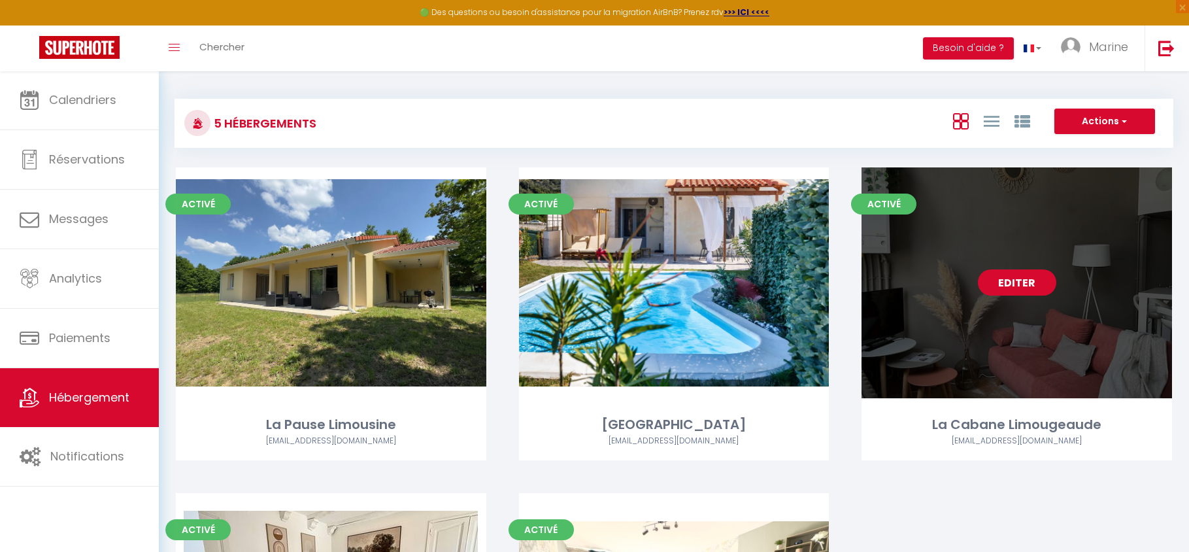
click at [1033, 286] on link "Editer" at bounding box center [1017, 282] width 78 height 26
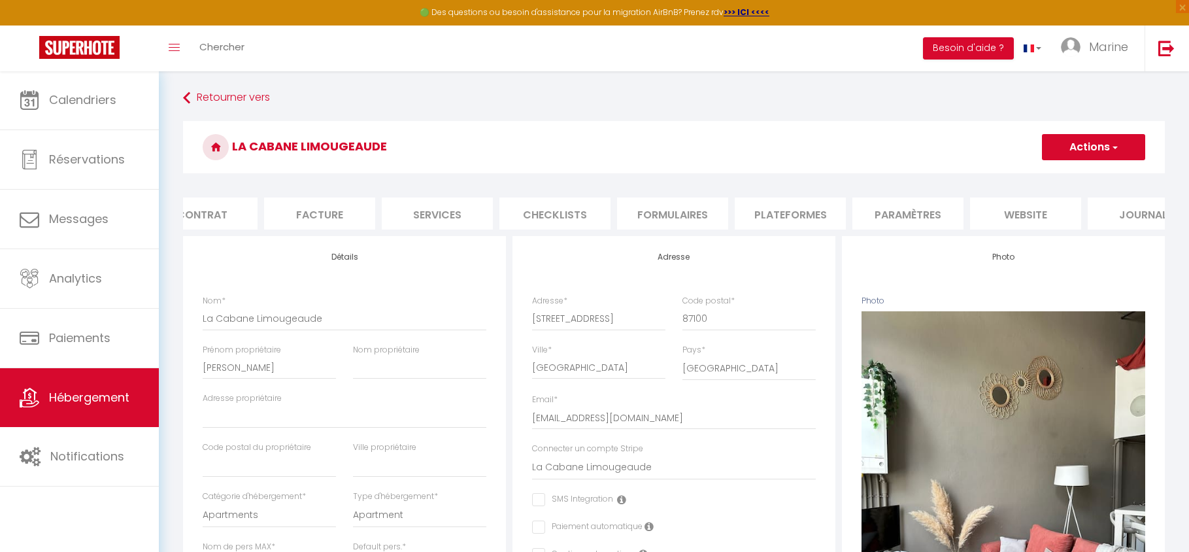
scroll to position [0, 156]
click at [1066, 211] on li "website" at bounding box center [1023, 213] width 111 height 32
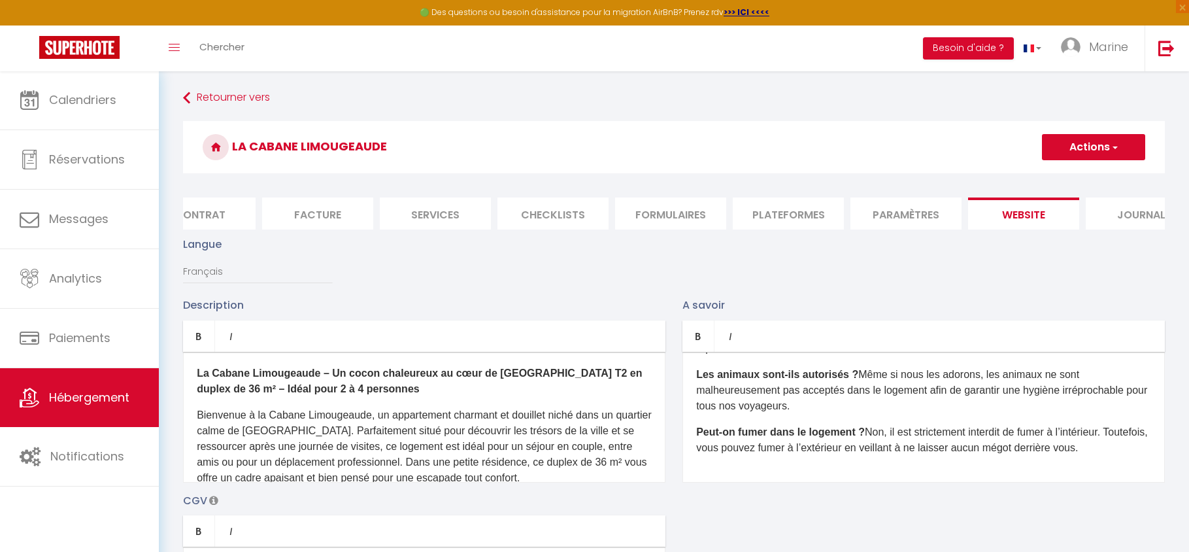
click at [808, 209] on li "Plateformes" at bounding box center [788, 213] width 111 height 32
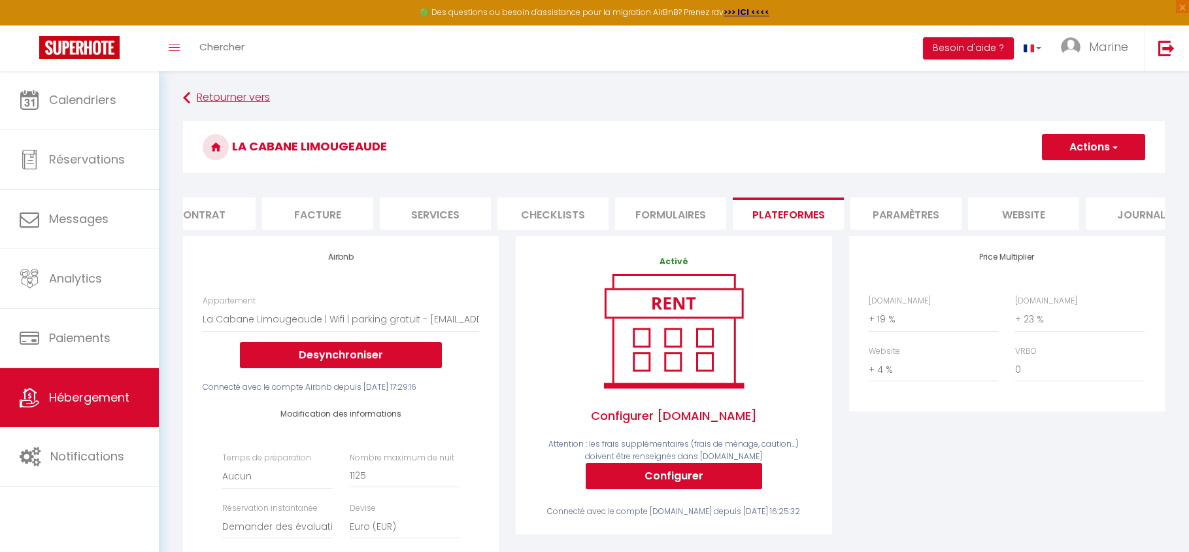
click at [246, 101] on link "Retourner vers" at bounding box center [674, 98] width 982 height 24
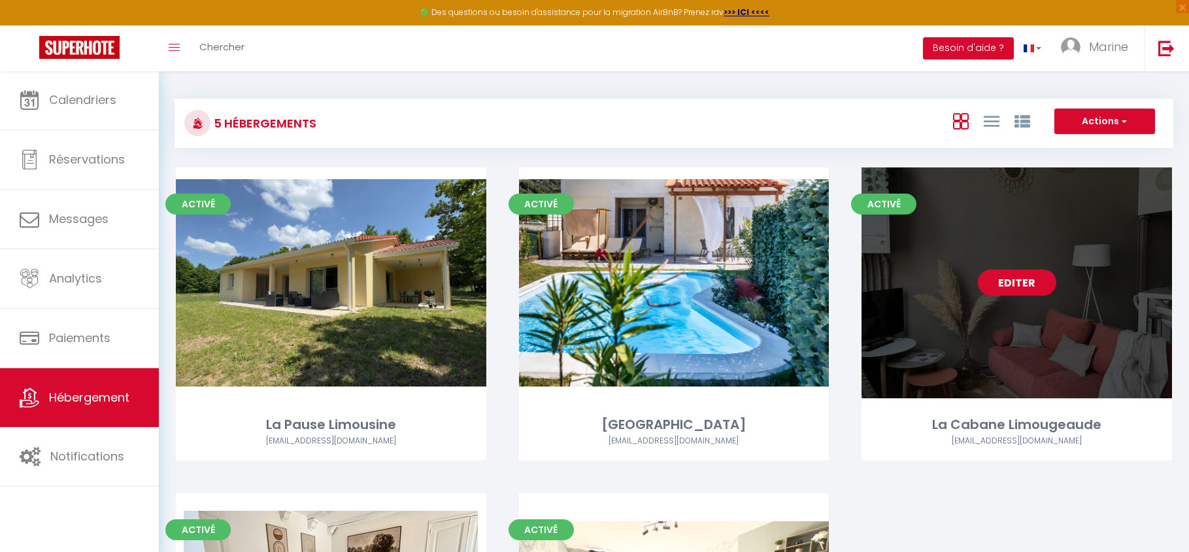
click at [1029, 281] on link "Editer" at bounding box center [1017, 282] width 78 height 26
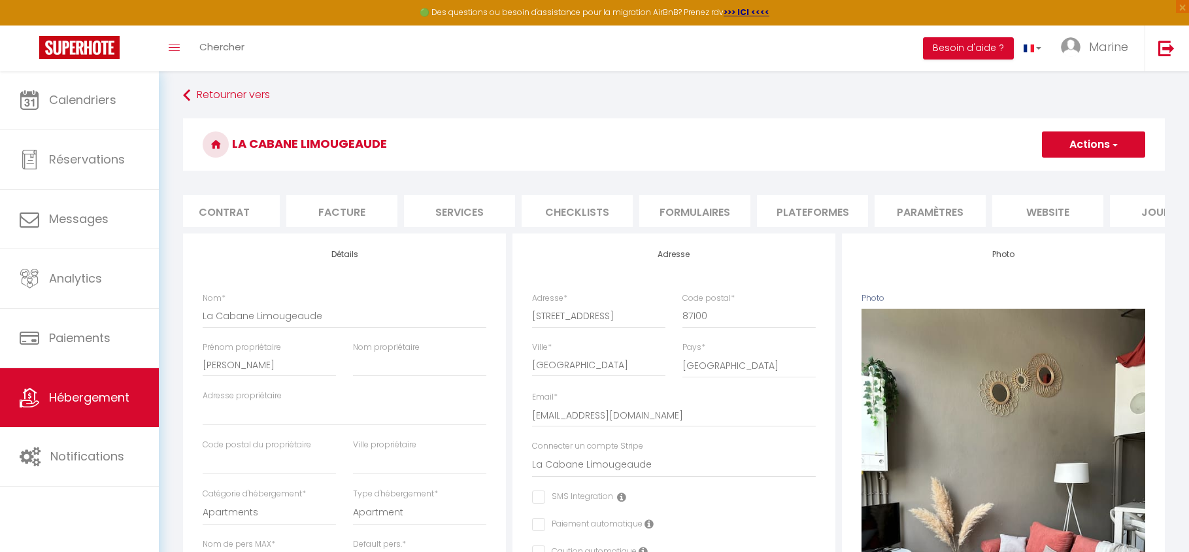
scroll to position [0, 133]
click at [1022, 214] on li "website" at bounding box center [1046, 211] width 111 height 32
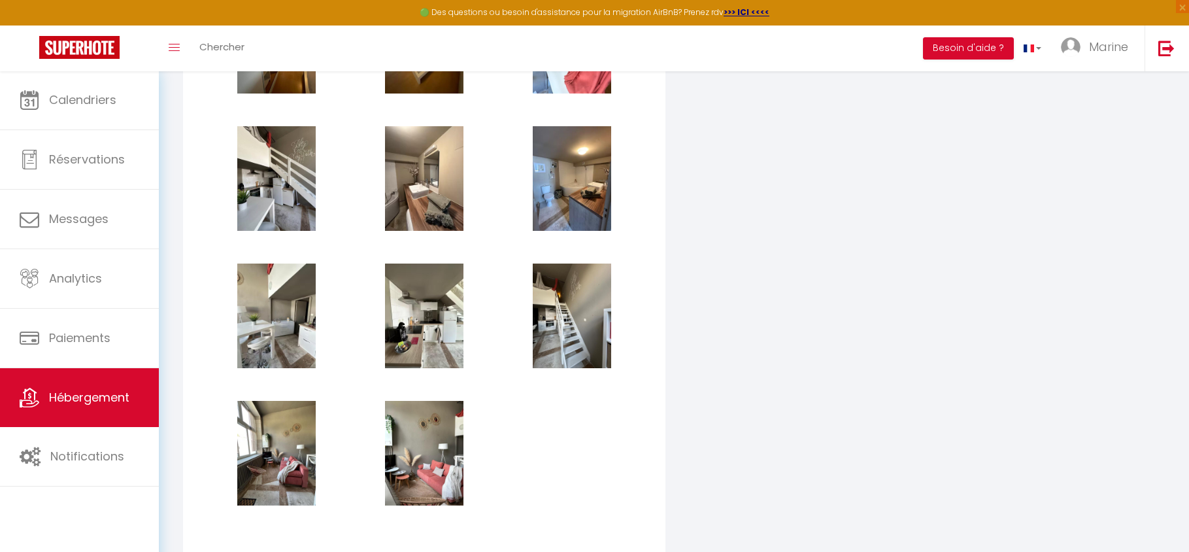
scroll to position [1688, 0]
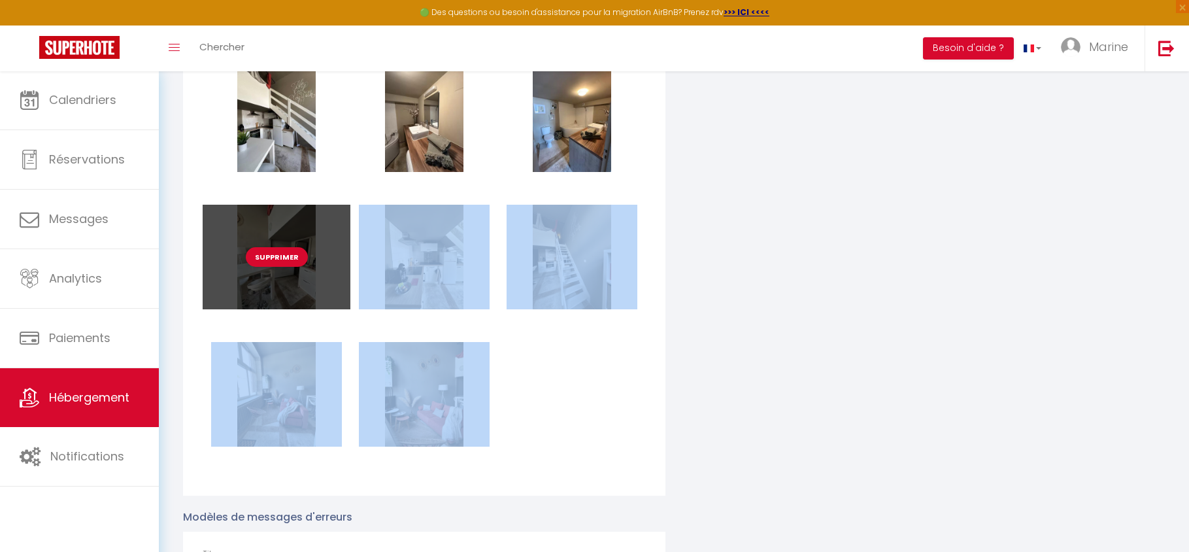
drag, startPoint x: 451, startPoint y: 379, endPoint x: 338, endPoint y: 265, distance: 160.4
click at [338, 265] on div "Supprimer Supprimer Supprimer Supprimer Supprimer Supprimer Supprimer Supprimer…" at bounding box center [424, 136] width 443 height 686
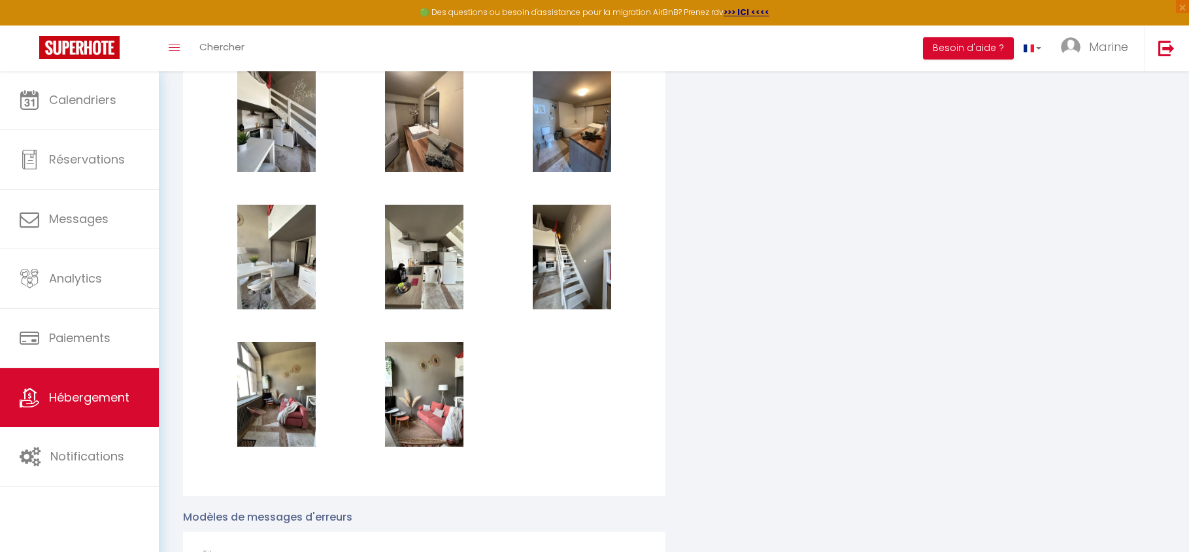
click at [531, 403] on div "Supprimer Supprimer Supprimer Supprimer Supprimer Supprimer Supprimer Supprimer…" at bounding box center [424, 136] width 443 height 686
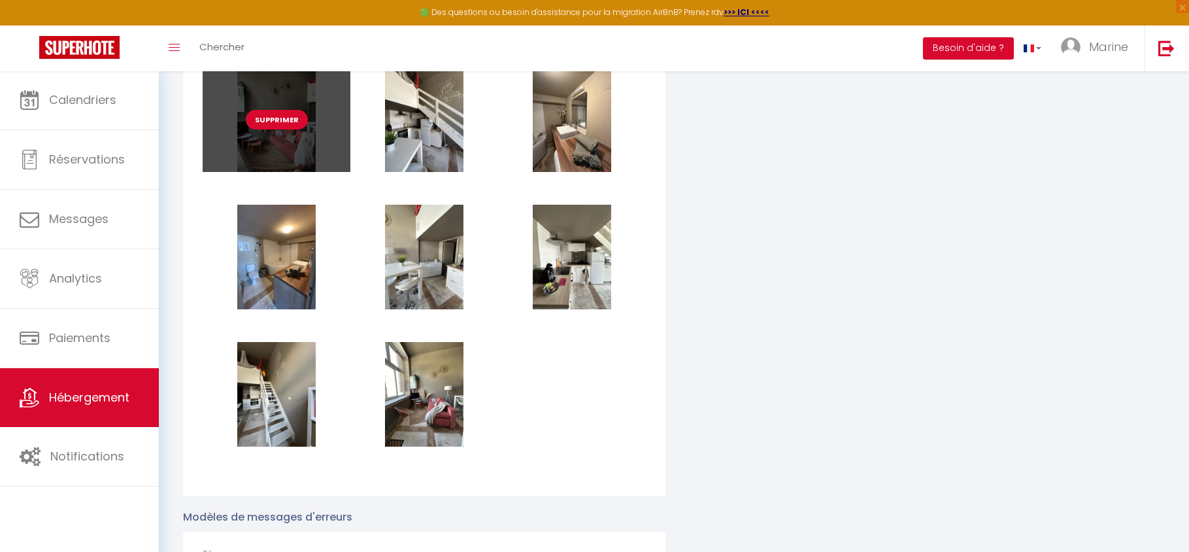
scroll to position [1589, 0]
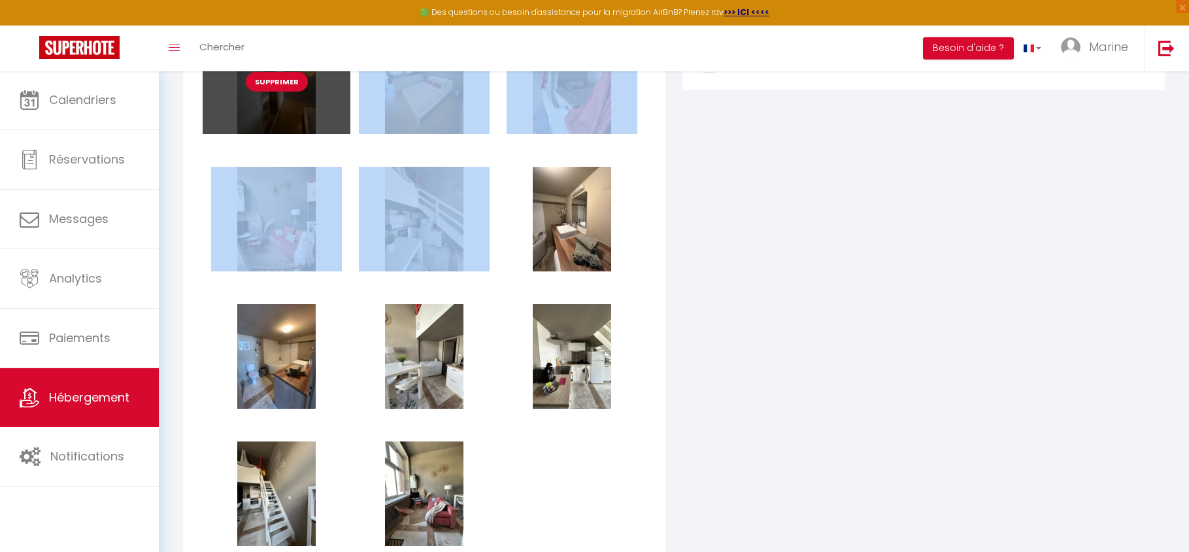
drag, startPoint x: 300, startPoint y: 258, endPoint x: 285, endPoint y: 120, distance: 139.4
click at [285, 120] on div "Supprimer Supprimer Supprimer Supprimer Supprimer Supprimer Supprimer Supprimer…" at bounding box center [424, 235] width 443 height 686
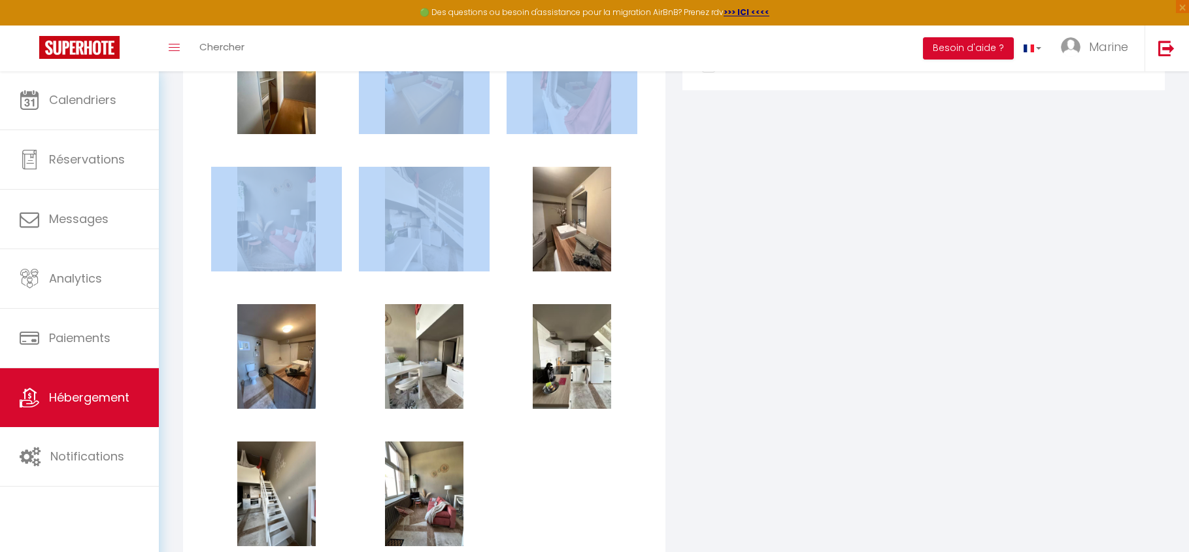
scroll to position [1500, 0]
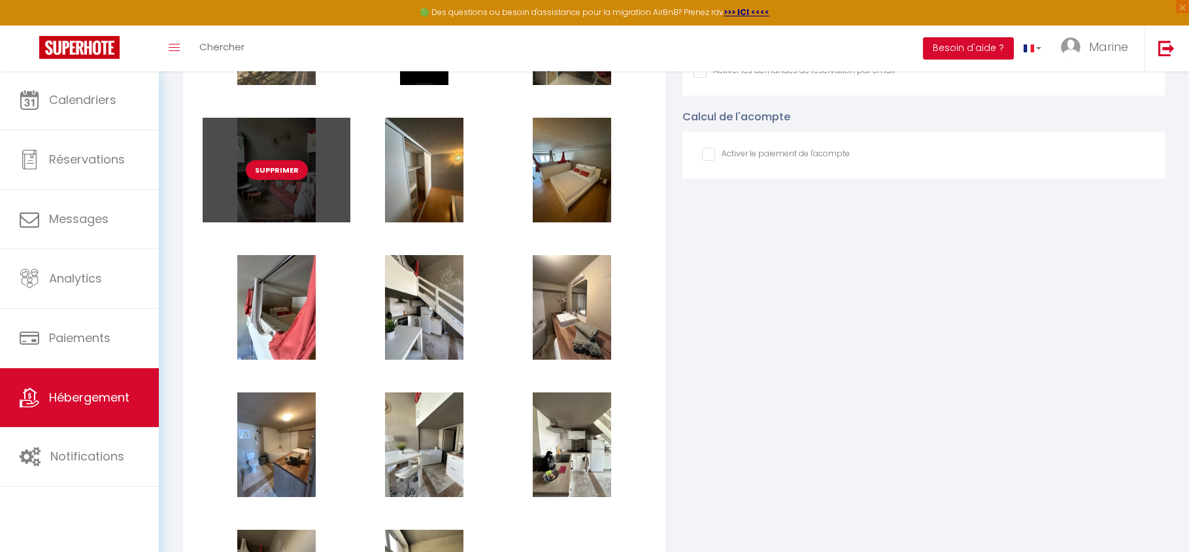
click at [286, 129] on div "Supprimer Supprimer Supprimer Supprimer Supprimer Supprimer Supprimer Supprimer…" at bounding box center [424, 323] width 443 height 686
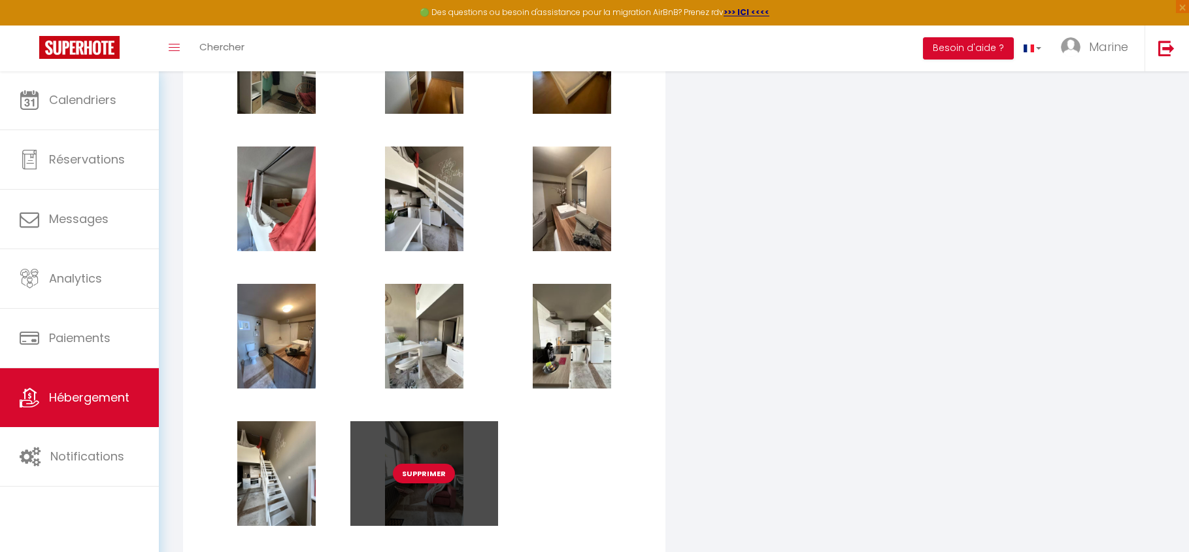
scroll to position [1667, 0]
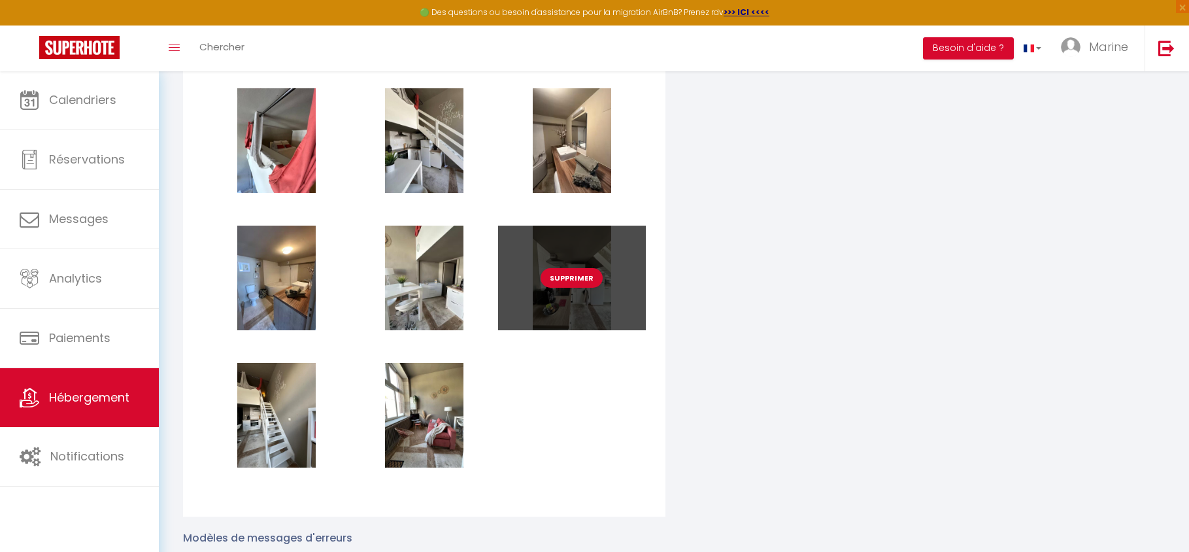
drag, startPoint x: 603, startPoint y: 314, endPoint x: 573, endPoint y: 329, distance: 33.9
click at [572, 328] on div "Supprimer" at bounding box center [572, 278] width 148 height 105
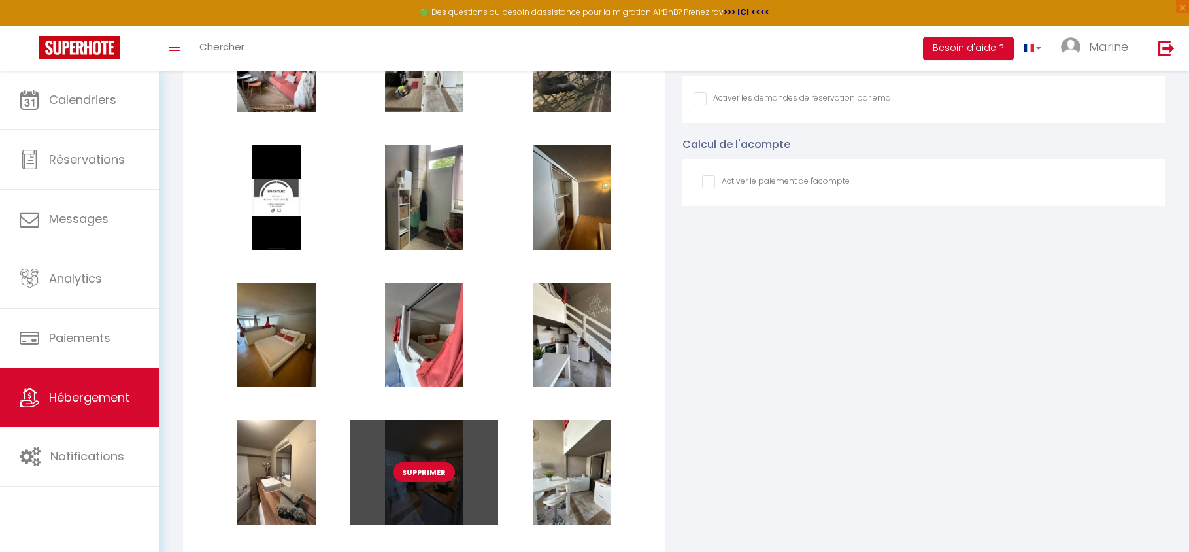
scroll to position [1551, 0]
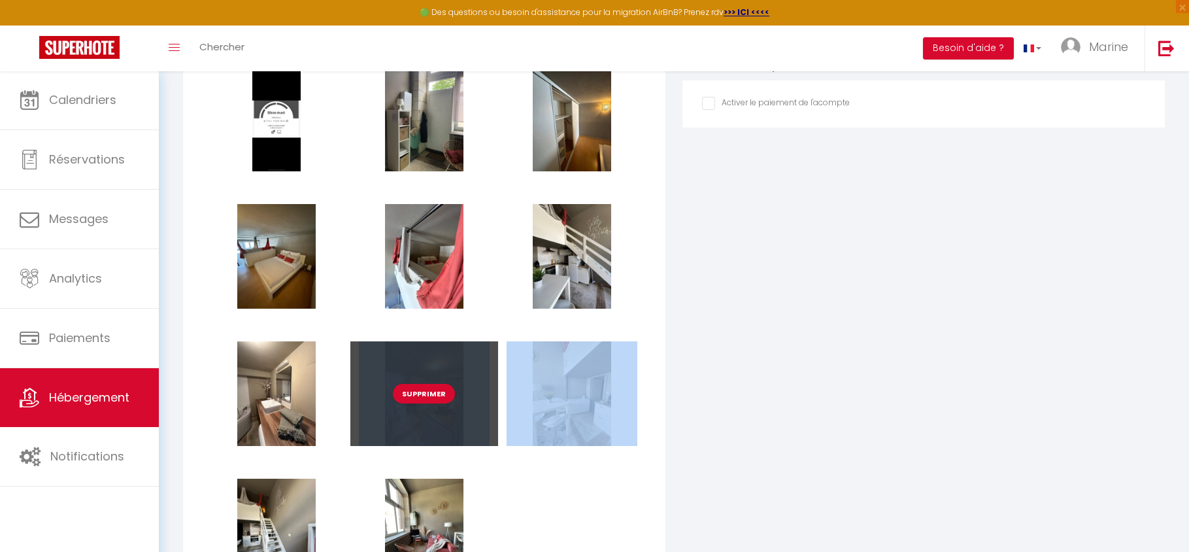
drag, startPoint x: 275, startPoint y: 430, endPoint x: 389, endPoint y: 352, distance: 137.4
click at [389, 352] on div "Supprimer Supprimer Supprimer Supprimer Supprimer Supprimer Supprimer Supprimer…" at bounding box center [424, 272] width 443 height 686
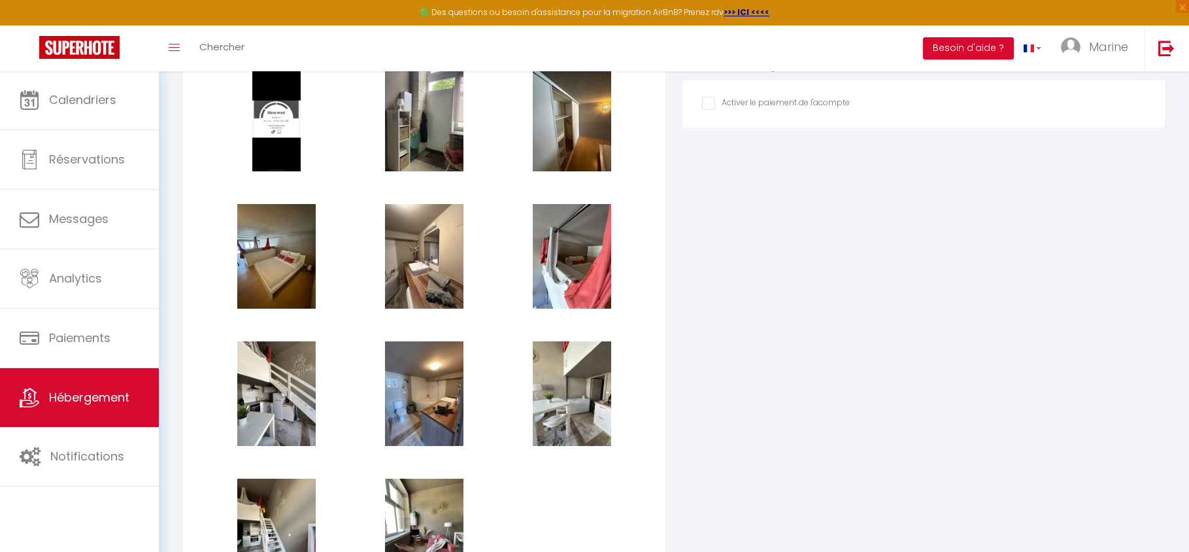
scroll to position [1303, 0]
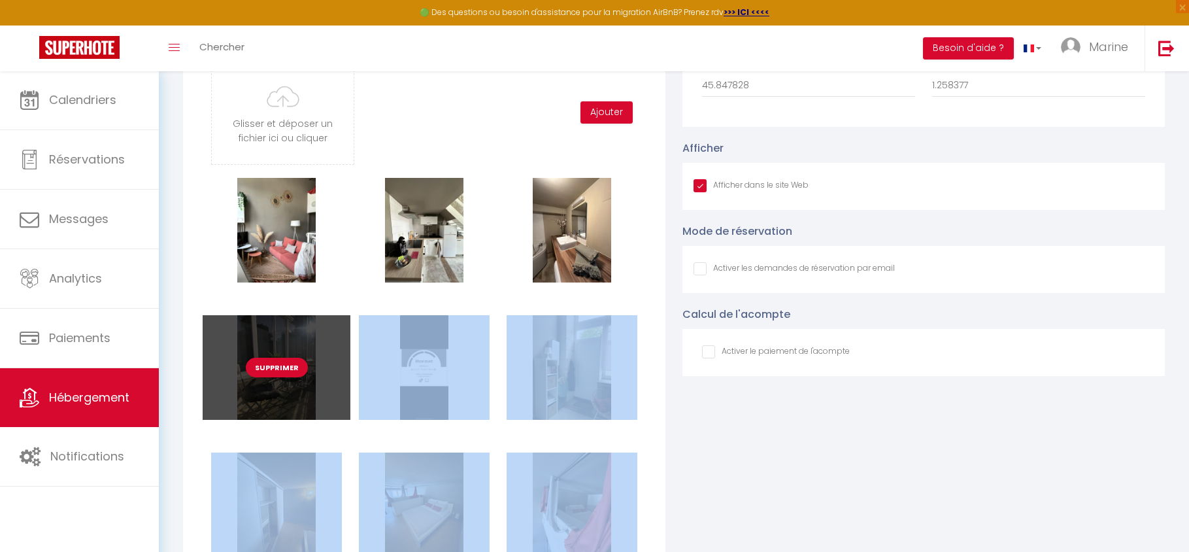
drag, startPoint x: 442, startPoint y: 537, endPoint x: 337, endPoint y: 386, distance: 183.2
click at [337, 386] on div "Supprimer Supprimer Supprimer Supprimer Supprimer Supprimer Supprimer Supprimer…" at bounding box center [424, 521] width 443 height 686
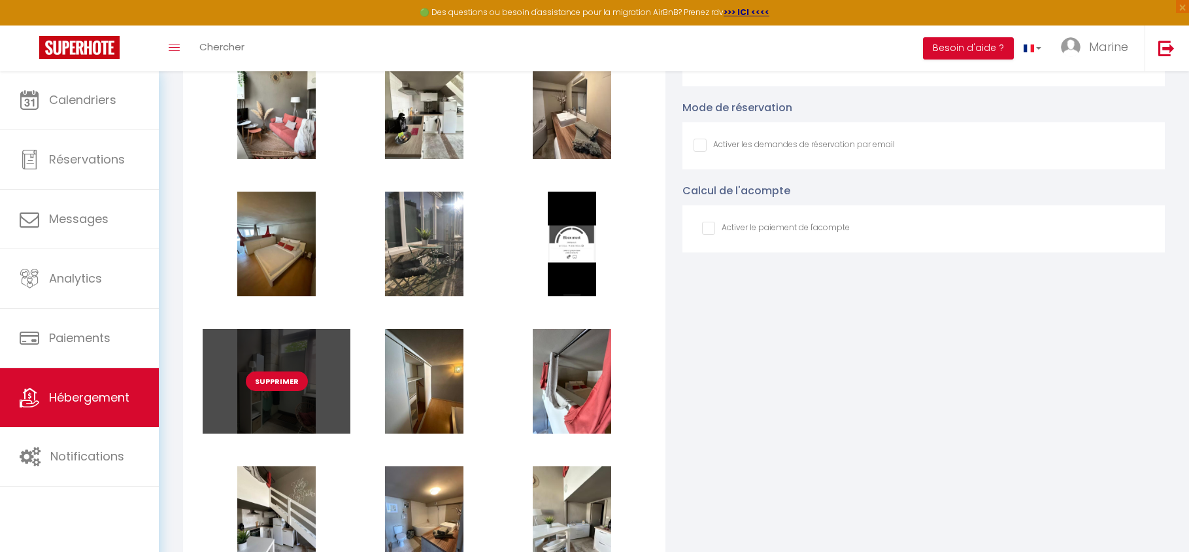
scroll to position [1428, 0]
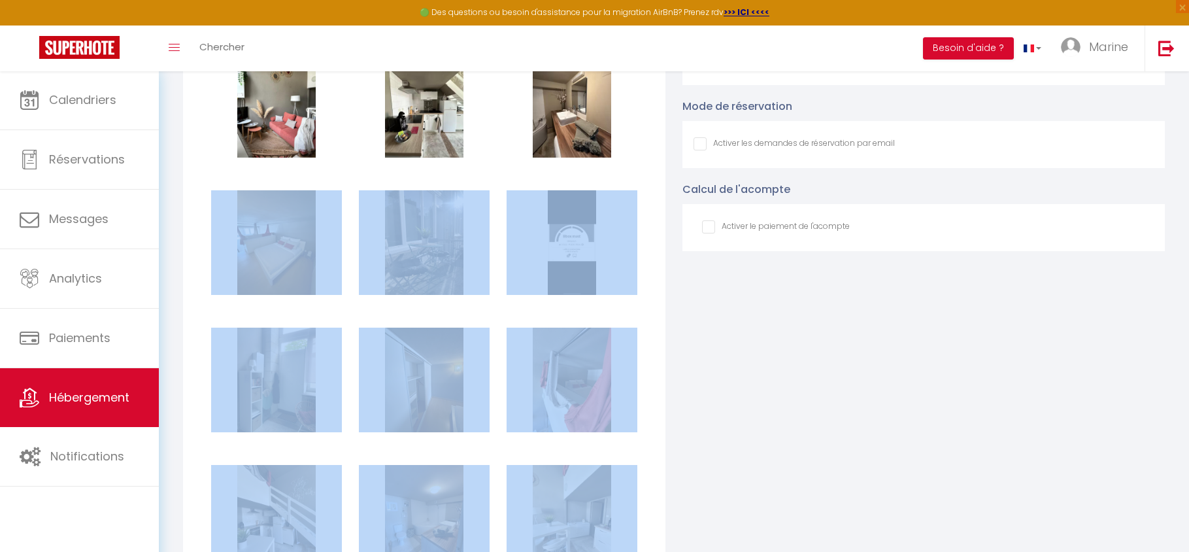
drag, startPoint x: 454, startPoint y: 546, endPoint x: 277, endPoint y: 335, distance: 275.2
click at [256, 311] on div "Supprimer Supprimer Supprimer Supprimer Supprimer Supprimer Supprimer Supprimer…" at bounding box center [424, 396] width 443 height 686
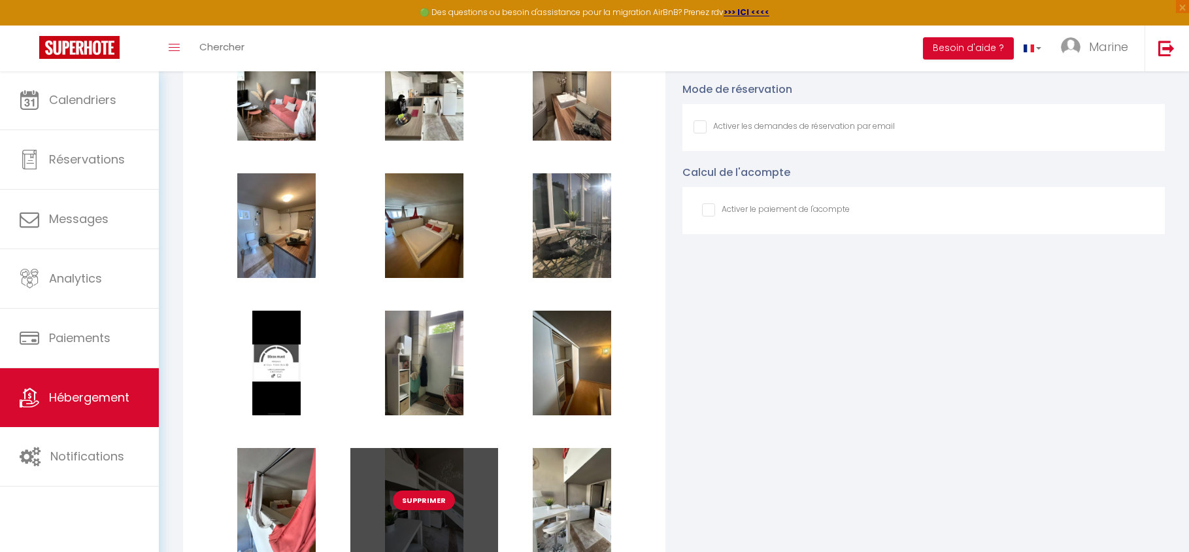
scroll to position [1447, 0]
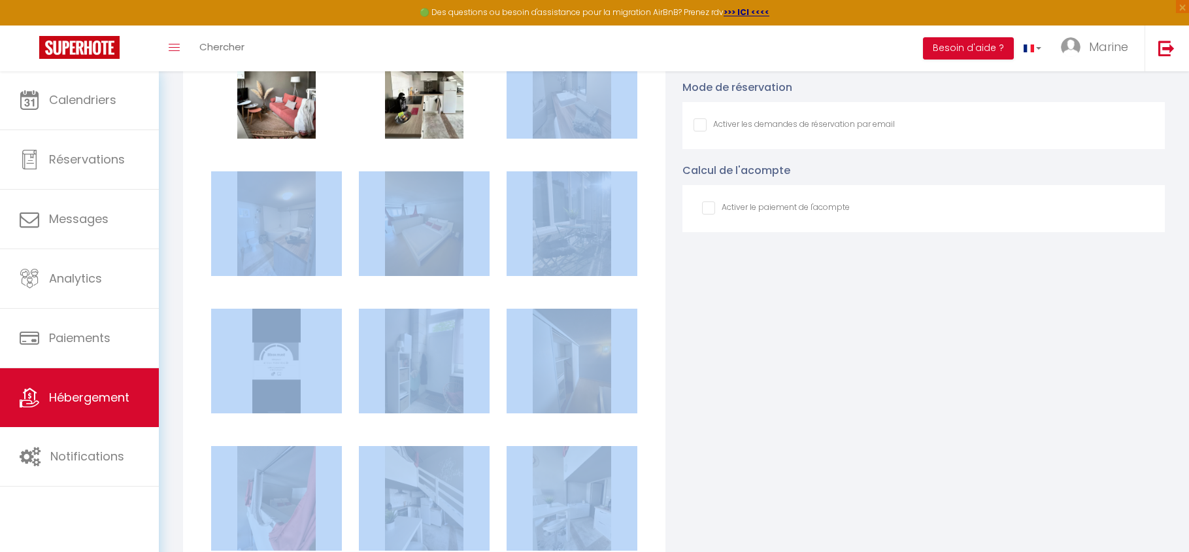
drag, startPoint x: 586, startPoint y: 545, endPoint x: 375, endPoint y: 148, distance: 448.9
click at [376, 146] on div "Supprimer Supprimer Supprimer Supprimer Supprimer Supprimer Supprimer Supprimer…" at bounding box center [424, 377] width 443 height 686
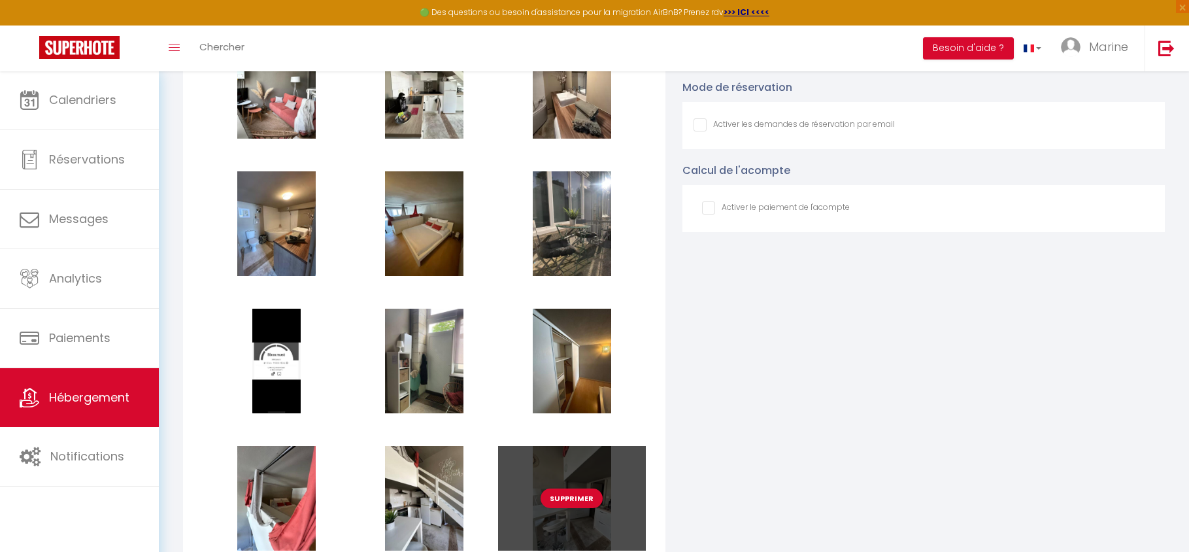
scroll to position [1453, 0]
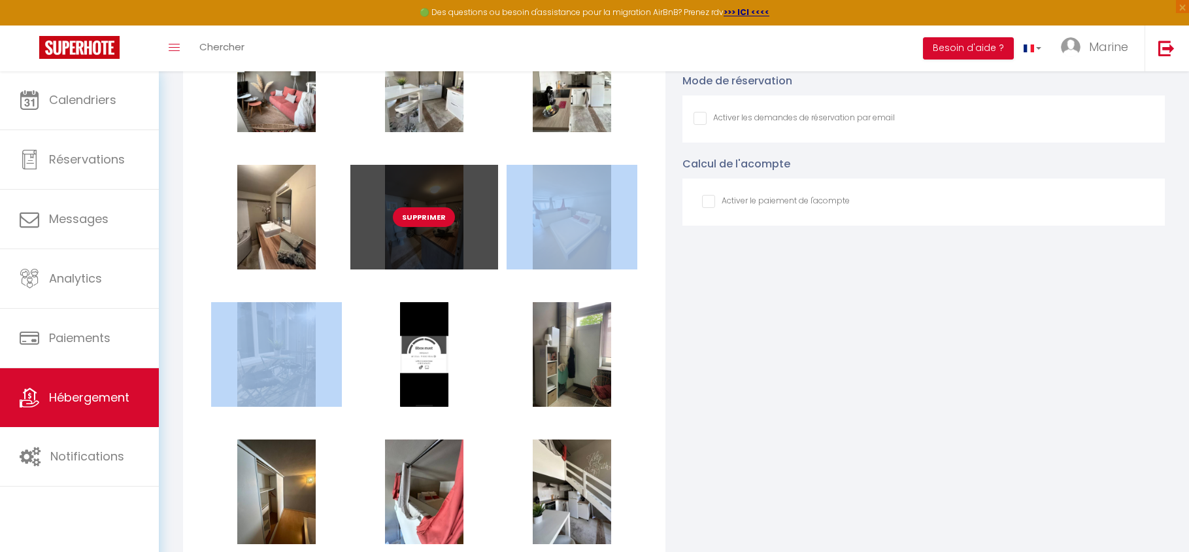
drag, startPoint x: 585, startPoint y: 267, endPoint x: 413, endPoint y: 272, distance: 172.6
click at [413, 272] on div "Supprimer Supprimer Supprimer Supprimer Supprimer Supprimer Supprimer Supprimer…" at bounding box center [424, 370] width 443 height 686
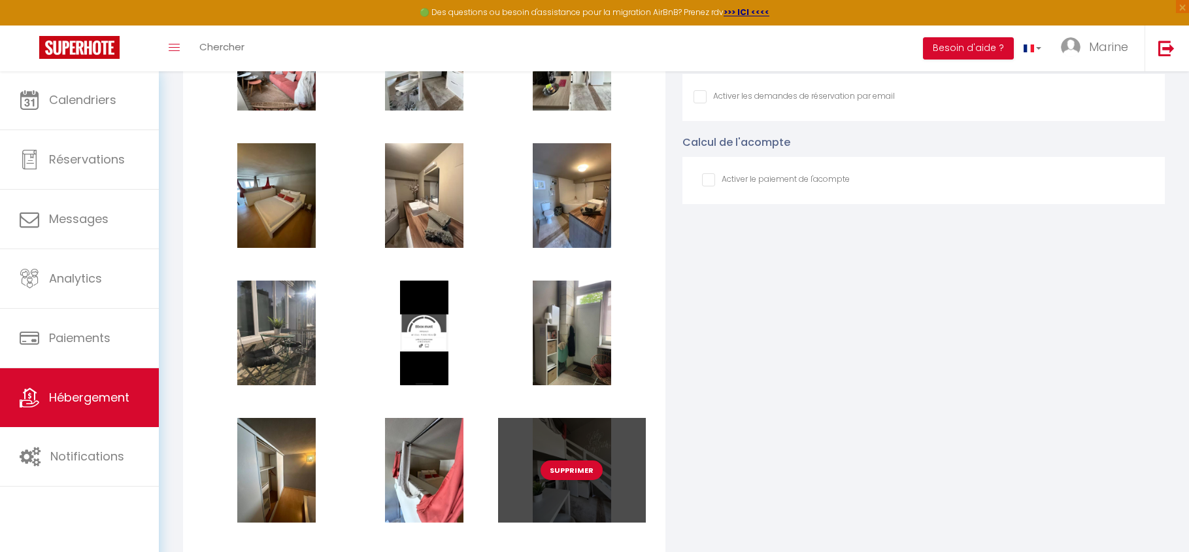
scroll to position [1495, 0]
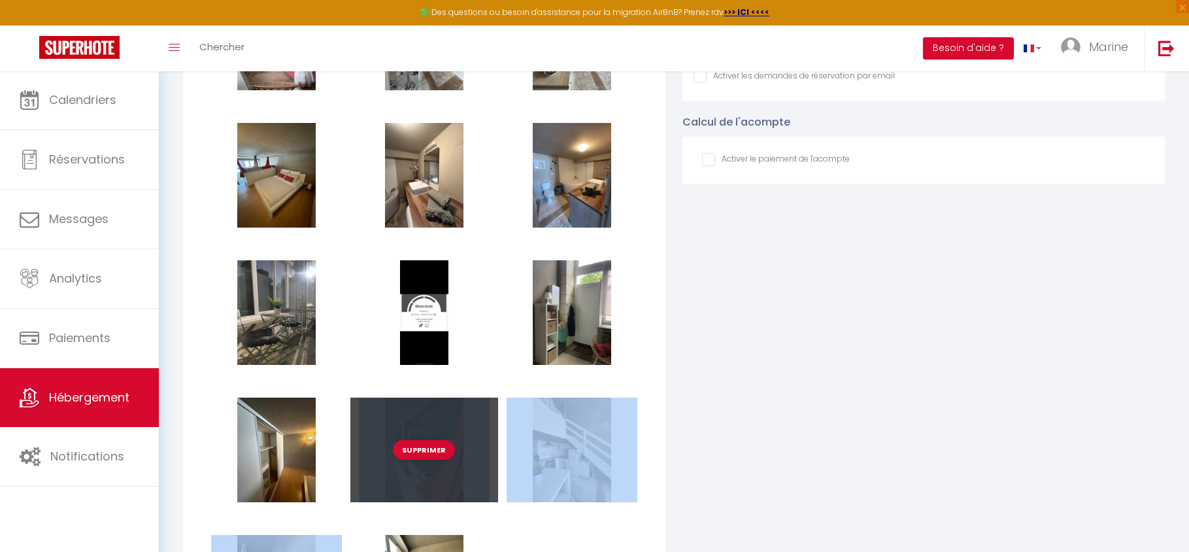
drag, startPoint x: 581, startPoint y: 496, endPoint x: 477, endPoint y: 414, distance: 132.1
click at [467, 398] on div "Supprimer Supprimer Supprimer Supprimer Supprimer Supprimer Supprimer Supprimer…" at bounding box center [424, 329] width 443 height 686
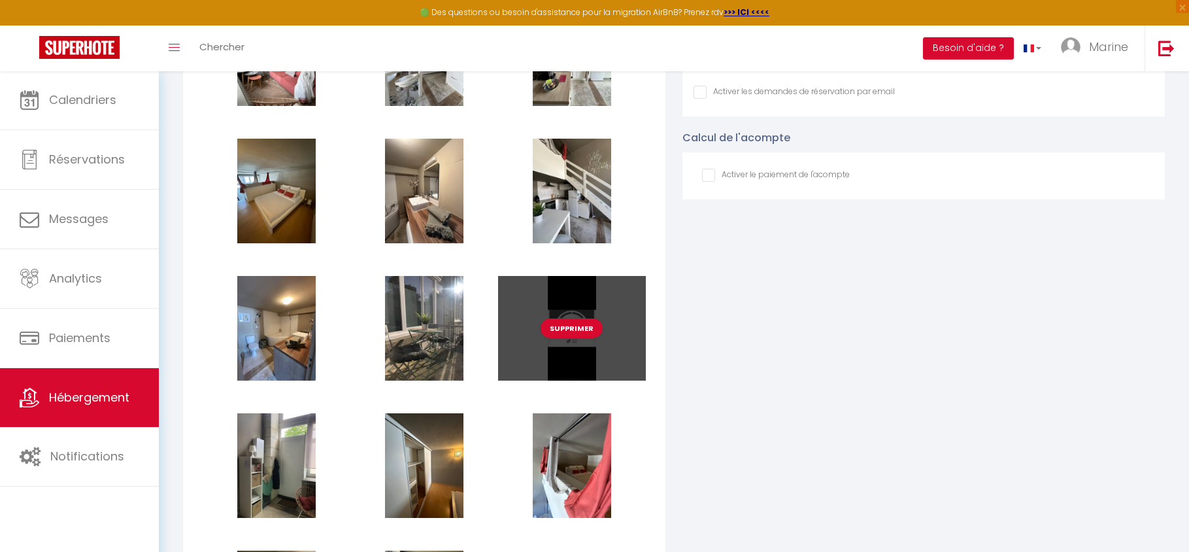
scroll to position [1482, 0]
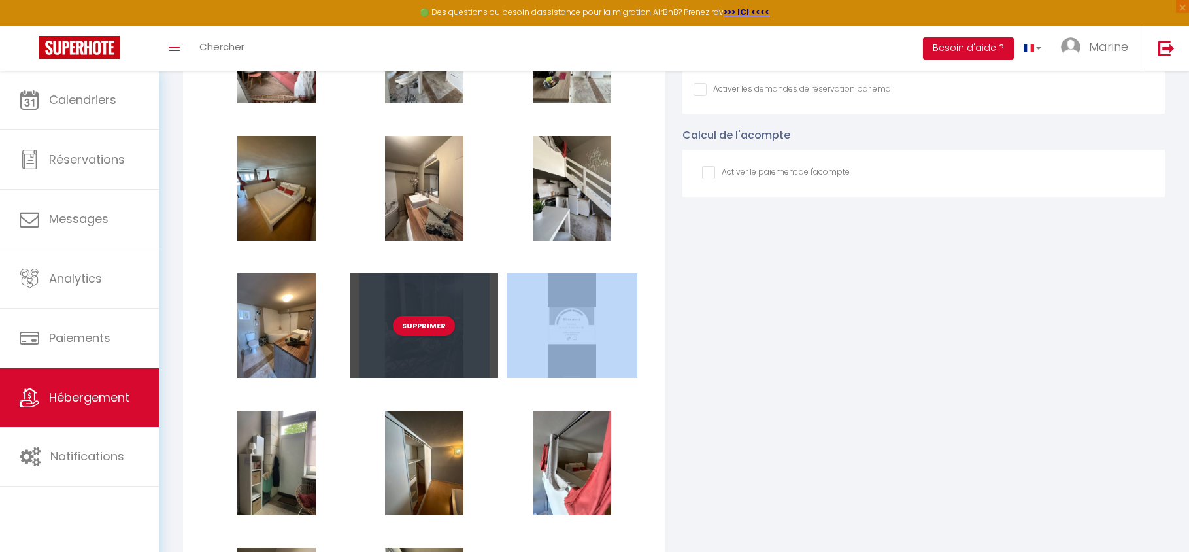
drag, startPoint x: 278, startPoint y: 366, endPoint x: 391, endPoint y: 322, distance: 121.3
click at [393, 320] on div "Supprimer Supprimer Supprimer Supprimer Supprimer Supprimer Supprimer Supprimer…" at bounding box center [424, 342] width 443 height 686
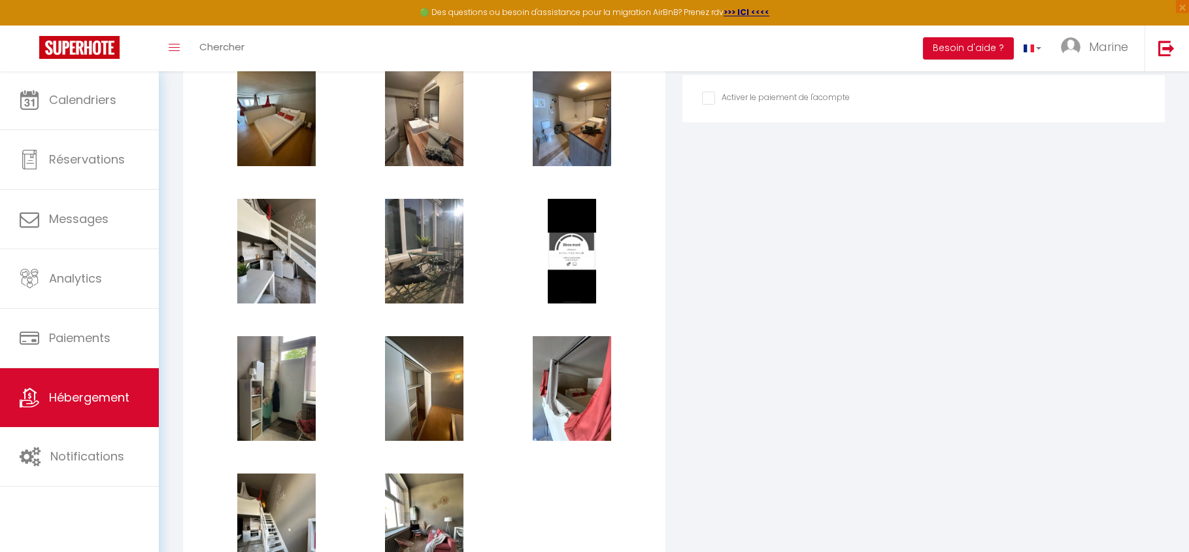
scroll to position [1574, 0]
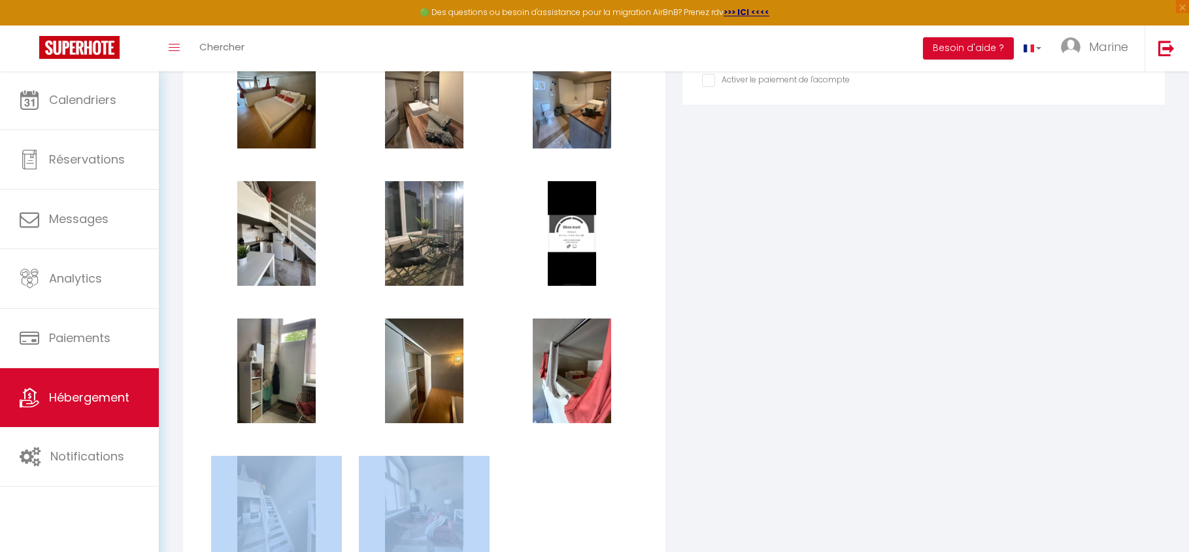
drag, startPoint x: 305, startPoint y: 493, endPoint x: 333, endPoint y: 456, distance: 46.7
click at [339, 450] on div "Supprimer Supprimer Supprimer Supprimer Supprimer Supprimer Supprimer Supprimer…" at bounding box center [424, 250] width 443 height 686
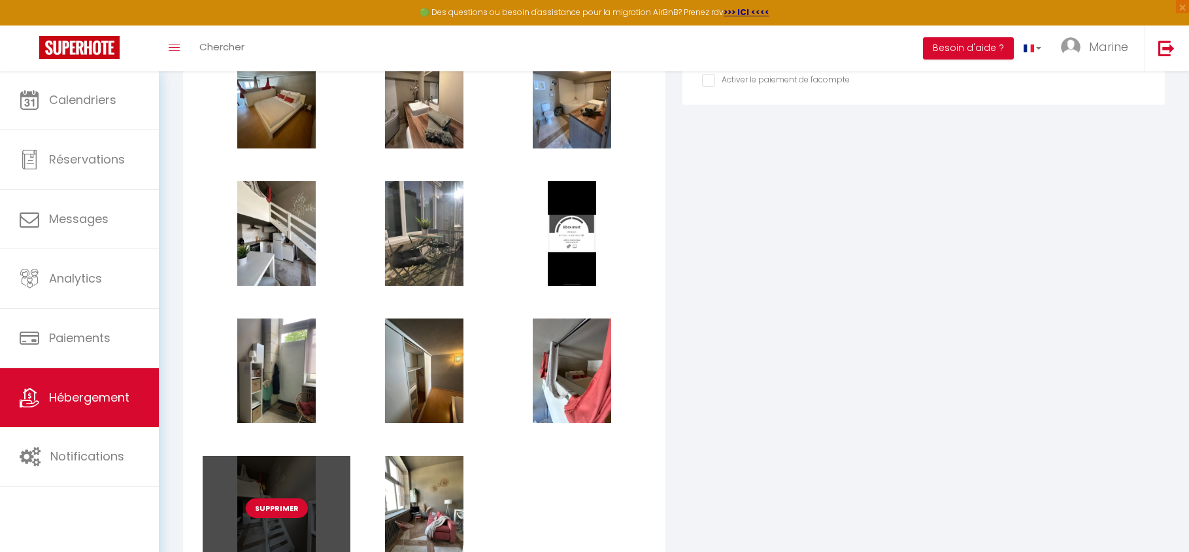
scroll to position [1581, 0]
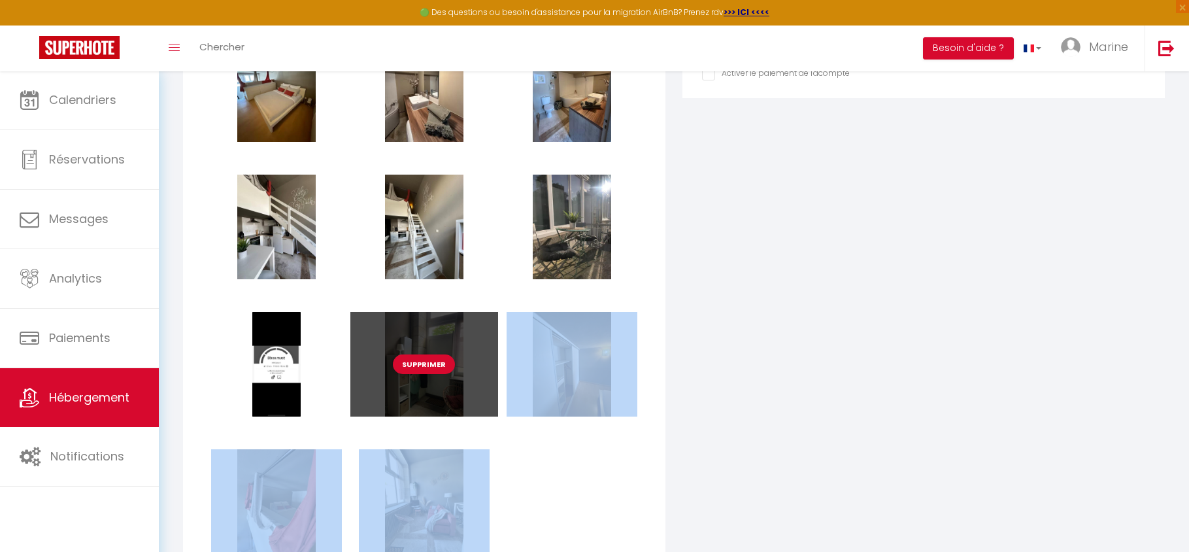
drag, startPoint x: 427, startPoint y: 532, endPoint x: 397, endPoint y: 355, distance: 179.7
click at [397, 355] on div "Supprimer Supprimer Supprimer Supprimer Supprimer Supprimer Supprimer Supprimer…" at bounding box center [424, 243] width 443 height 686
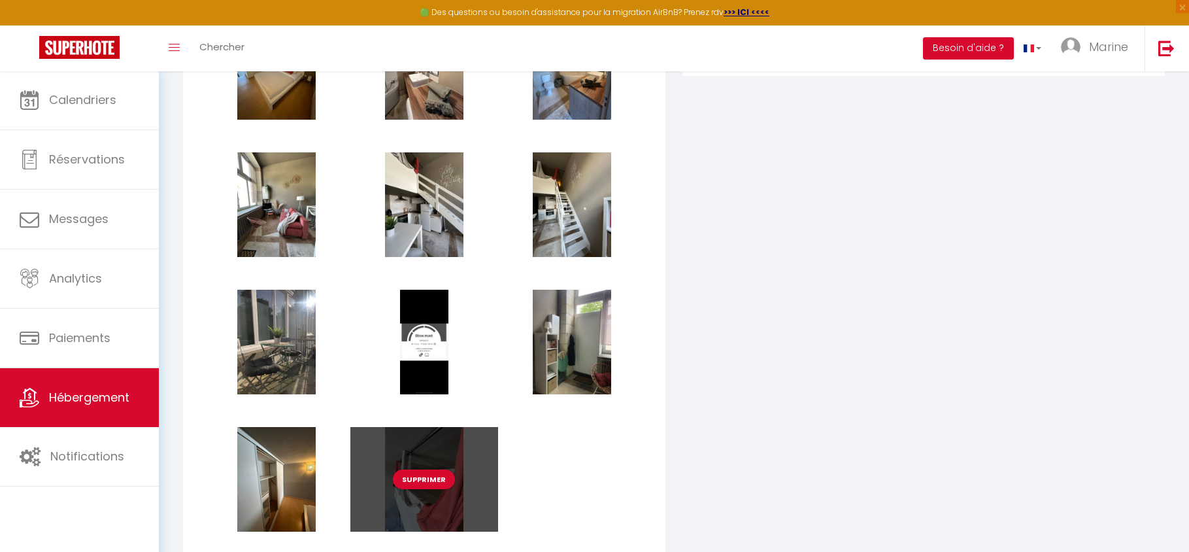
scroll to position [1617, 0]
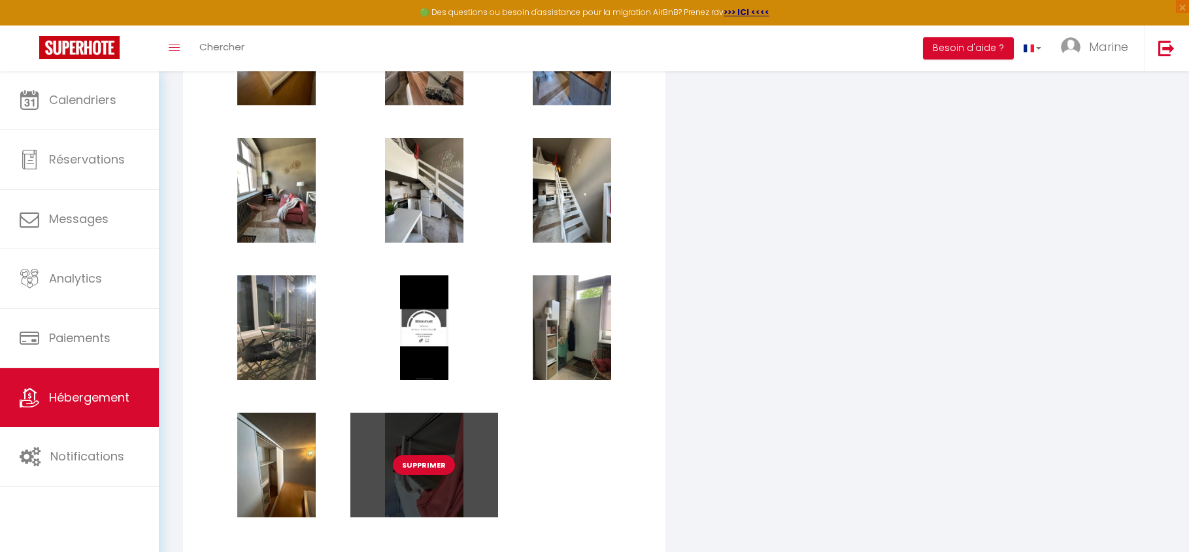
drag, startPoint x: 439, startPoint y: 507, endPoint x: 428, endPoint y: 497, distance: 14.3
click at [428, 497] on div "Supprimer" at bounding box center [424, 465] width 148 height 105
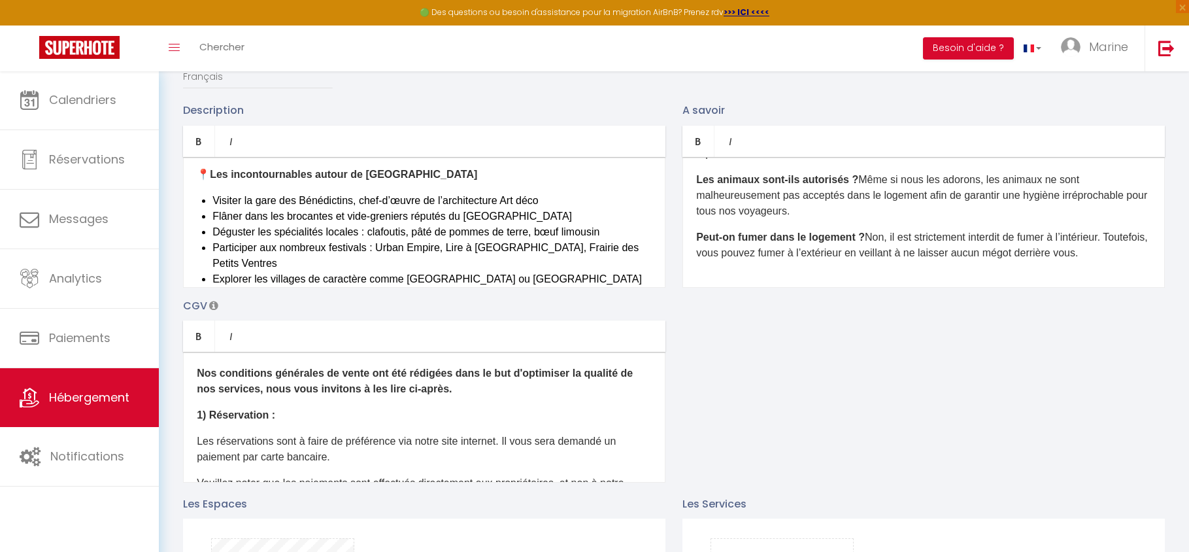
scroll to position [0, 0]
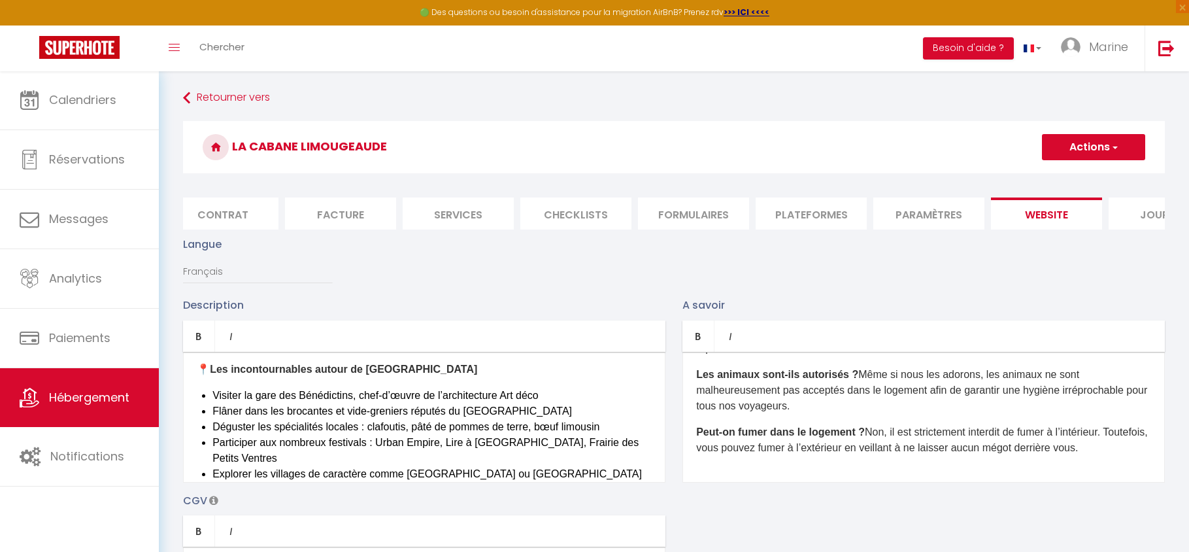
click at [1115, 149] on span "button" at bounding box center [1114, 147] width 8 height 13
click at [1098, 177] on input "Enregistrer" at bounding box center [1078, 175] width 48 height 13
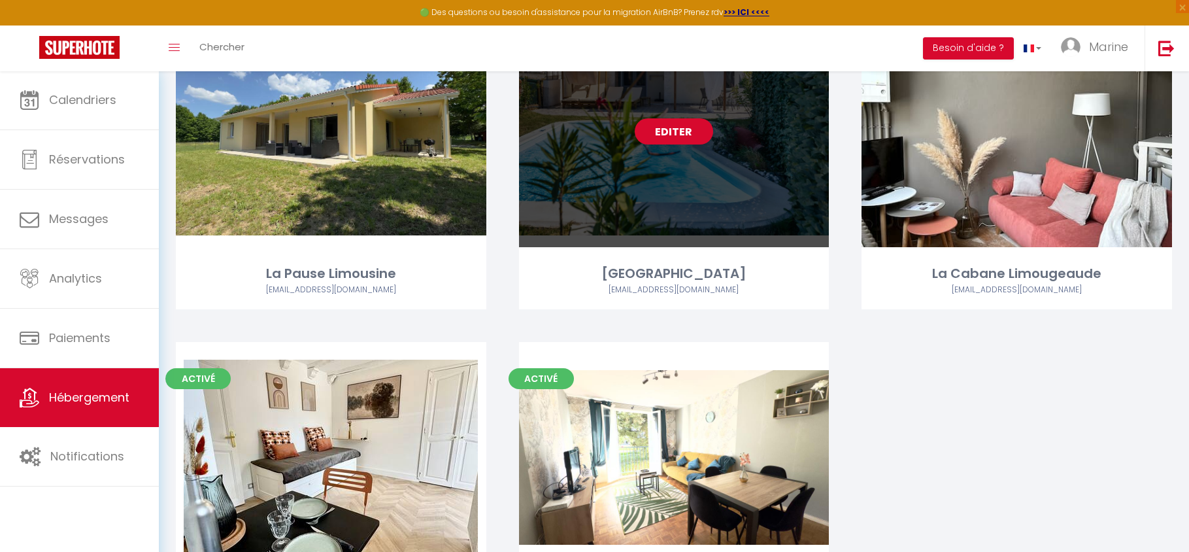
scroll to position [248, 0]
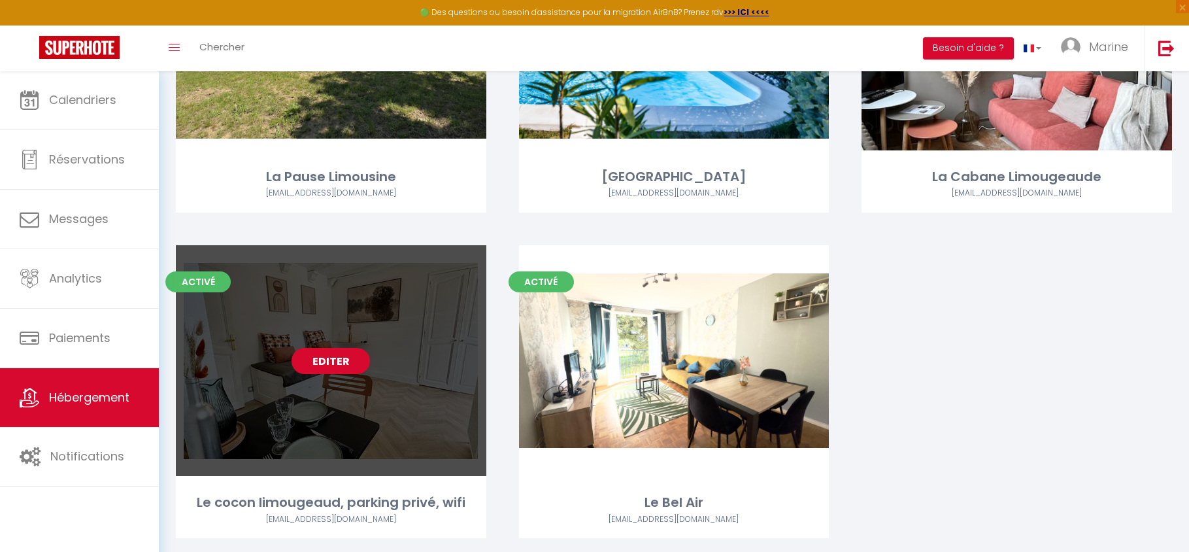
click at [345, 355] on link "Editer" at bounding box center [331, 361] width 78 height 26
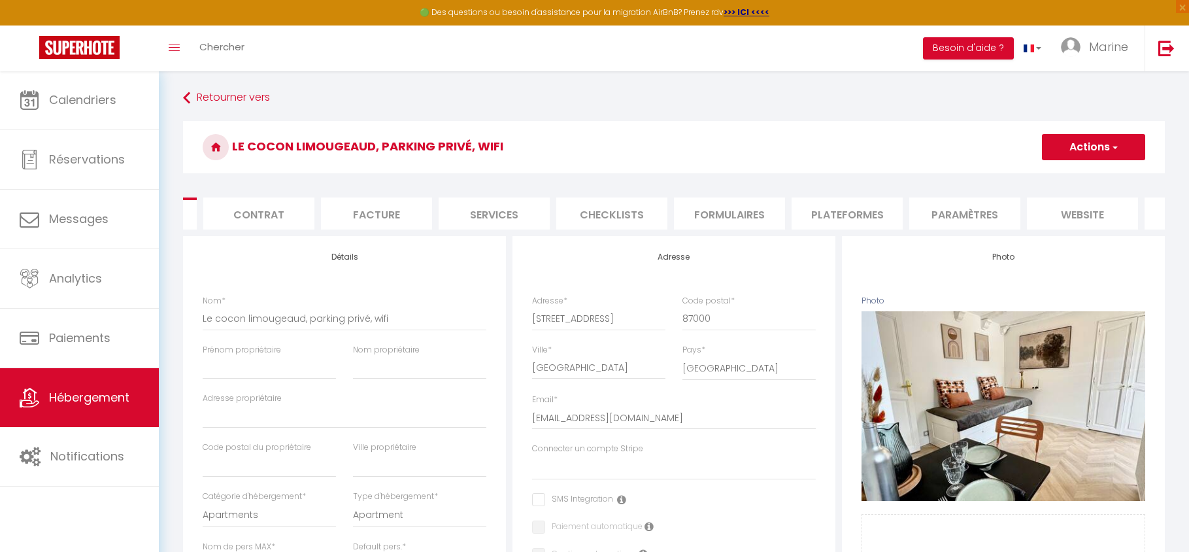
scroll to position [0, 188]
click at [979, 213] on li "website" at bounding box center [991, 213] width 111 height 32
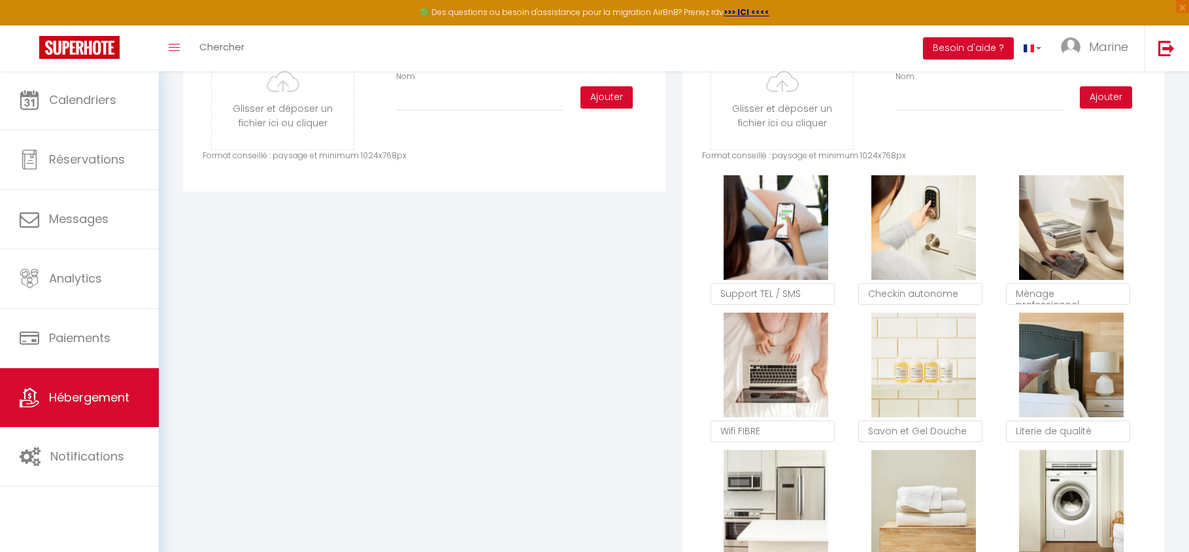
scroll to position [597, 0]
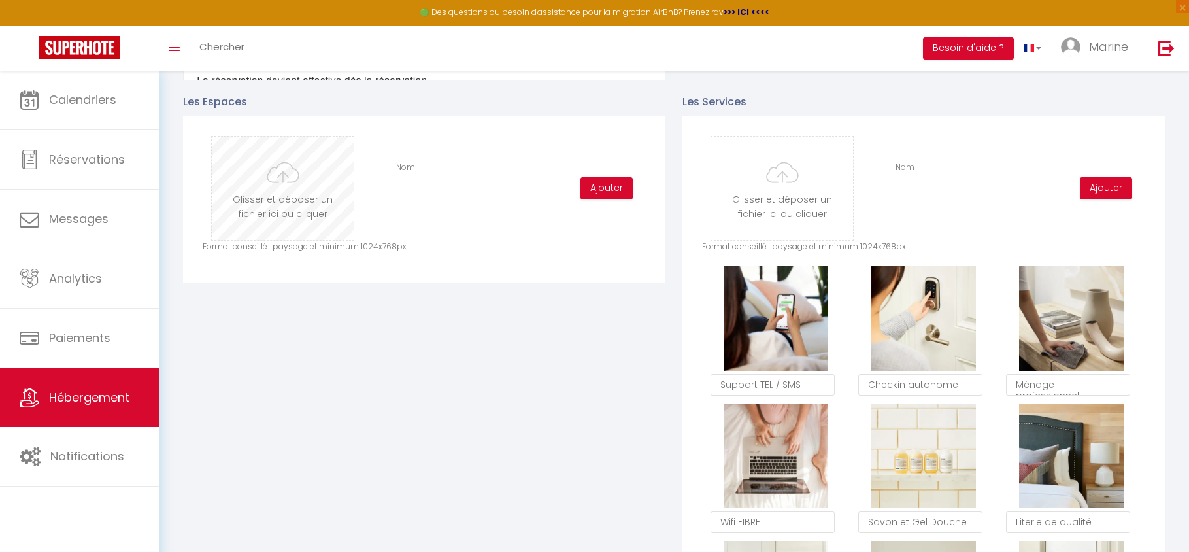
click at [267, 192] on input "file" at bounding box center [283, 188] width 142 height 103
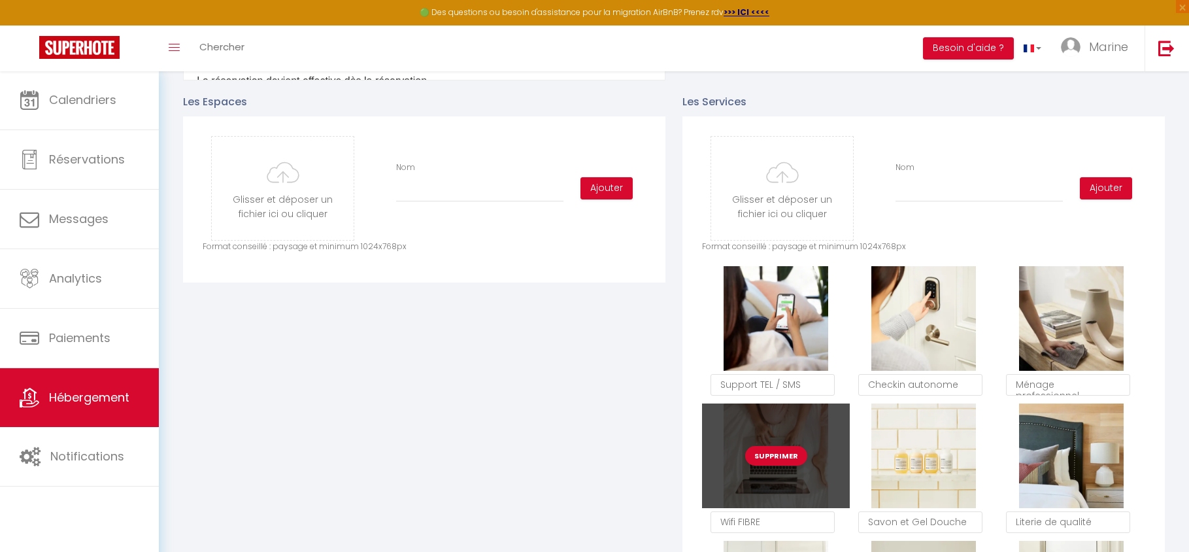
scroll to position [609, 0]
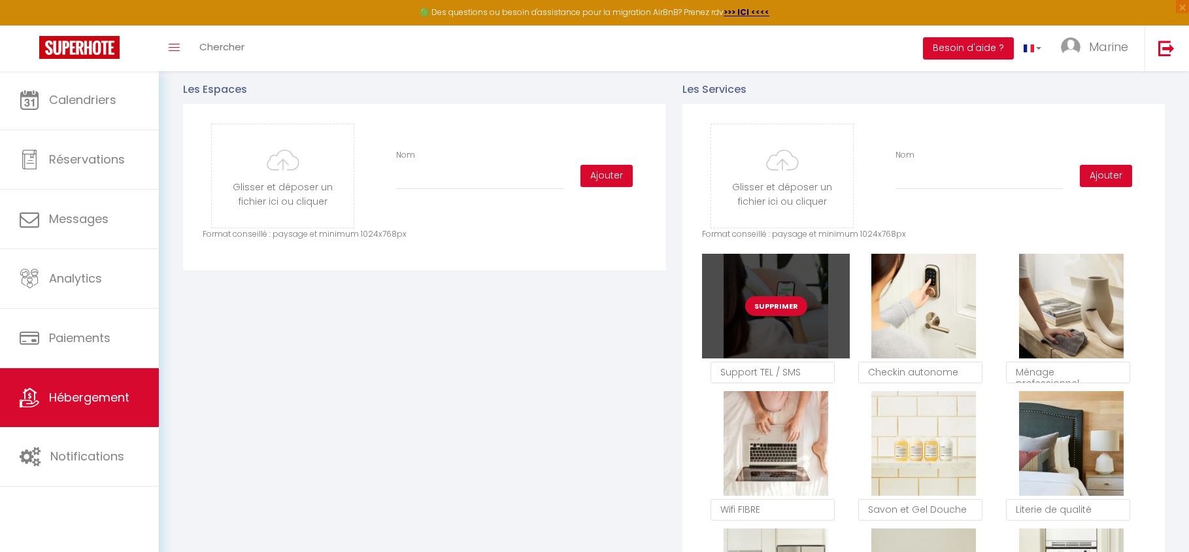
click at [769, 316] on button "Supprimer" at bounding box center [776, 306] width 62 height 20
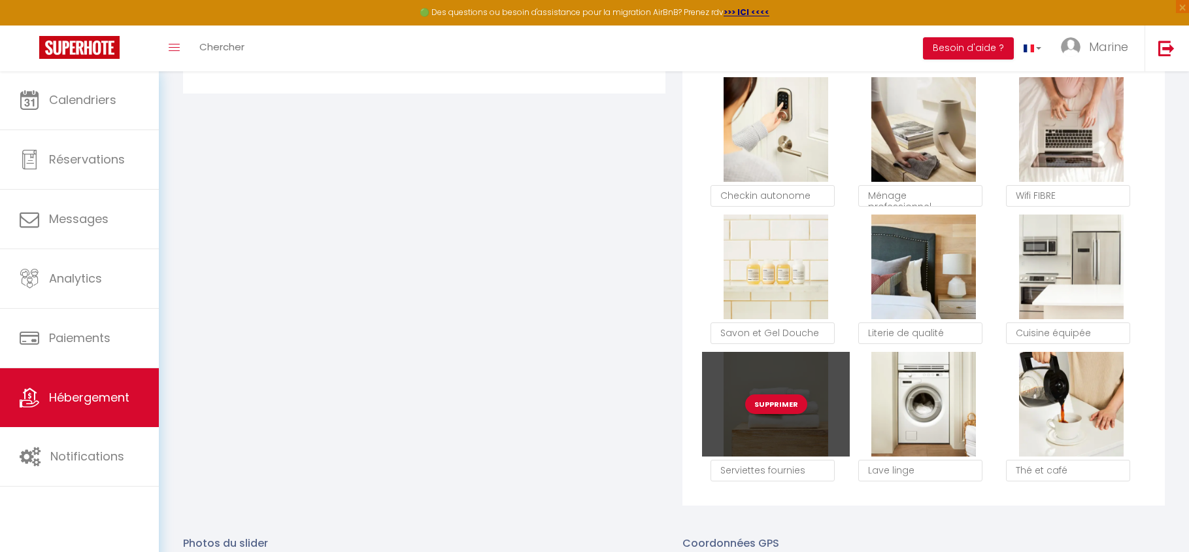
scroll to position [788, 0]
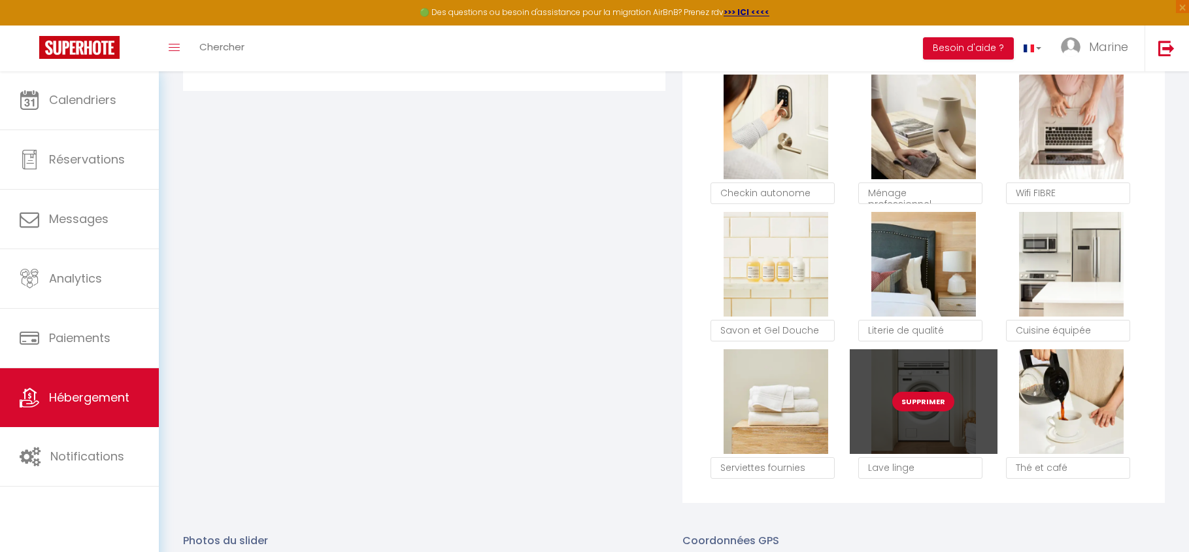
click at [928, 410] on button "Supprimer" at bounding box center [923, 402] width 62 height 20
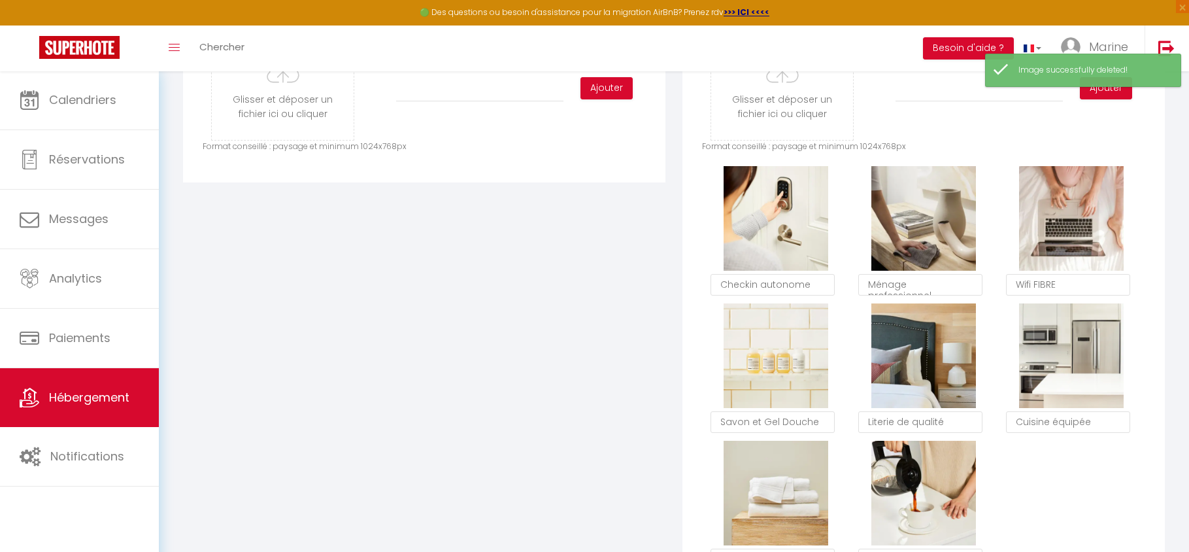
scroll to position [0, 0]
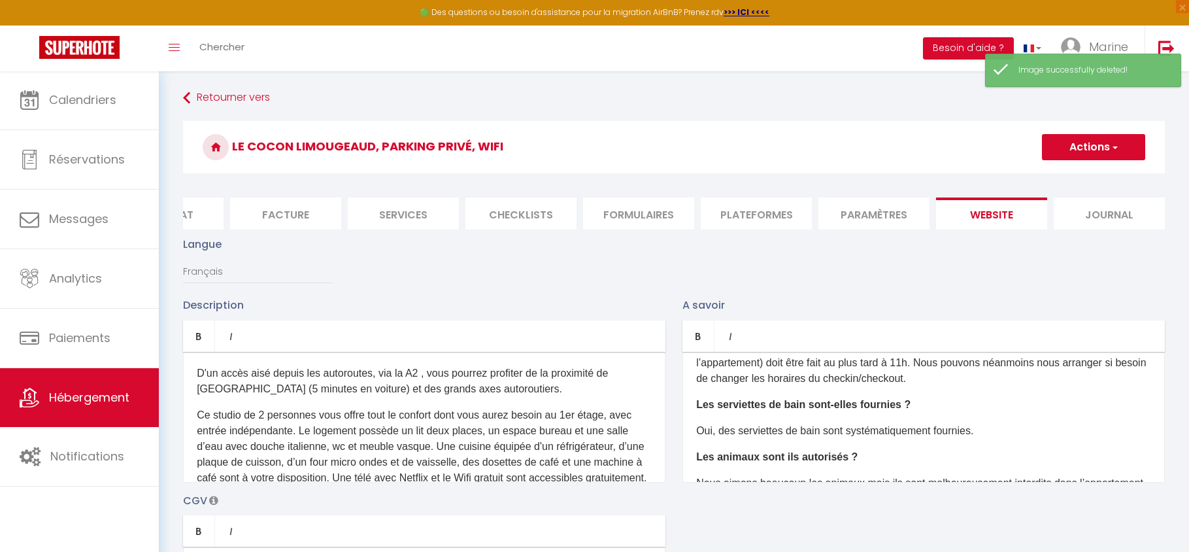
click at [1079, 147] on button "Actions" at bounding box center [1093, 147] width 103 height 26
click at [1068, 177] on input "Enregistrer" at bounding box center [1078, 175] width 48 height 13
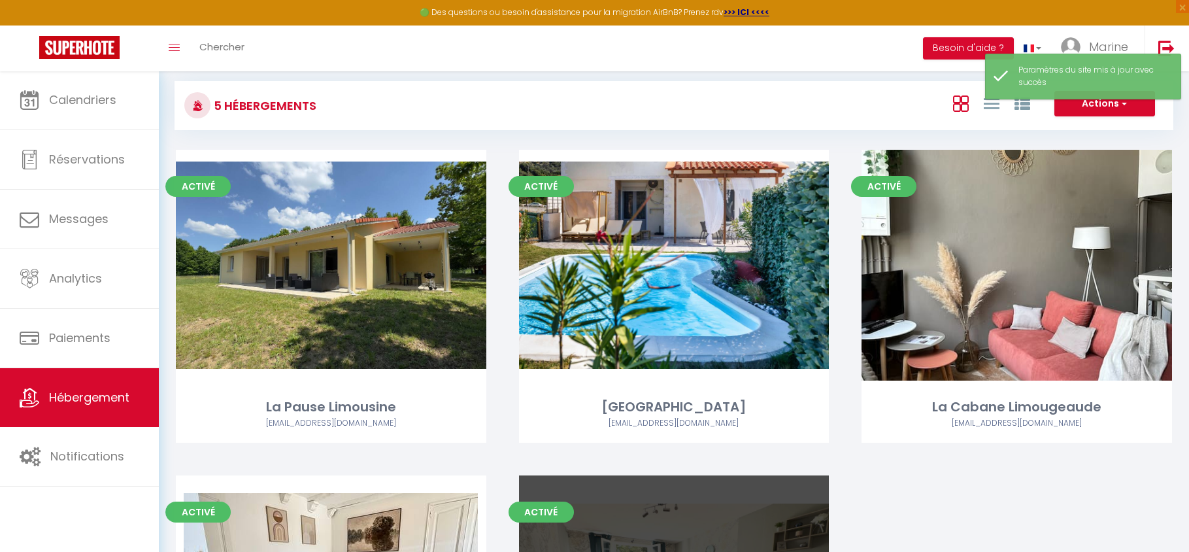
scroll to position [247, 0]
